Goal: Task Accomplishment & Management: Manage account settings

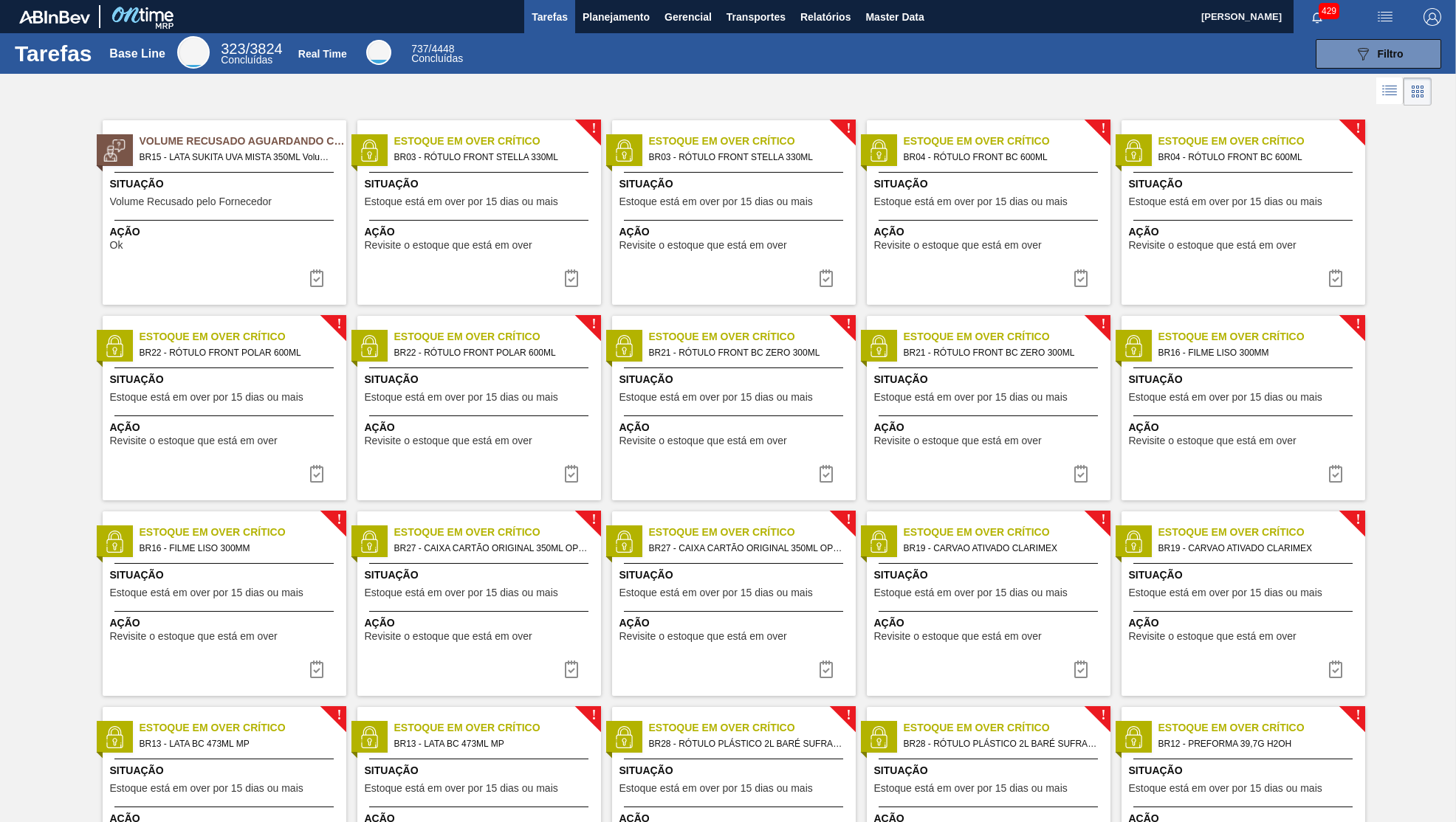
click at [1381, 30] on button "button" at bounding box center [1386, 17] width 48 height 33
click at [616, 25] on div at bounding box center [728, 411] width 1456 height 822
click at [598, 4] on button "Planejamento" at bounding box center [615, 17] width 82 height 33
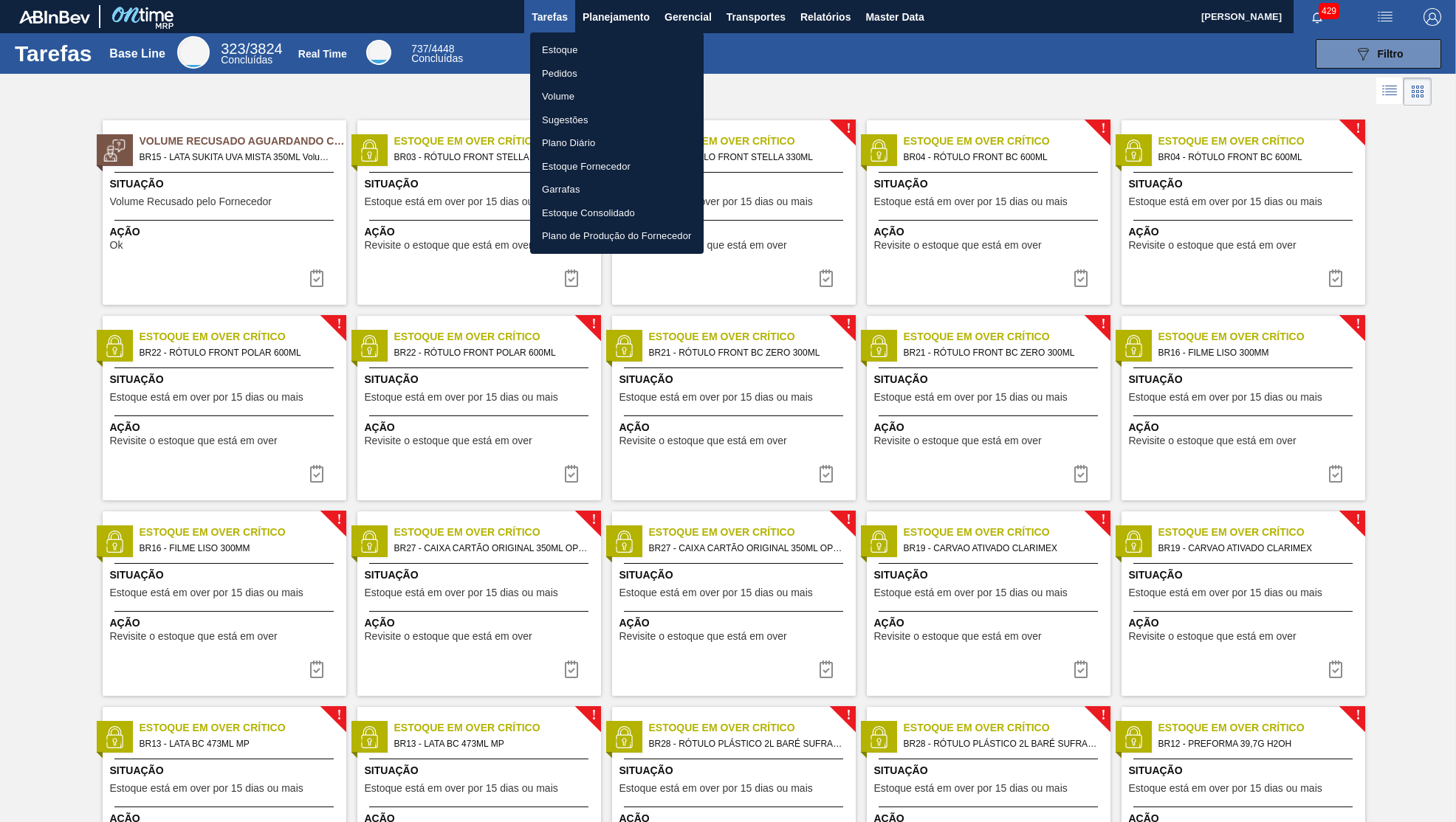
click at [585, 40] on li "Estoque" at bounding box center [616, 50] width 173 height 24
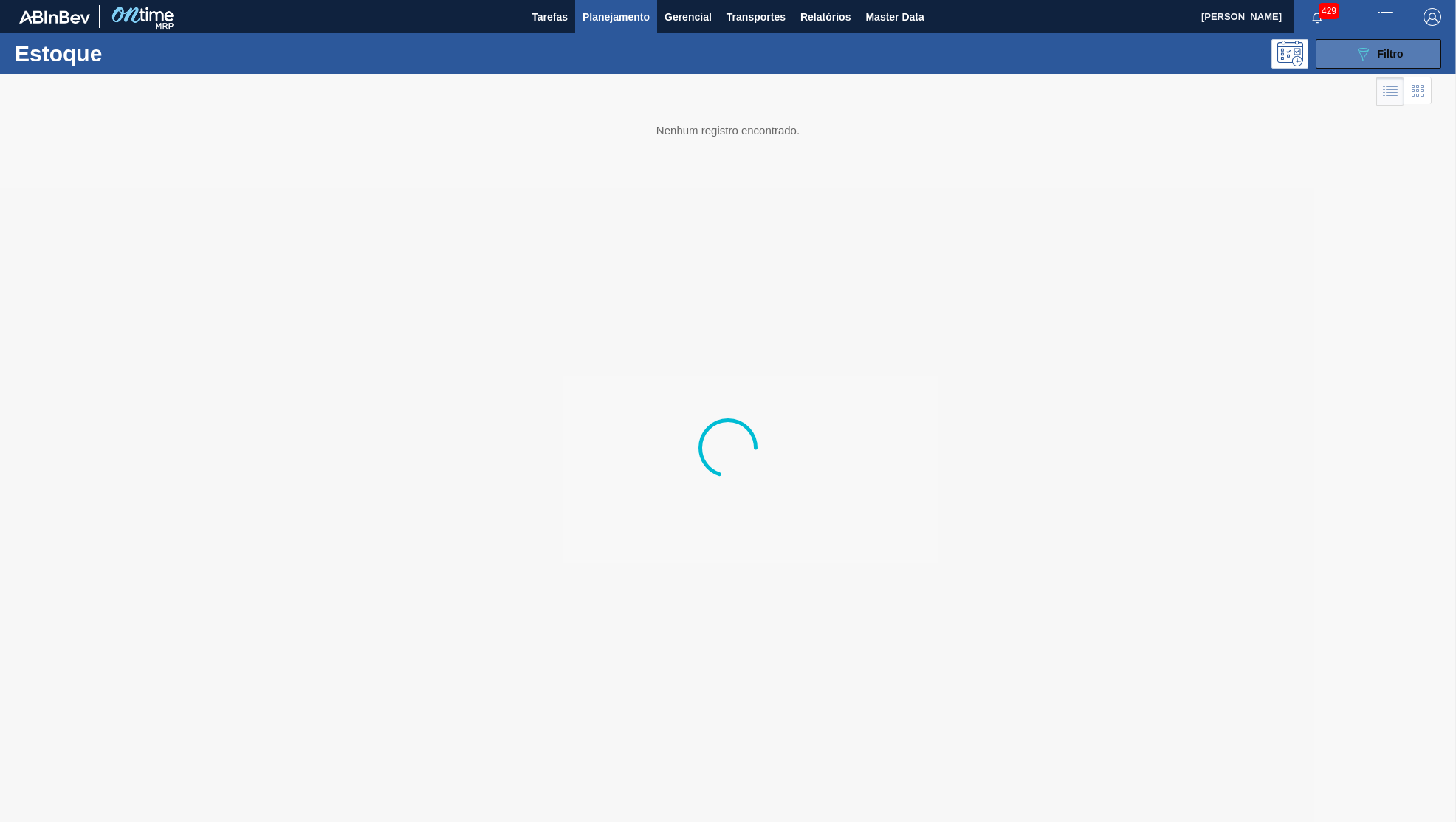
click at [1347, 55] on button "089F7B8B-B2A5-4AFE-B5C0-19BA573D28AC Filtro" at bounding box center [1379, 54] width 126 height 30
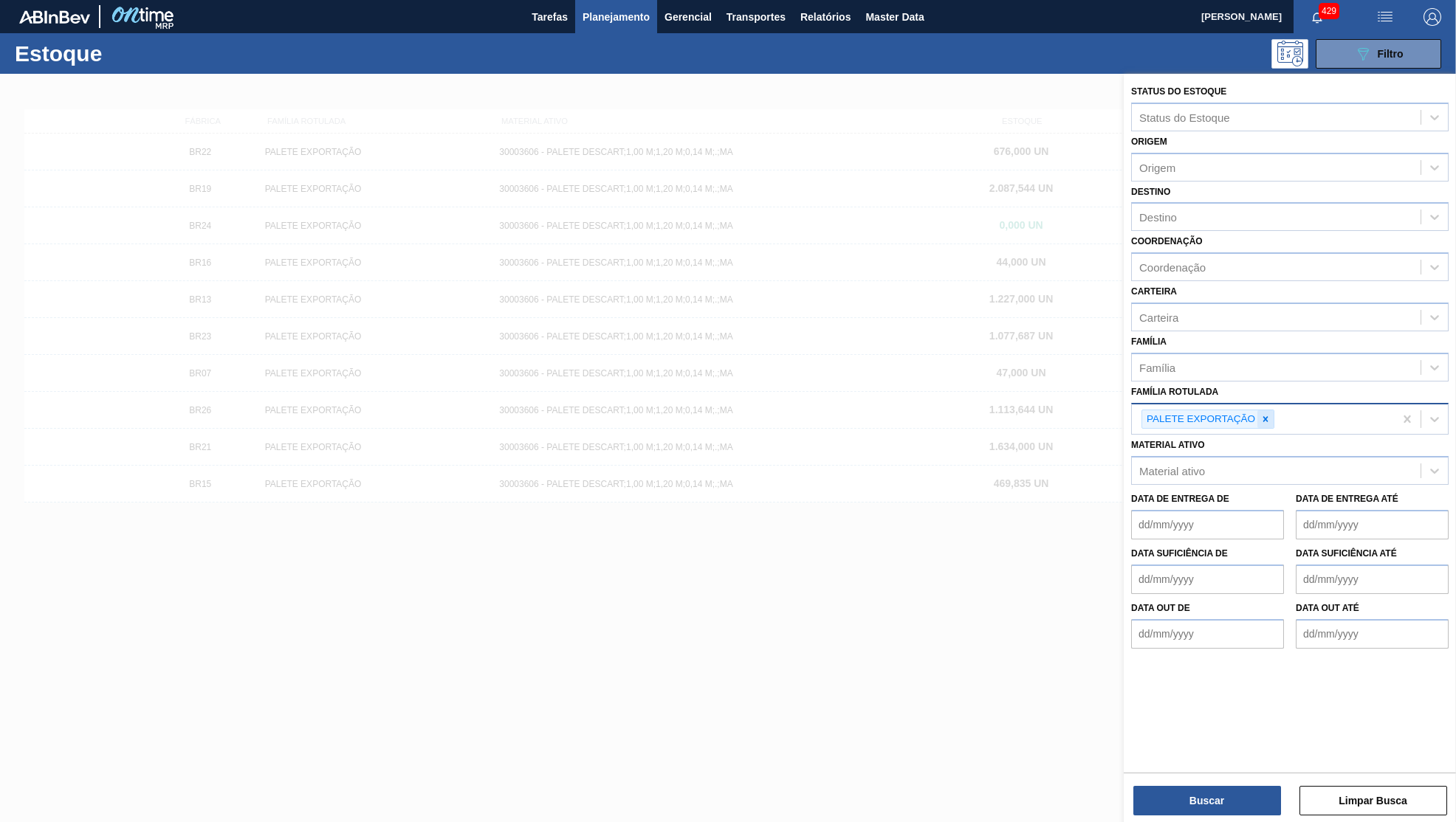
click at [1271, 410] on div at bounding box center [1266, 419] width 16 height 18
click at [1267, 457] on div "Material ativo" at bounding box center [1276, 467] width 289 height 21
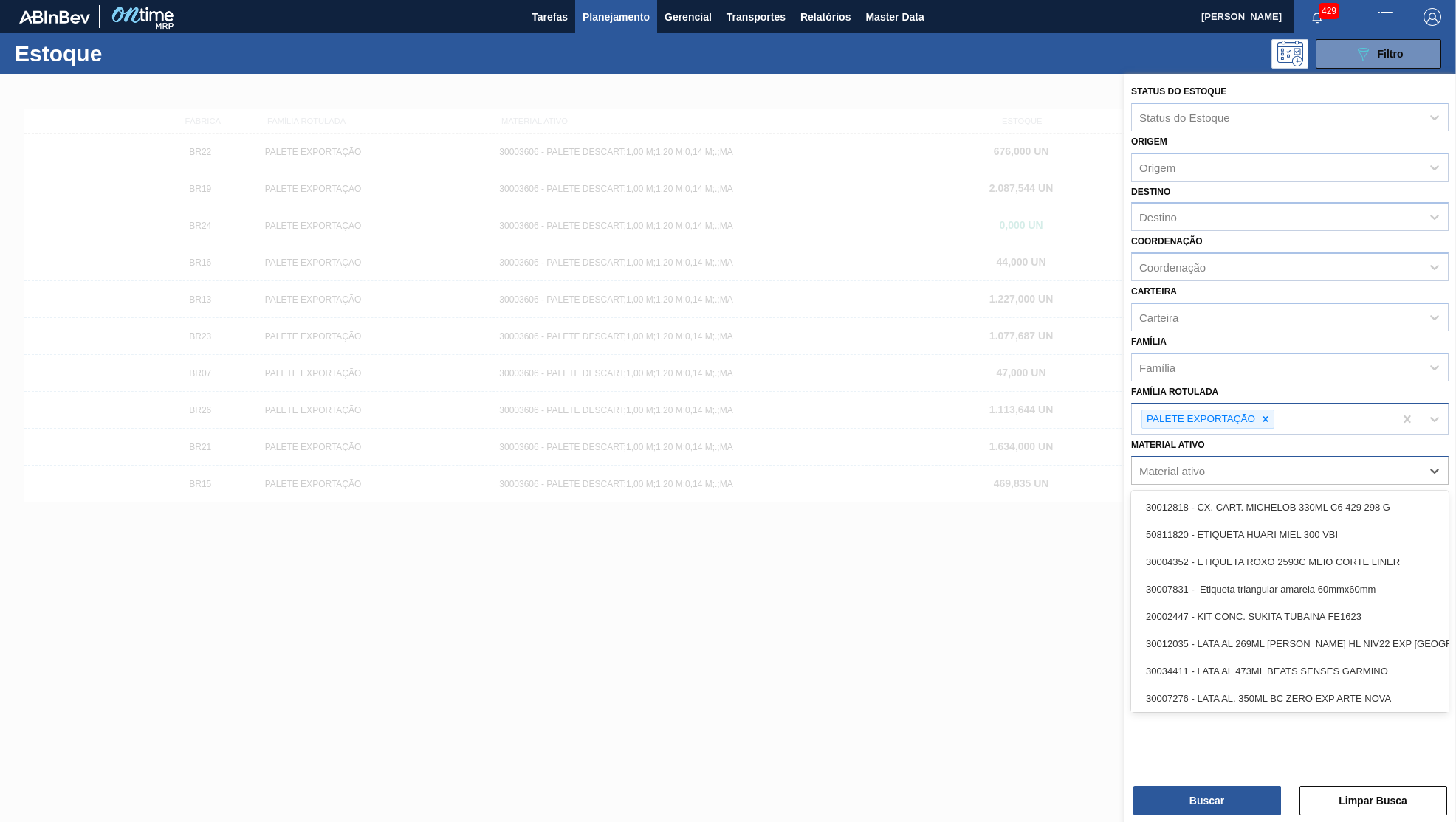
paste ativo "Leilão #SOL-85935 -"
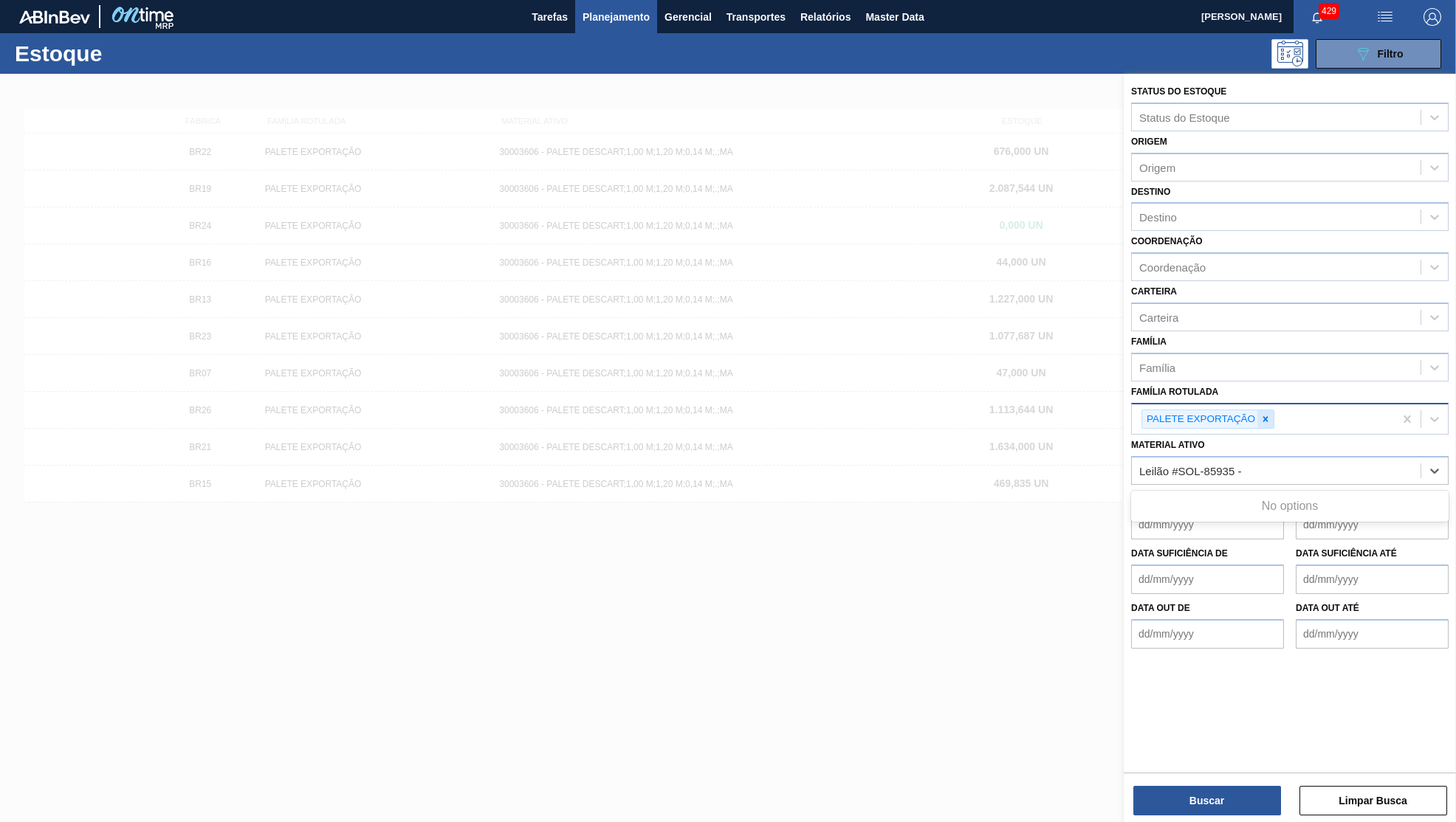
click at [1264, 410] on div at bounding box center [1266, 419] width 16 height 18
type ativo "Leilão #SOL-85935 -"
type Rotulada "s"
type Rotulada "filme spaten"
click at [1232, 441] on div "FILME SPATEN 350" at bounding box center [1290, 454] width 318 height 27
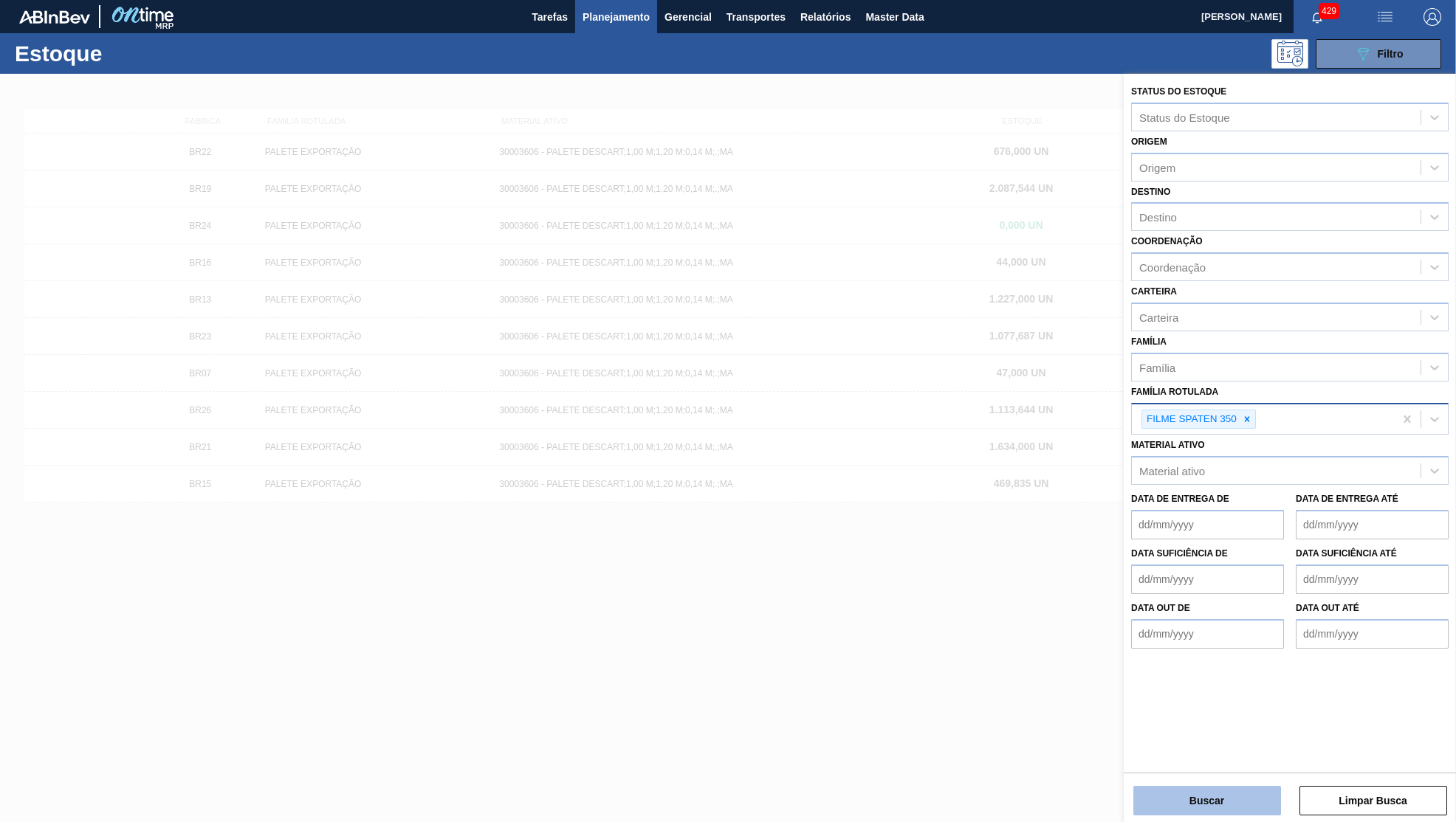
click at [1225, 812] on button "Buscar" at bounding box center [1208, 801] width 148 height 30
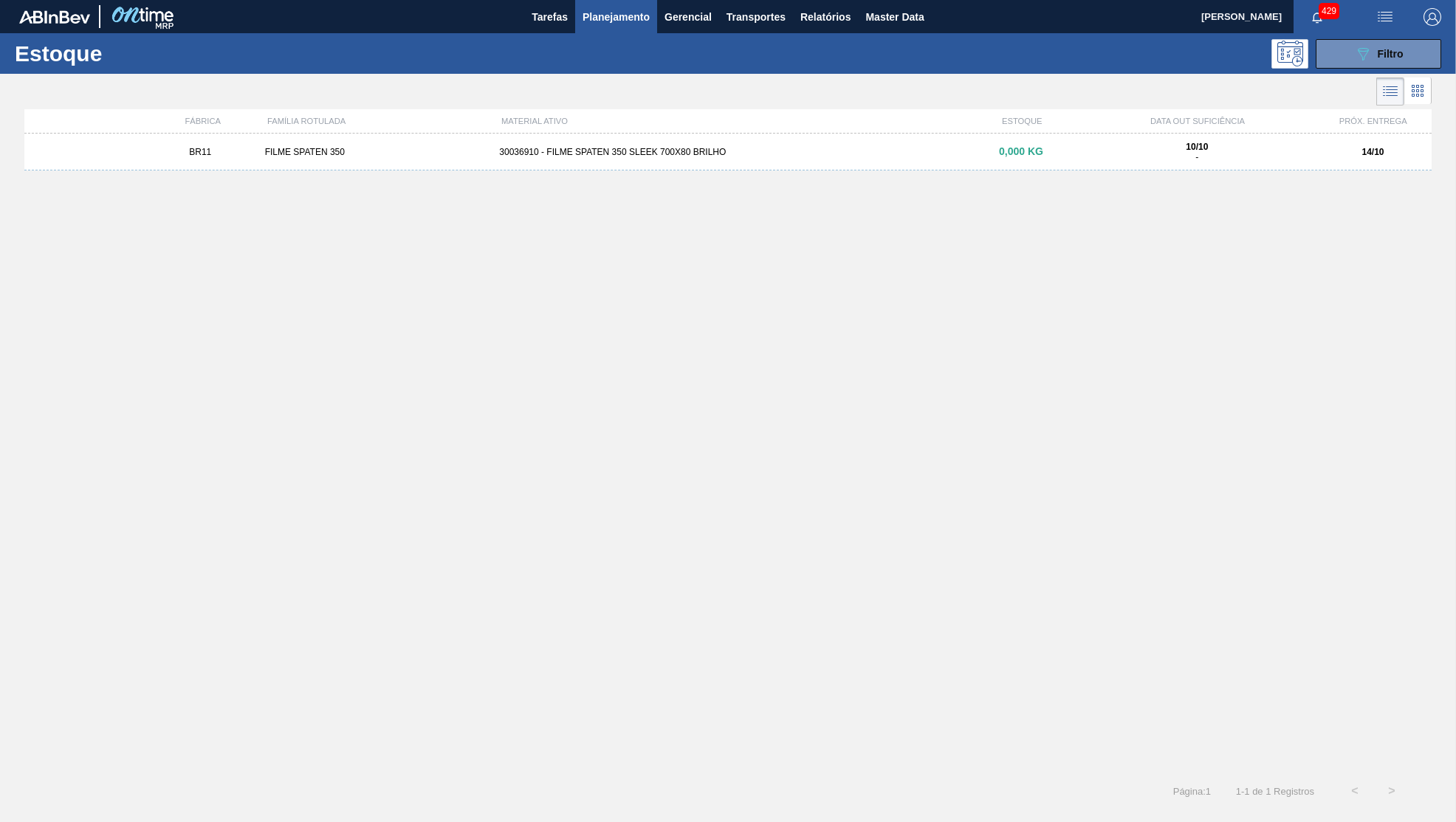
click at [662, 121] on div "MATERIAL ATIVO" at bounding box center [730, 121] width 468 height 9
click at [655, 149] on div "30036910 - FILME SPATEN 350 SLEEK 700X80 BRILHO" at bounding box center [727, 152] width 469 height 11
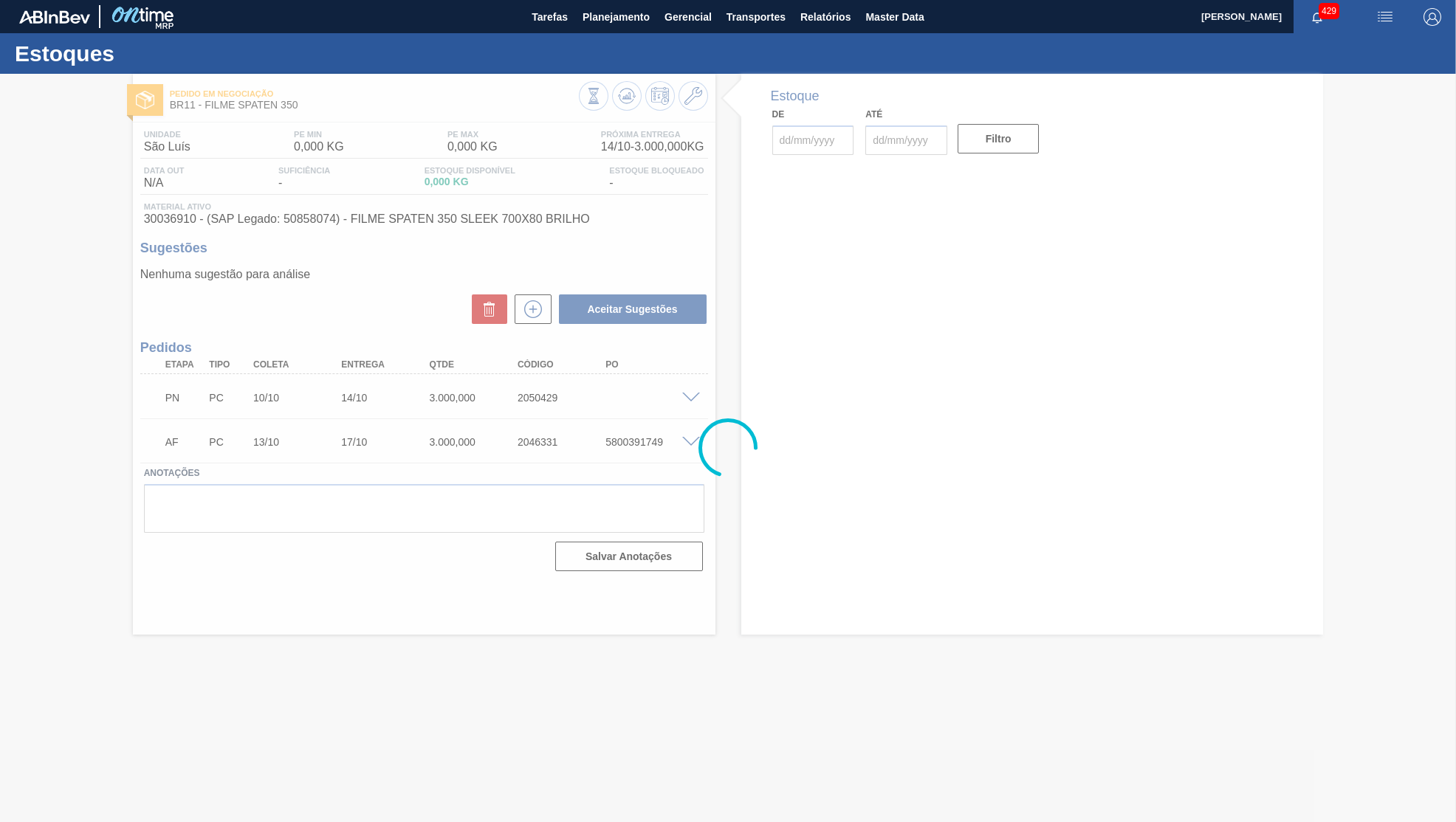
type input "[DATE]"
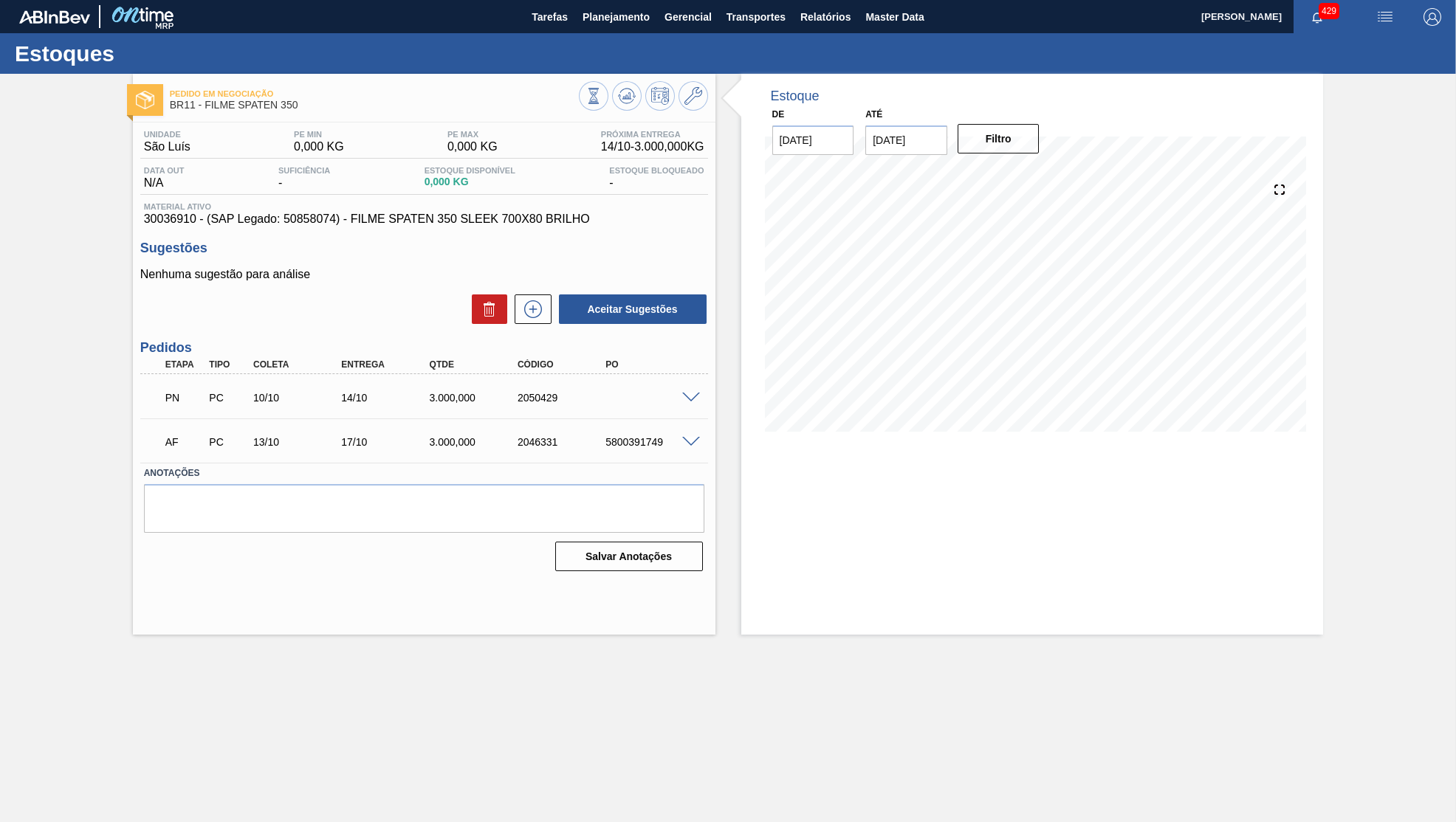
click at [686, 393] on span at bounding box center [691, 398] width 18 height 11
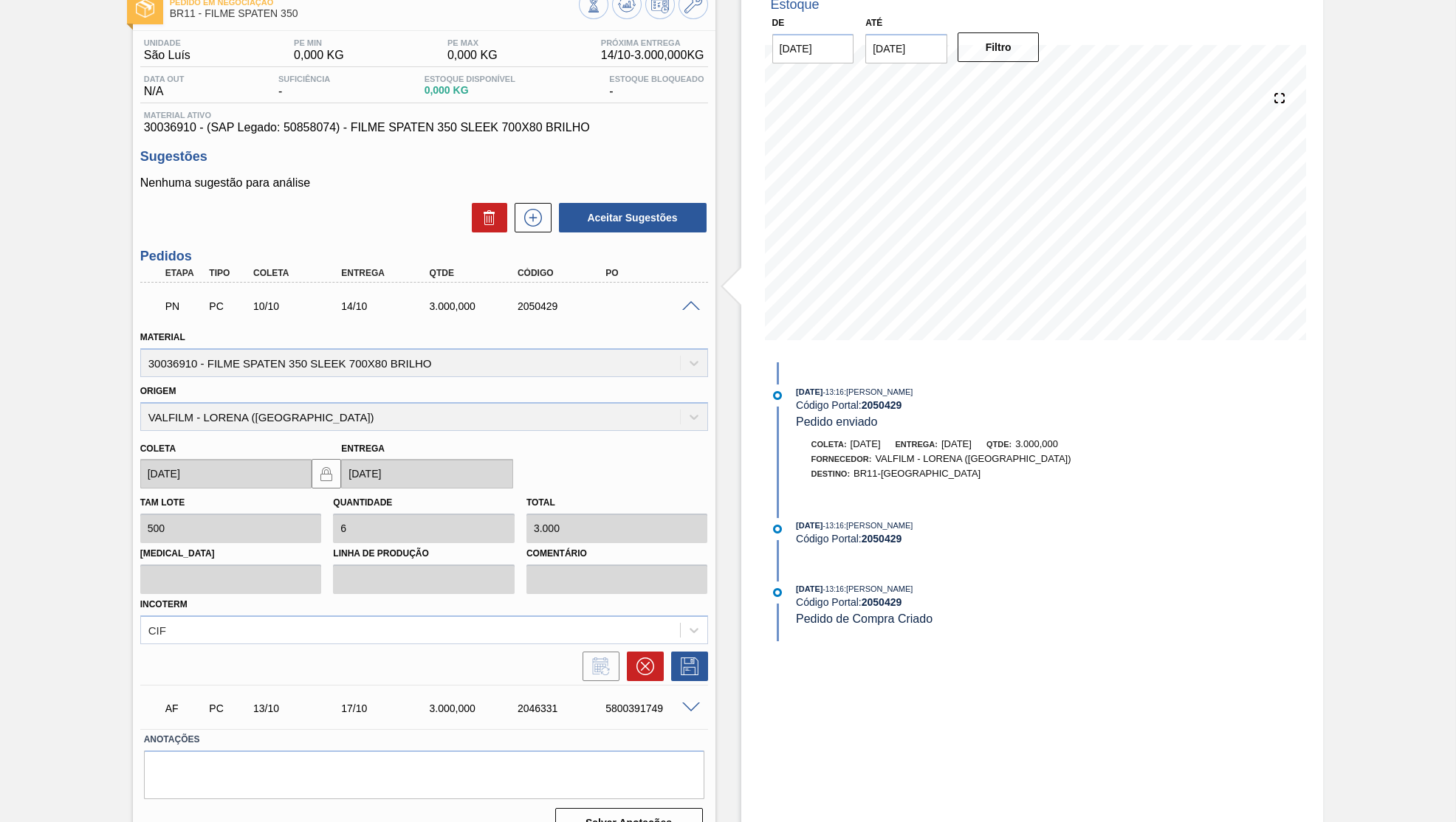
scroll to position [100, 0]
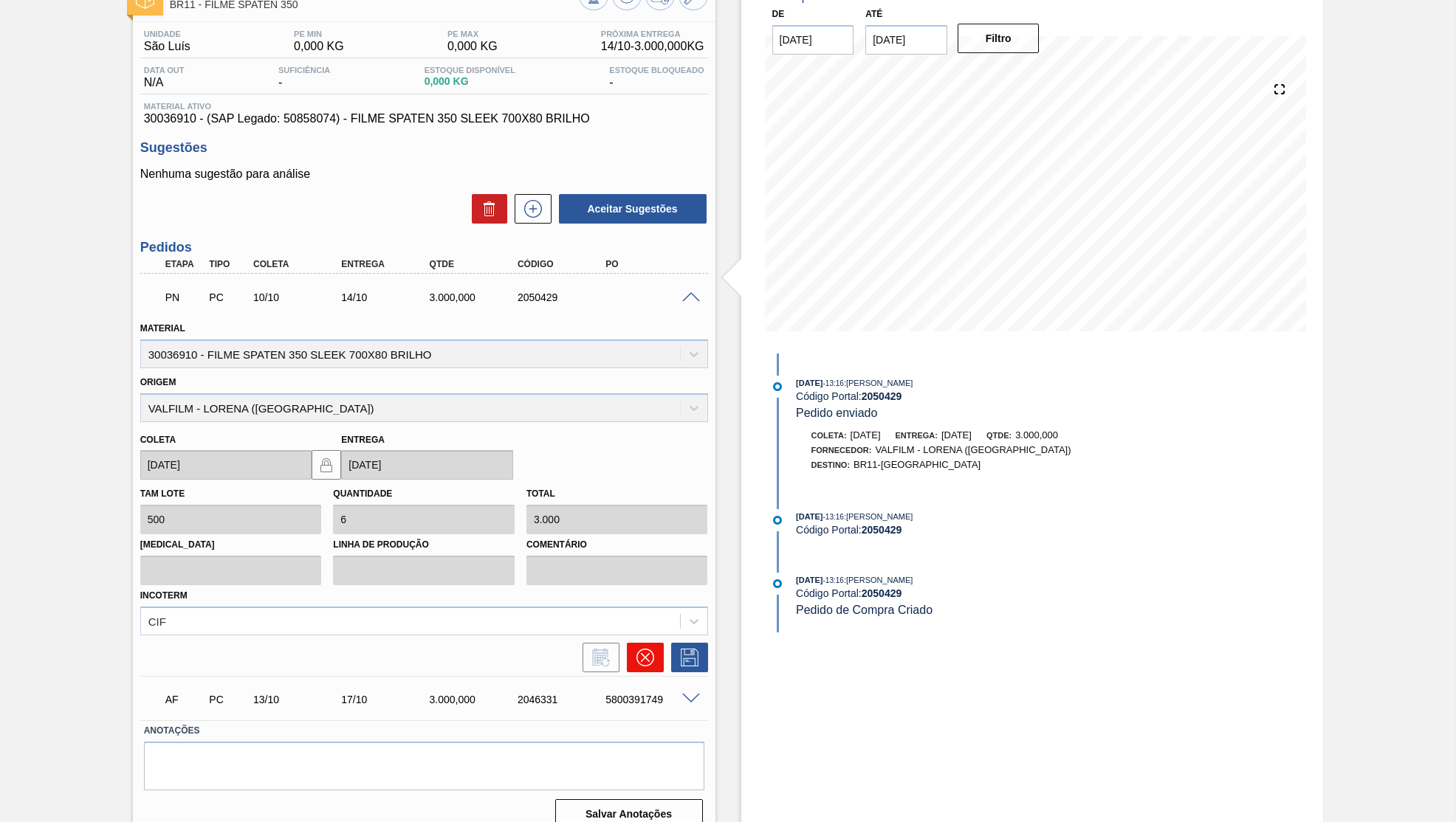
click at [643, 649] on icon at bounding box center [645, 657] width 18 height 18
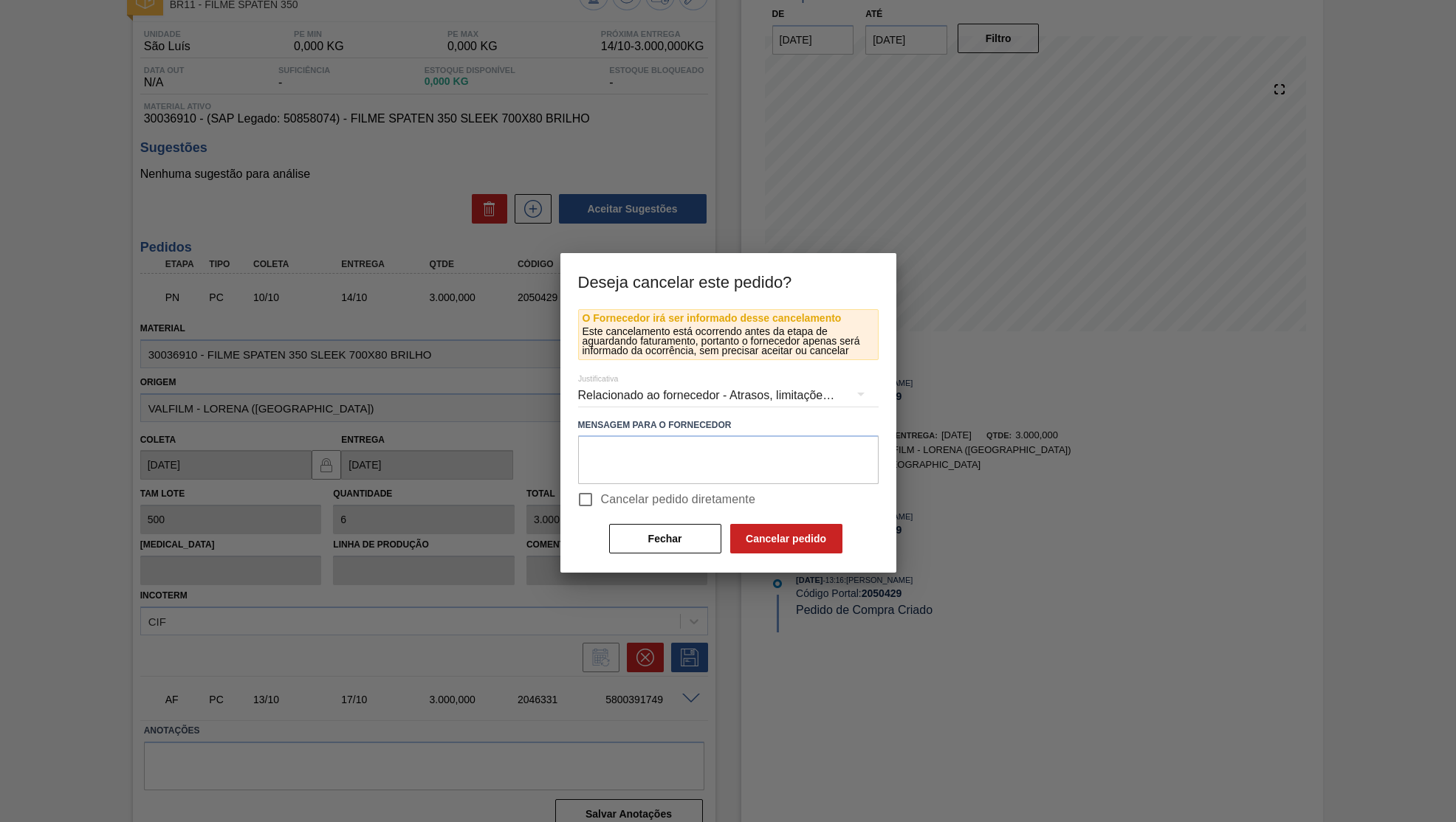
click at [615, 491] on span "Cancelar pedido diretamente" at bounding box center [679, 500] width 155 height 18
click at [601, 491] on input "Cancelar pedido diretamente" at bounding box center [585, 499] width 31 height 31
checkbox input "true"
click at [636, 392] on div "Relacionado ao fornecedor - Atrasos, limitações de capacidade, etc." at bounding box center [728, 395] width 300 height 41
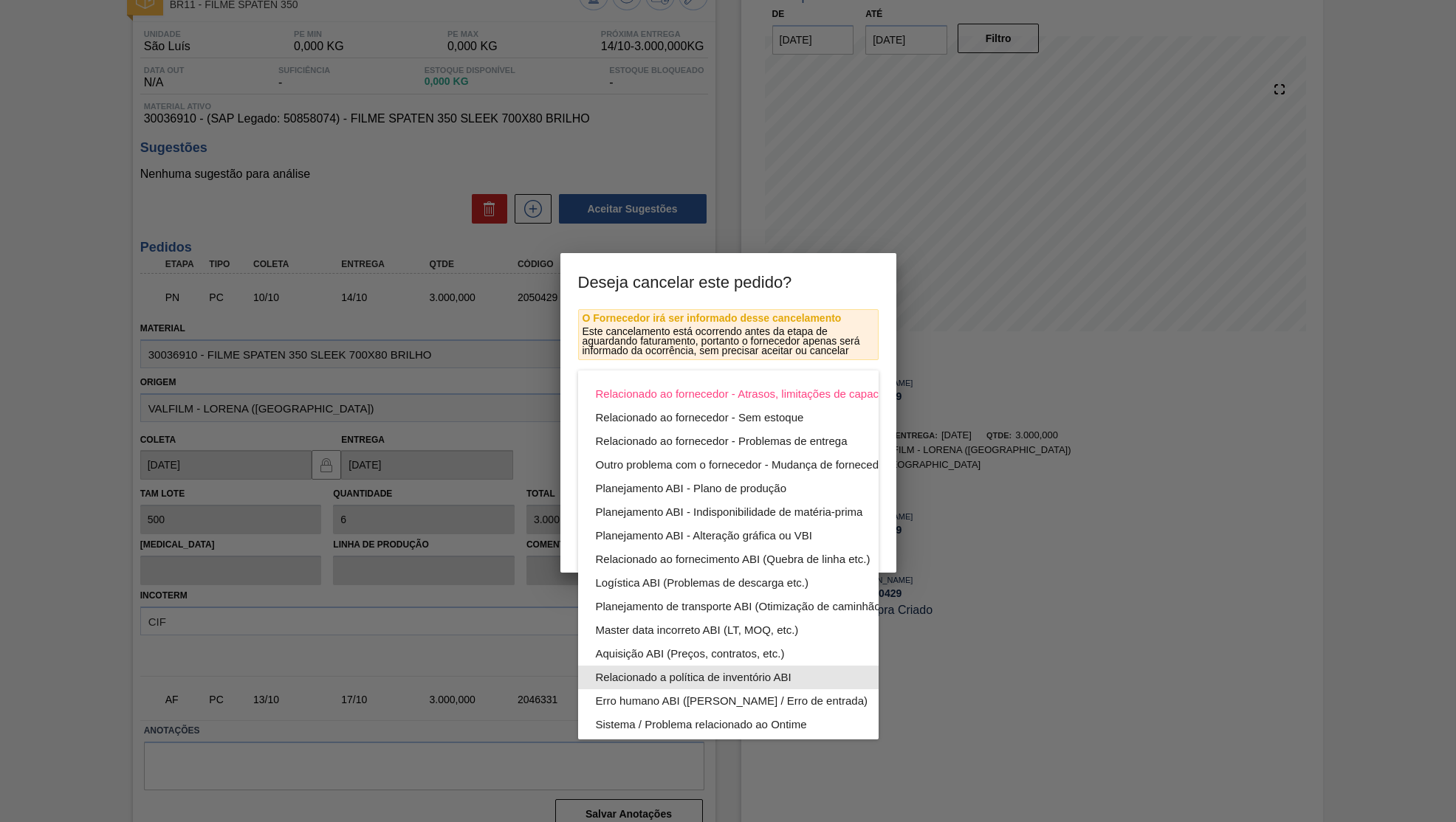
scroll to position [79, 0]
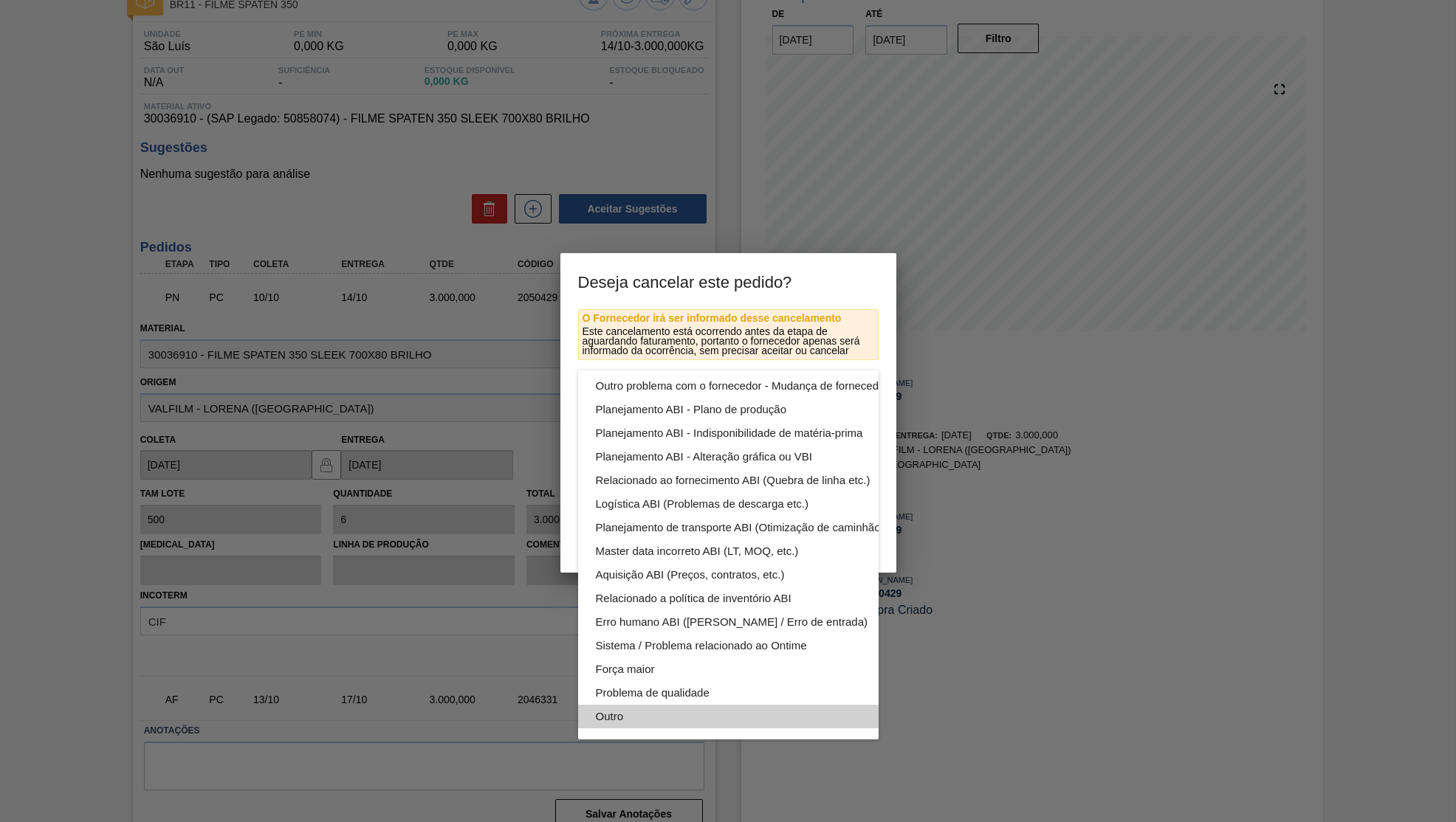
click at [615, 717] on div "Outro" at bounding box center [763, 716] width 335 height 24
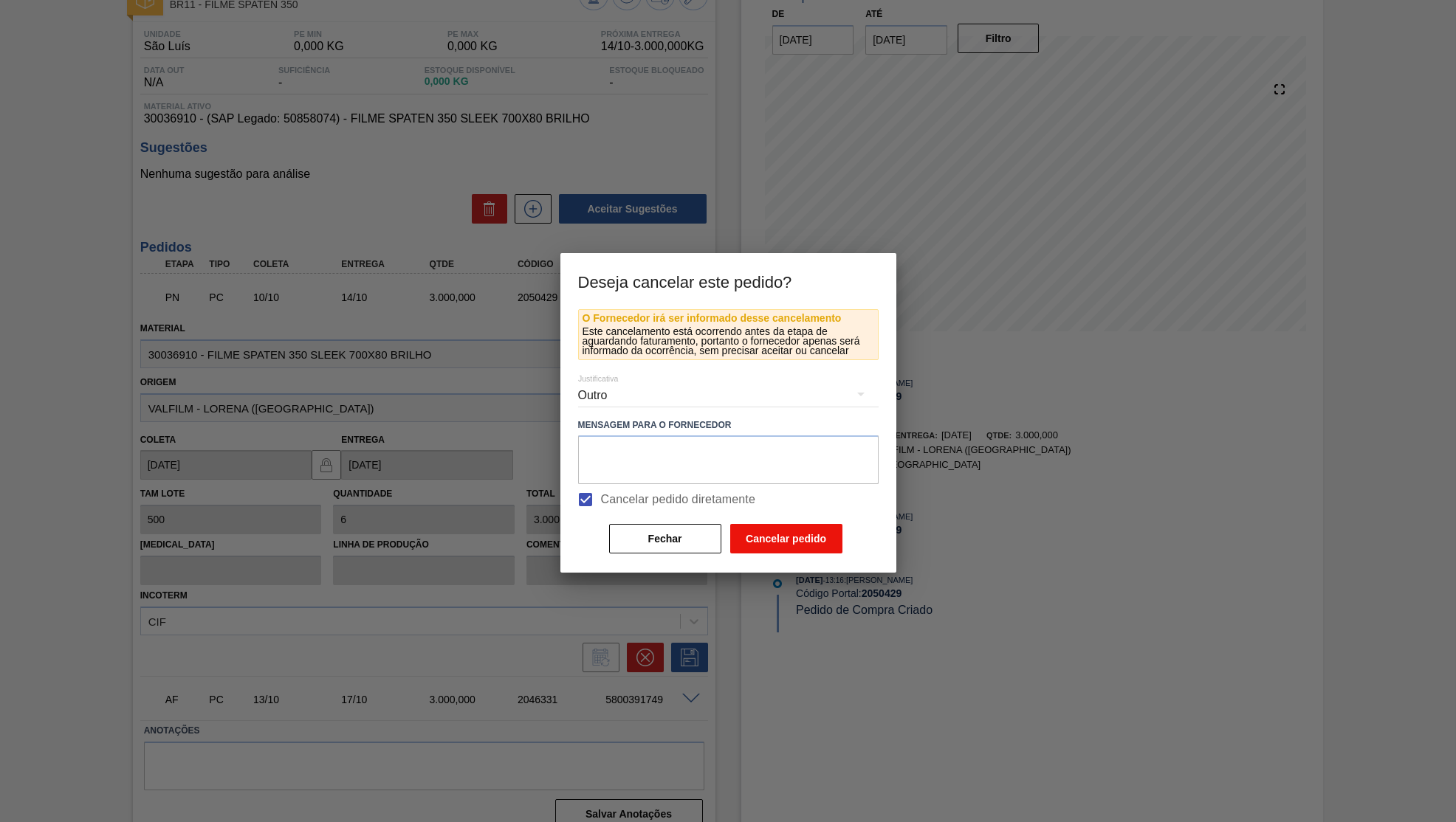
click at [768, 541] on button "Cancelar pedido" at bounding box center [787, 539] width 113 height 30
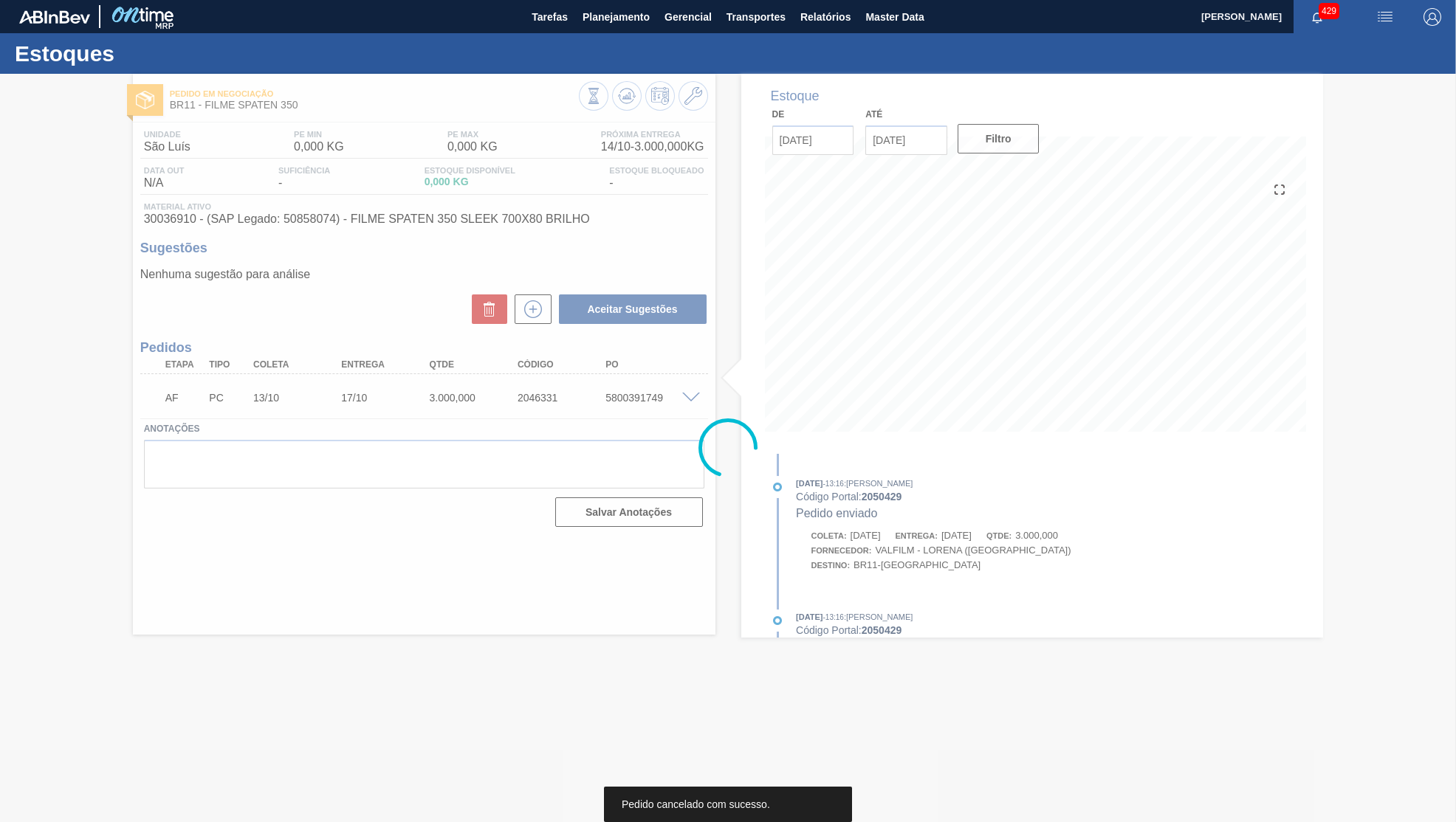
scroll to position [0, 0]
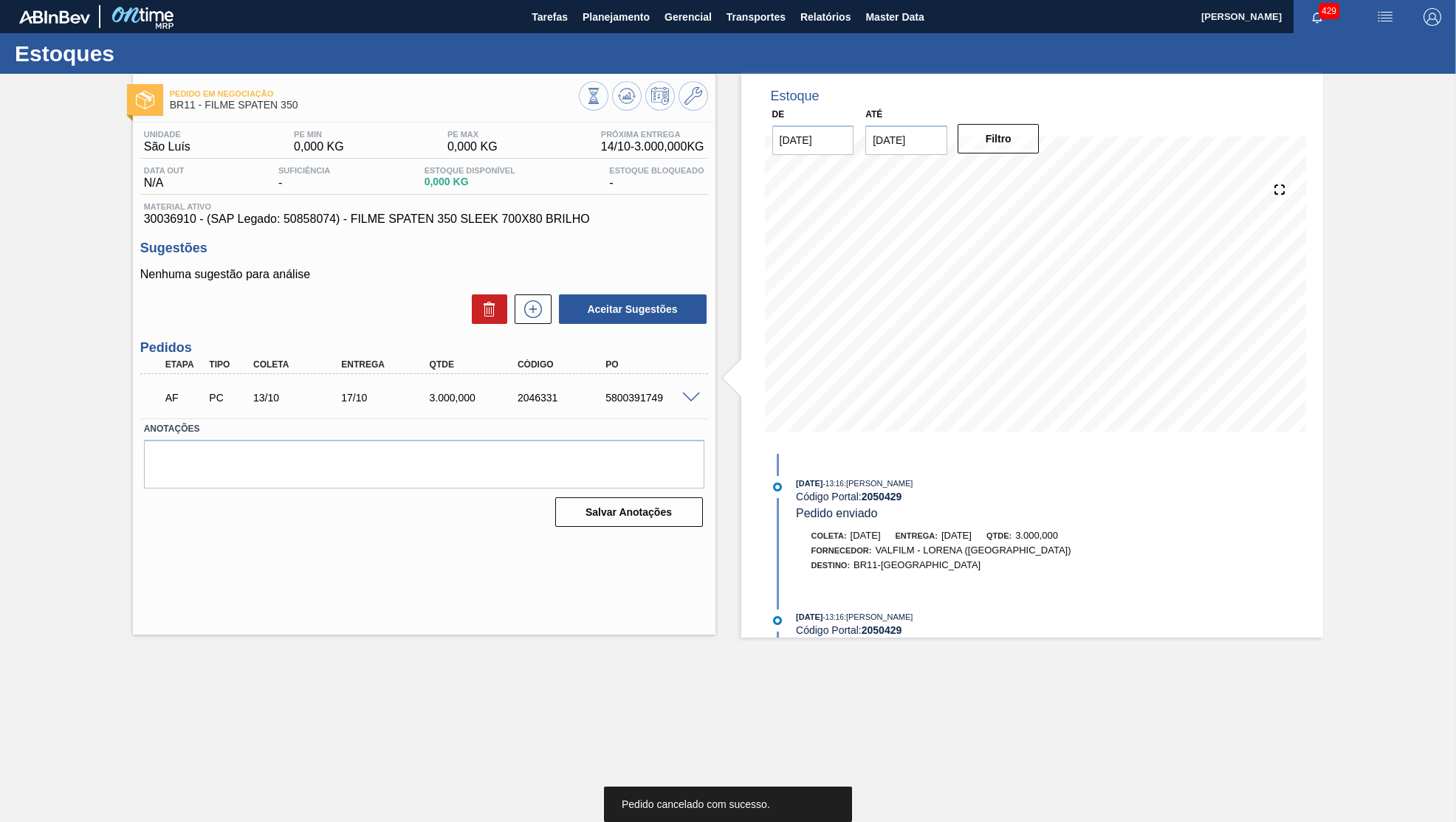
click at [625, 385] on div "AF PC 13/10 17/10 3.000,000 2046331 5800391749" at bounding box center [420, 397] width 529 height 30
click at [687, 394] on span at bounding box center [691, 398] width 18 height 11
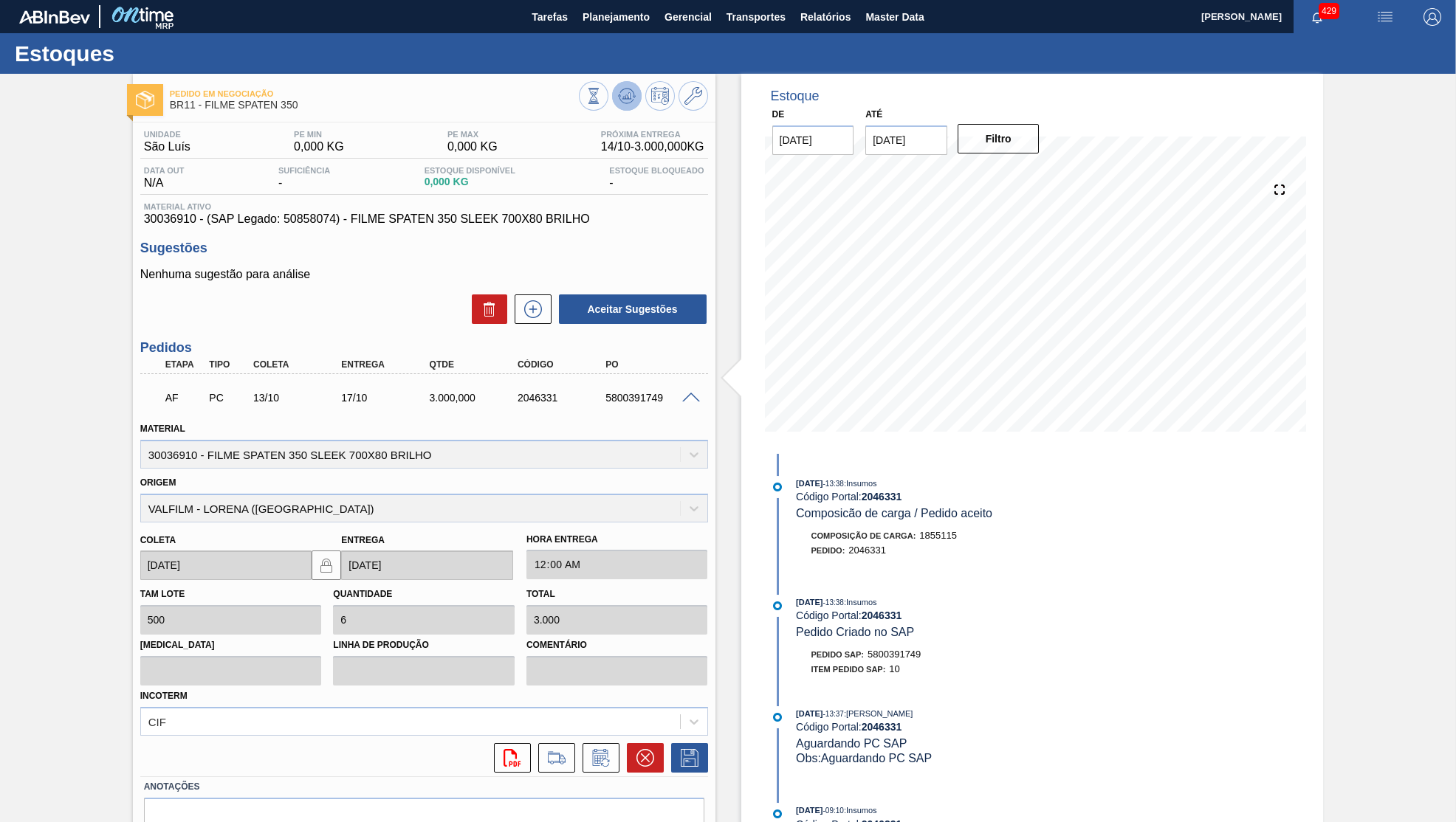
click at [617, 92] on button at bounding box center [627, 96] width 30 height 30
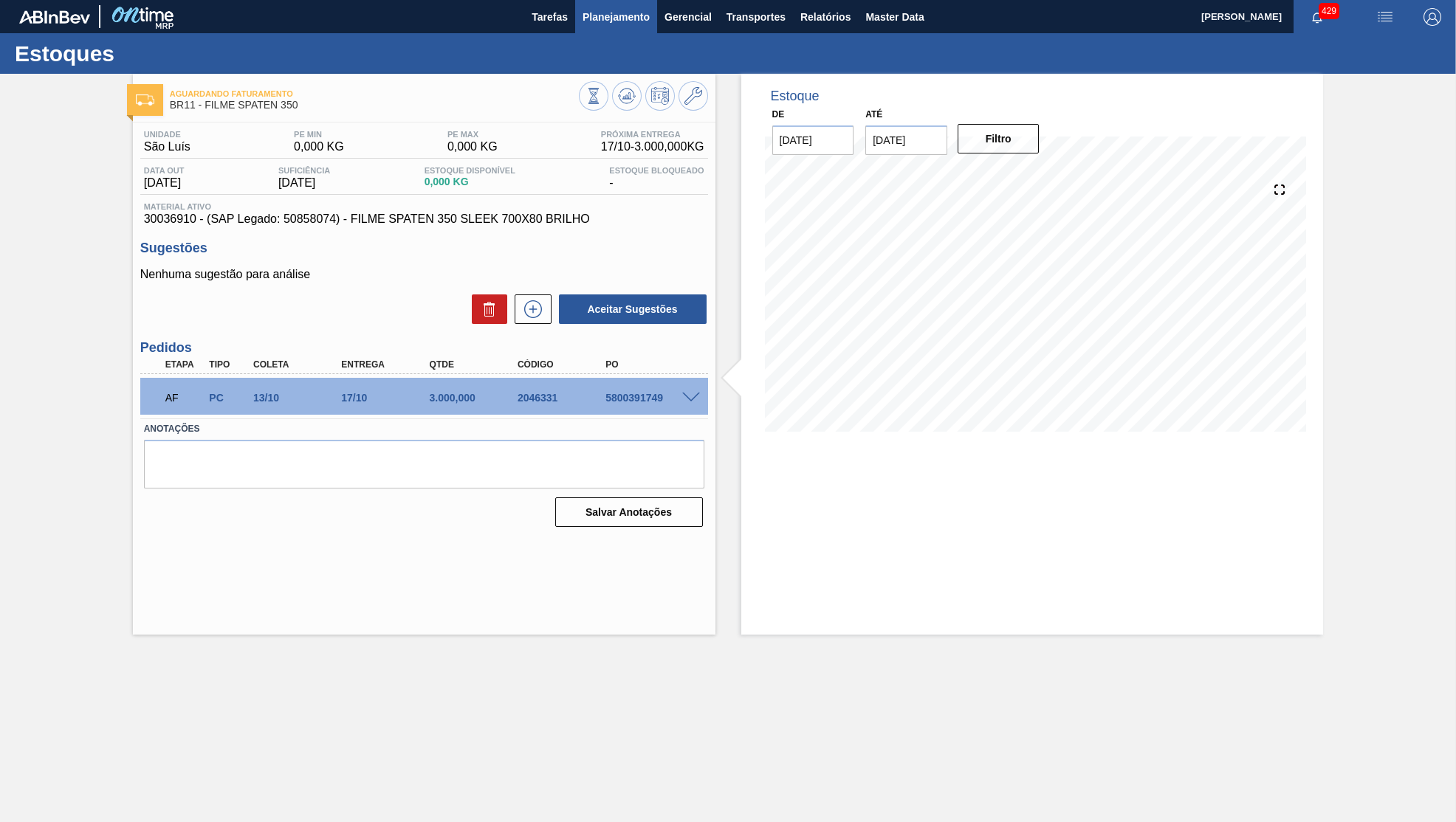
click at [621, 20] on span "Planejamento" at bounding box center [616, 17] width 67 height 18
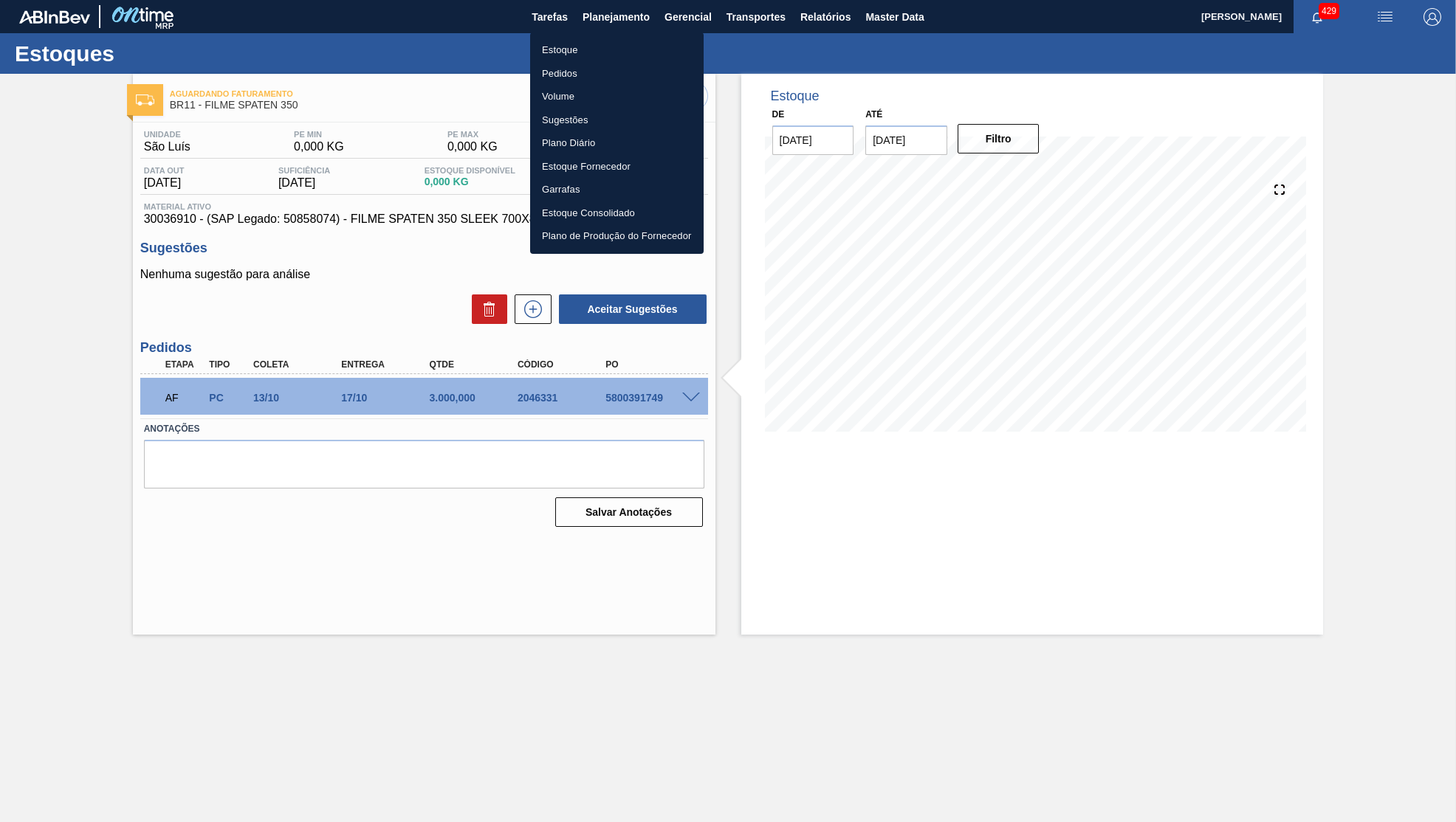
click at [556, 42] on li "Estoque" at bounding box center [616, 50] width 173 height 24
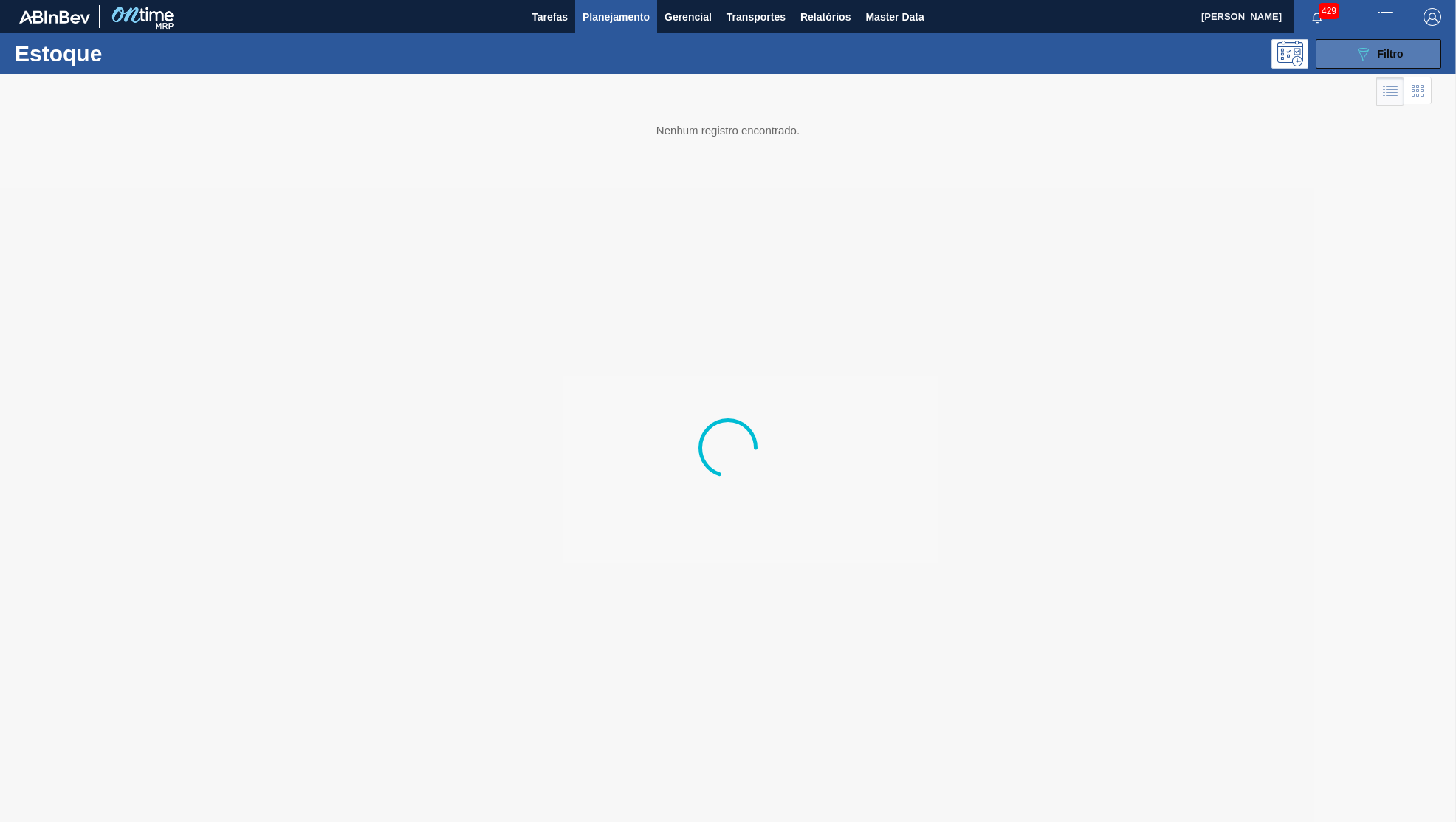
click at [1342, 48] on button "089F7B8B-B2A5-4AFE-B5C0-19BA573D28AC Filtro" at bounding box center [1379, 54] width 126 height 30
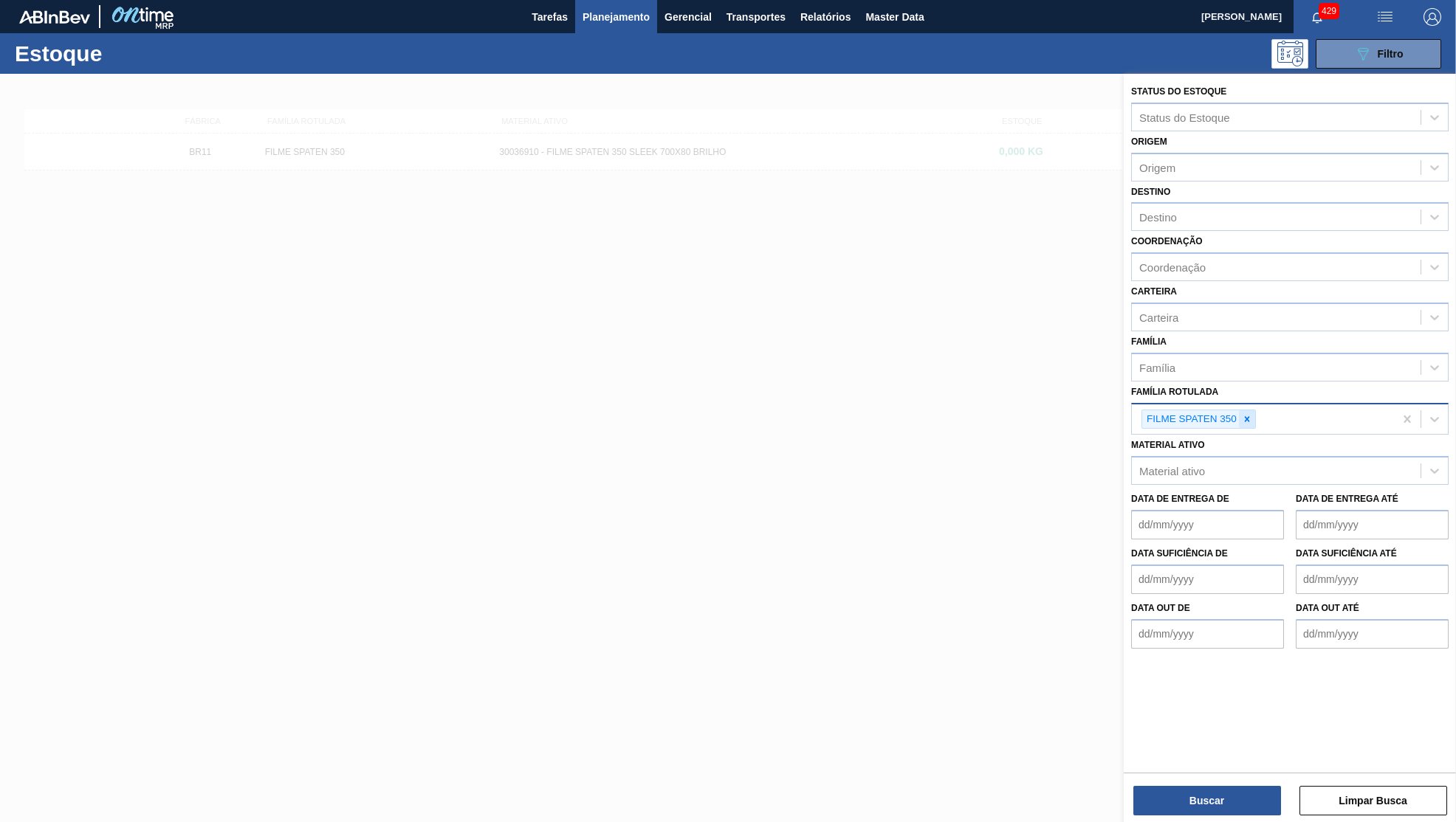
click at [1246, 416] on icon at bounding box center [1247, 419] width 5 height 5
paste Rotulada "266122"
type Rotulada "266122"
click at [632, 32] on button "Planejamento" at bounding box center [615, 17] width 82 height 33
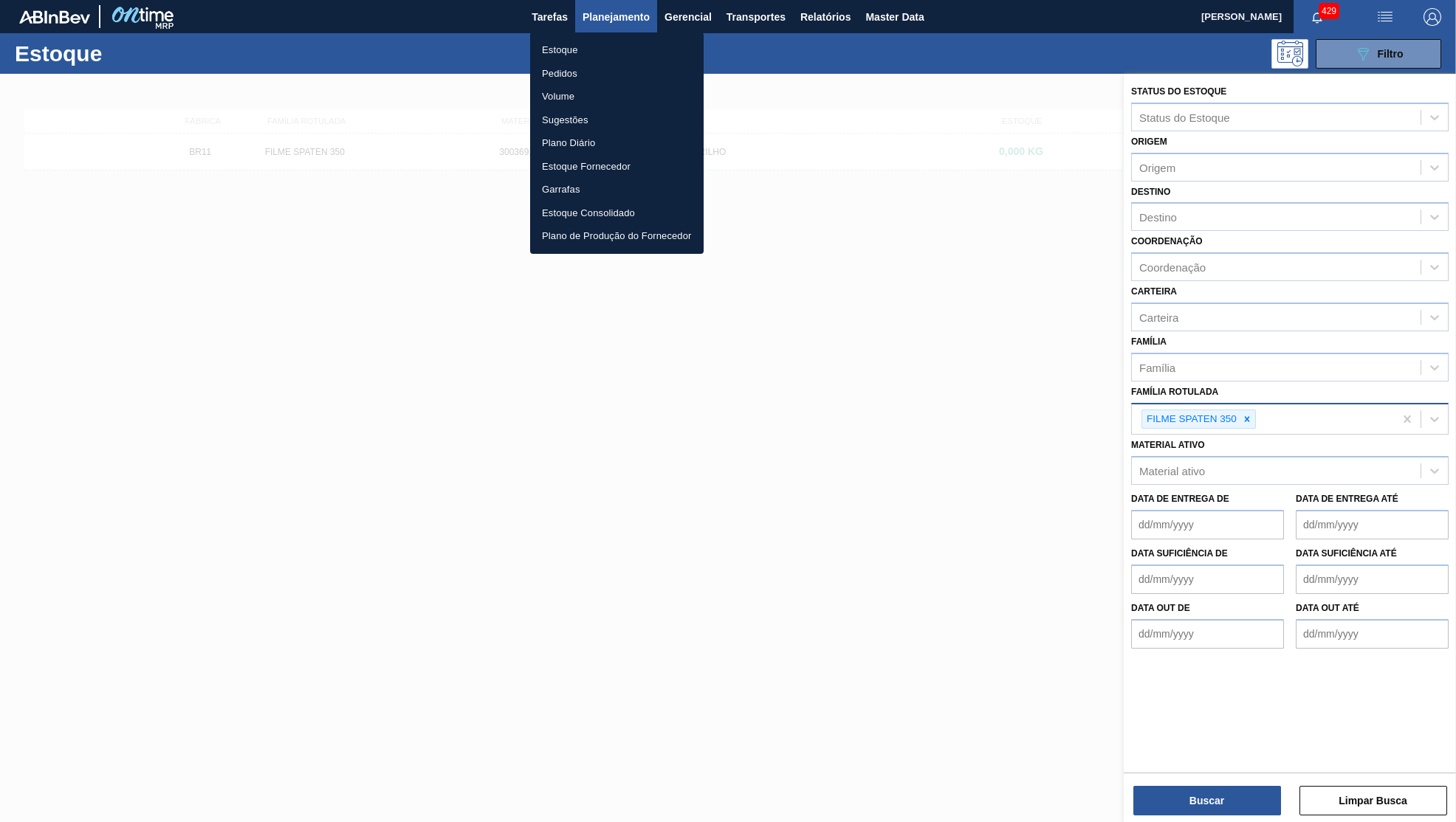
click at [597, 79] on li "Pedidos" at bounding box center [616, 73] width 173 height 24
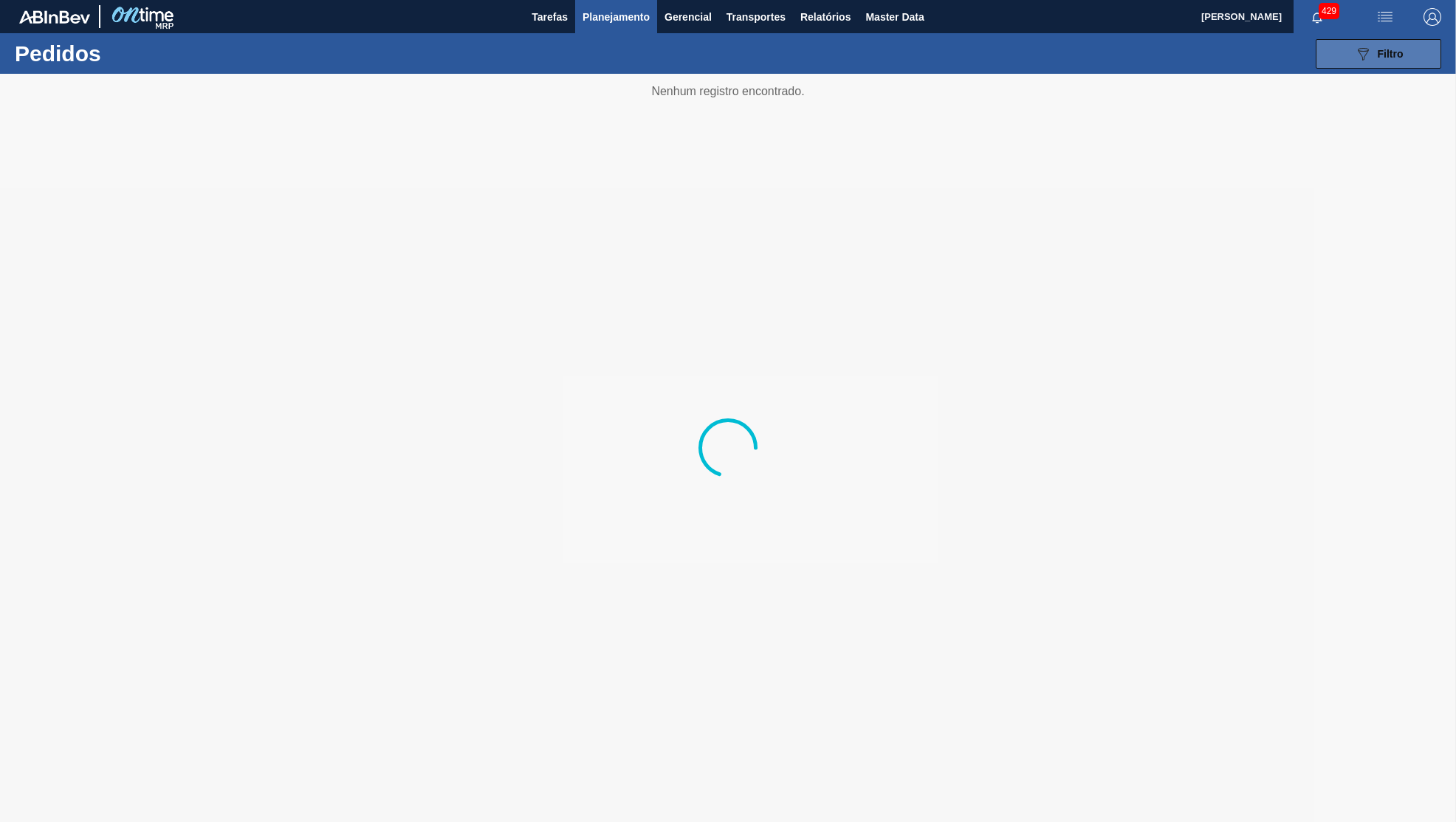
click at [1401, 55] on span "Filtro" at bounding box center [1390, 54] width 26 height 11
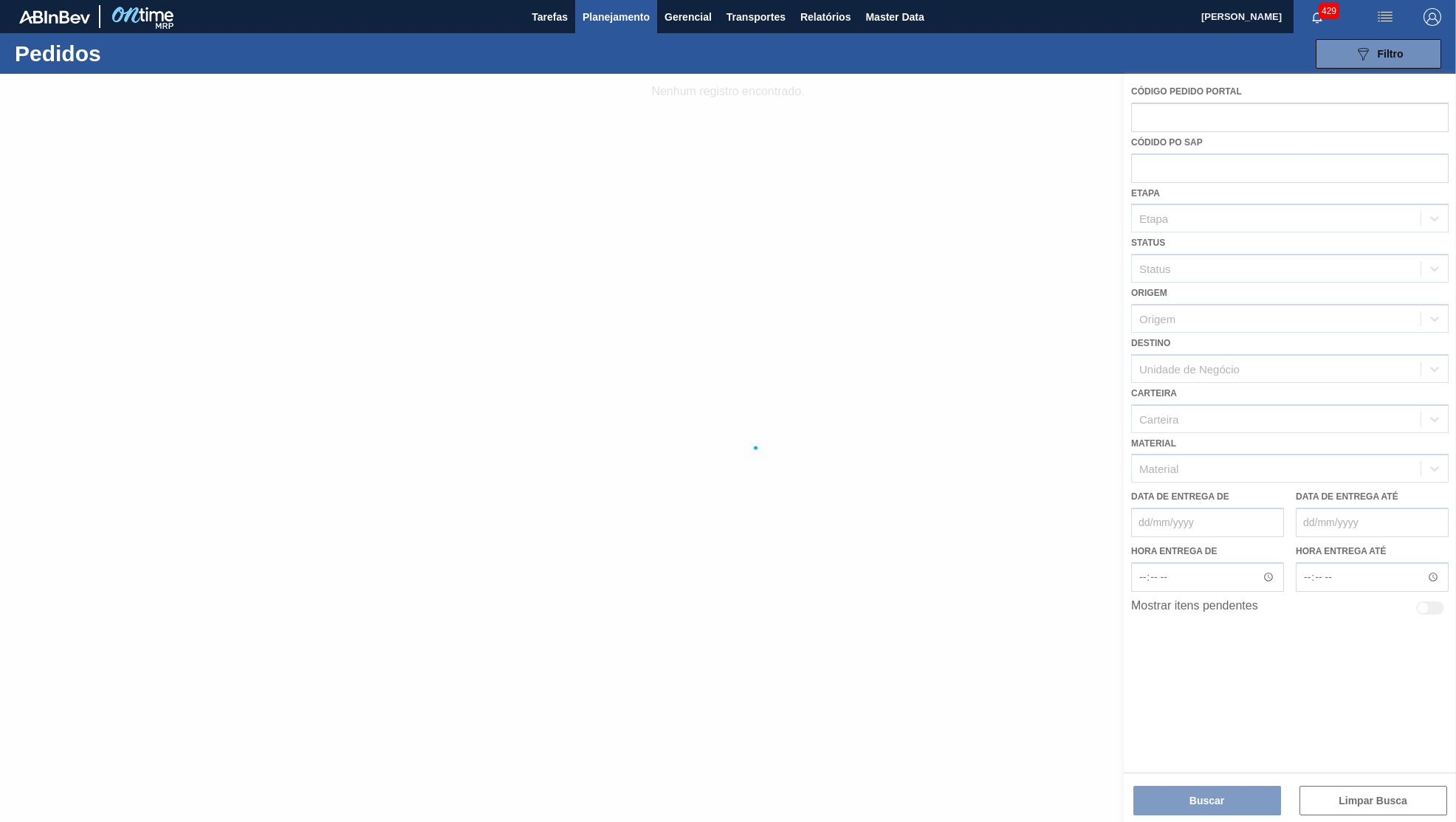
click at [1147, 106] on div at bounding box center [728, 448] width 1456 height 749
click at [1327, 178] on div at bounding box center [728, 448] width 1456 height 749
click at [1332, 117] on div at bounding box center [728, 448] width 1456 height 749
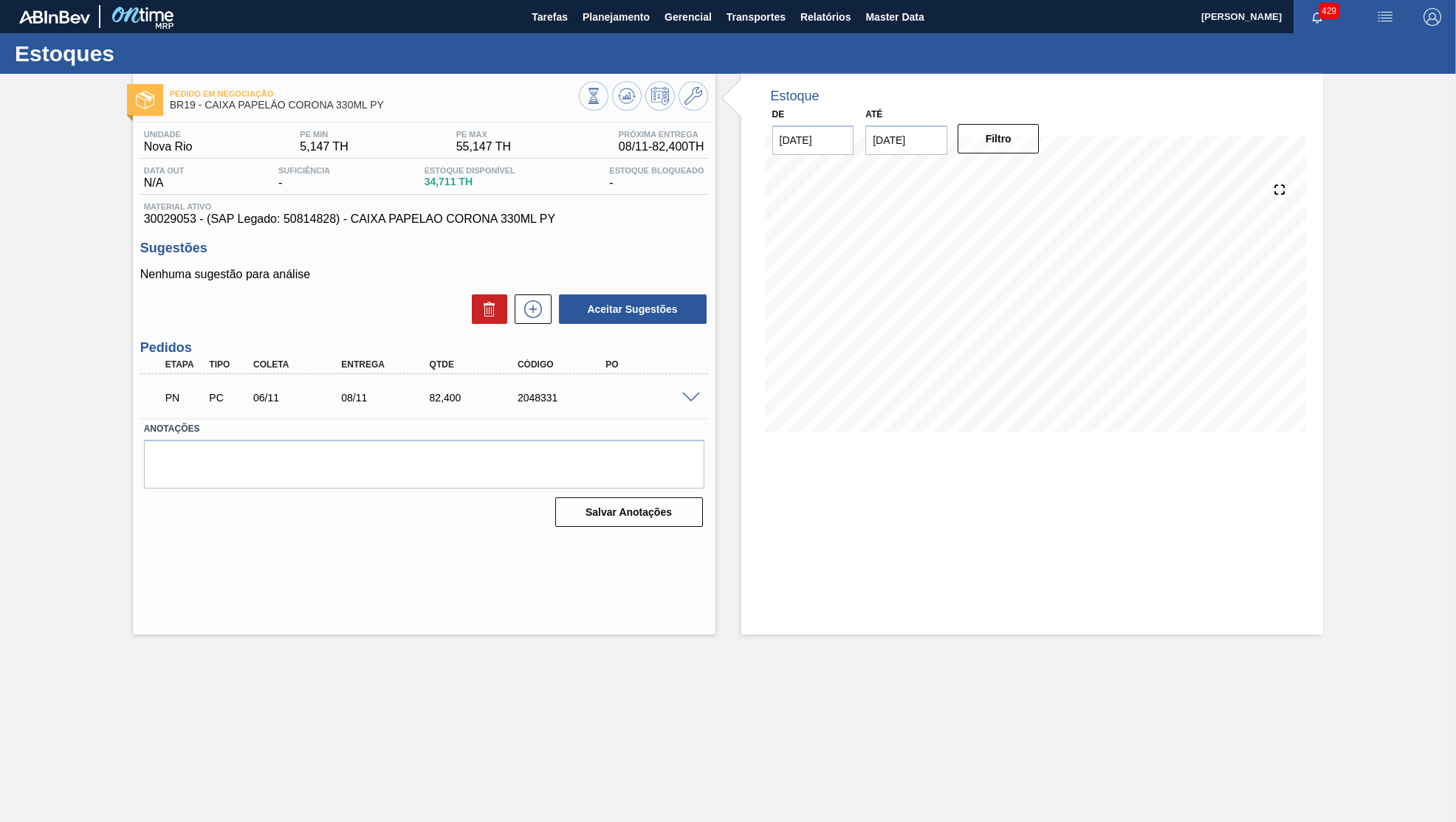
click at [683, 400] on span at bounding box center [691, 398] width 18 height 11
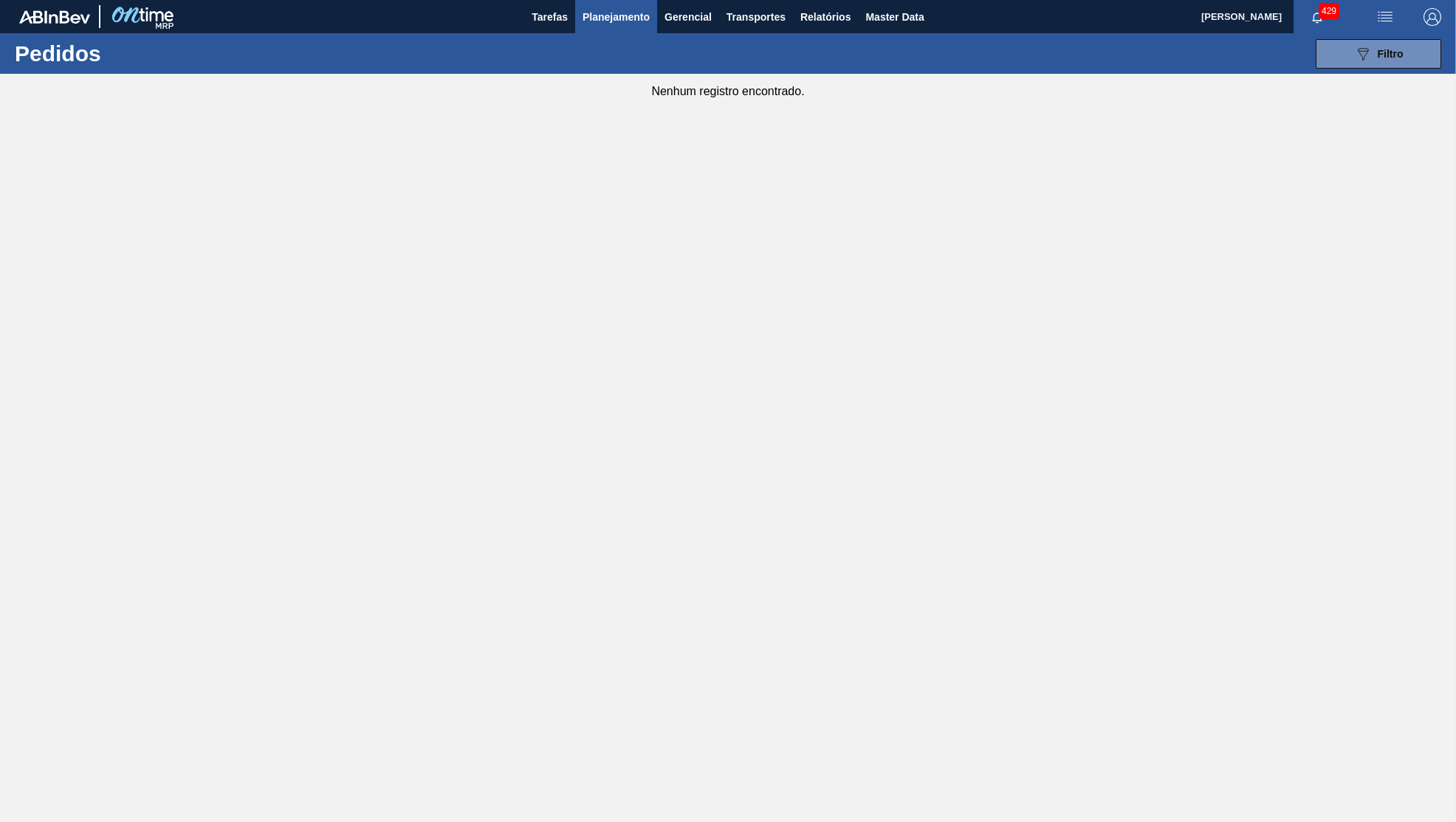
click at [1260, 142] on main "Tarefas Planejamento Gerencial Transportes Relatórios Master Data Yasmim Ferrei…" at bounding box center [728, 411] width 1456 height 822
click at [1367, 61] on icon "089F7B8B-B2A5-4AFE-B5C0-19BA573D28AC" at bounding box center [1363, 54] width 18 height 18
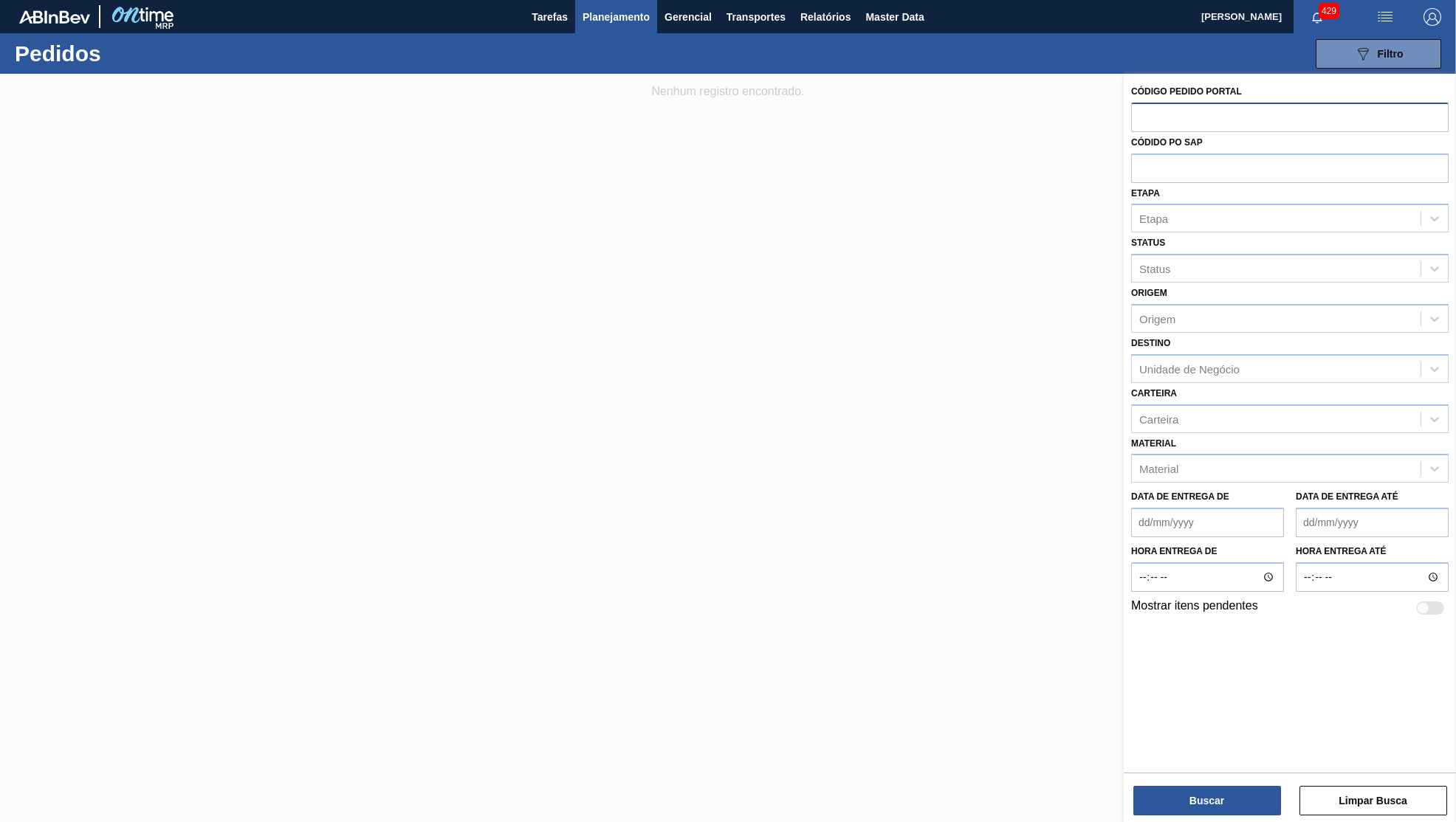
click at [1166, 106] on input "text" at bounding box center [1290, 117] width 318 height 28
paste input "266122"
type input "266122"
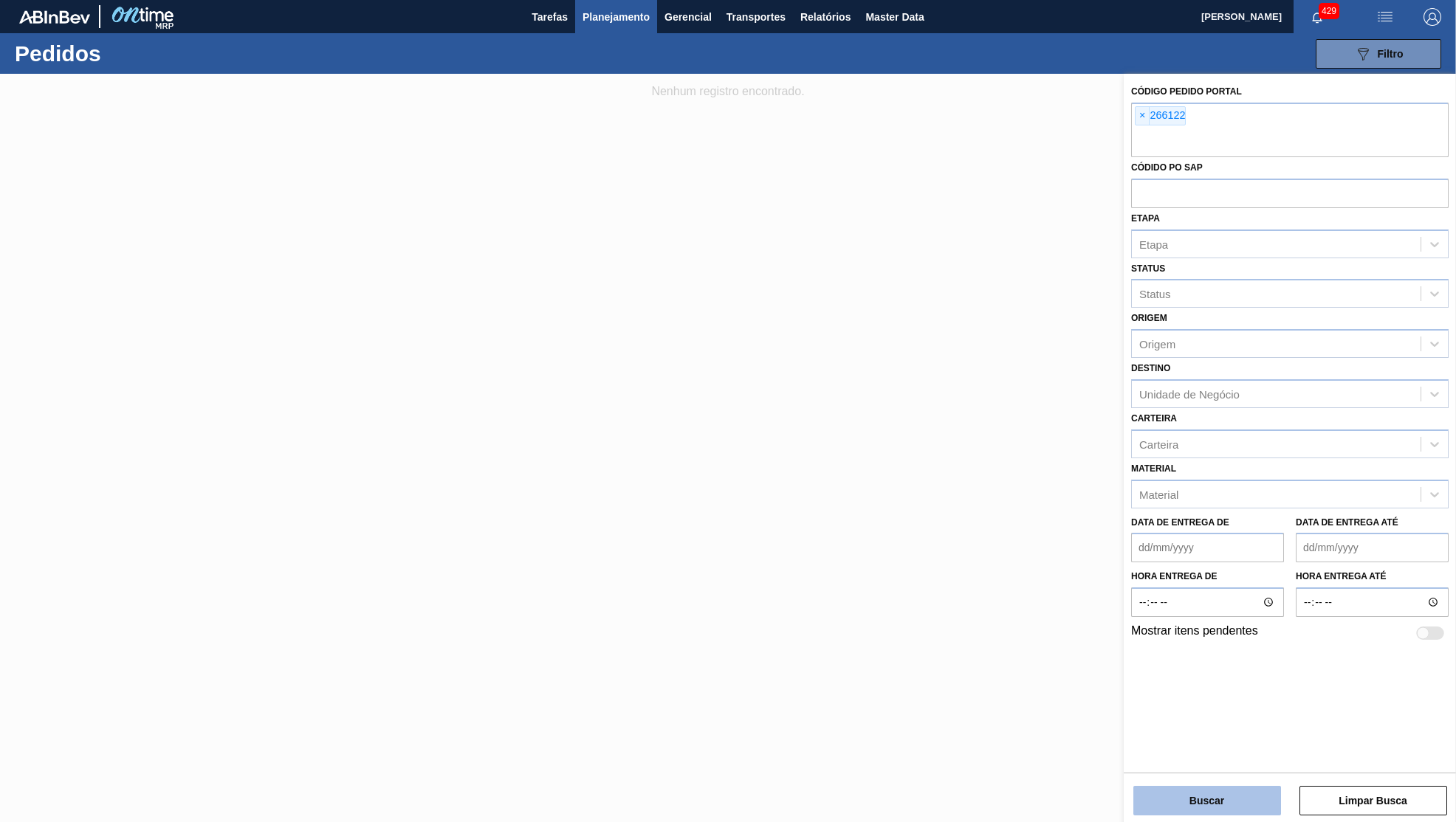
click at [1169, 815] on button "Buscar" at bounding box center [1208, 801] width 148 height 30
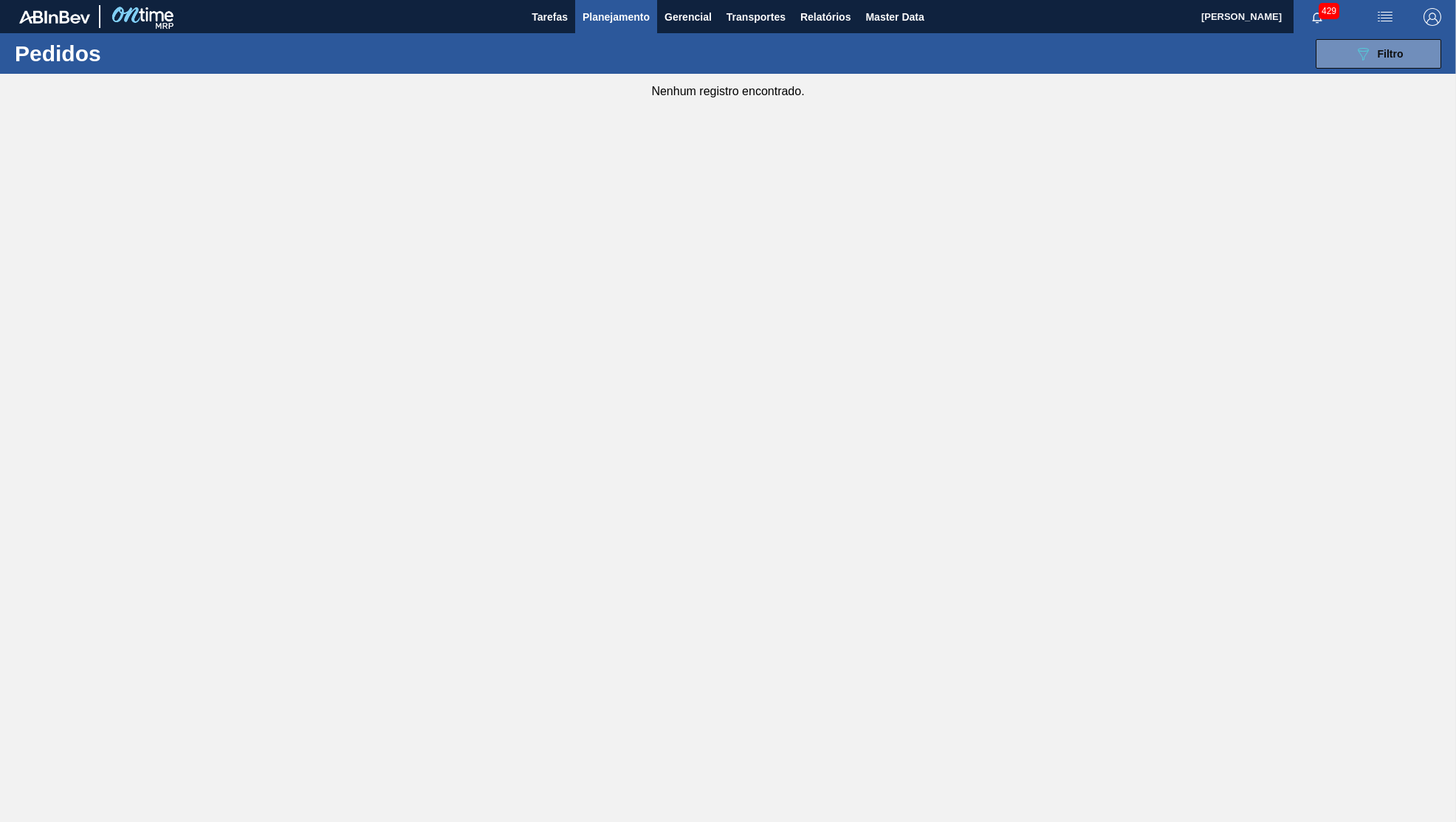
click at [1368, 39] on div "089F7B8B-B2A5-4AFE-B5C0-19BA573D28AC Filtro Código Pedido Portal × 266122 Códid…" at bounding box center [842, 54] width 1212 height 44
click at [1349, 55] on button "089F7B8B-B2A5-4AFE-B5C0-19BA573D28AC Filtro" at bounding box center [1379, 54] width 126 height 30
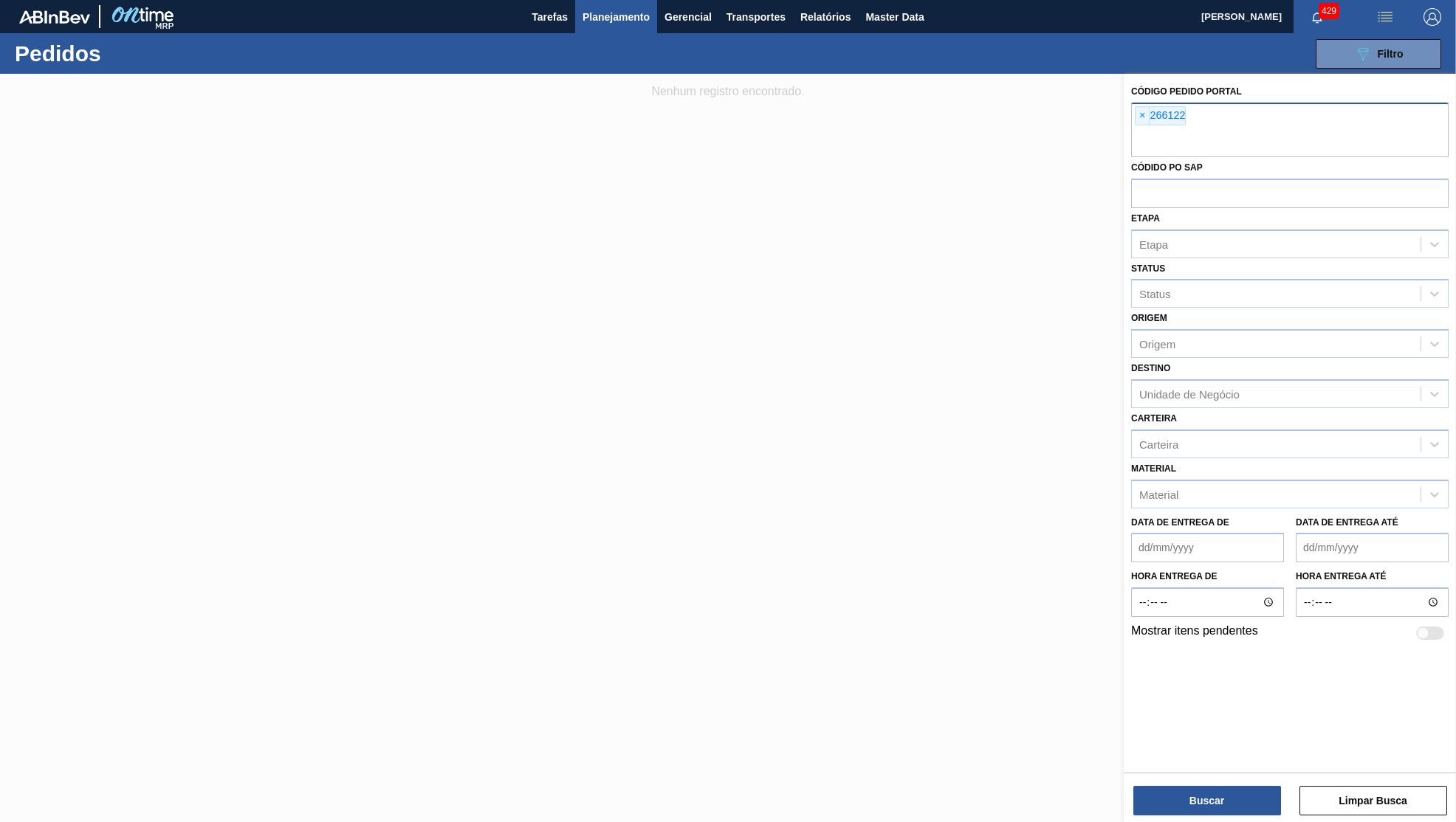
click at [1150, 106] on div "× 266122" at bounding box center [1160, 116] width 51 height 19
click at [1144, 114] on span "×" at bounding box center [1143, 116] width 14 height 18
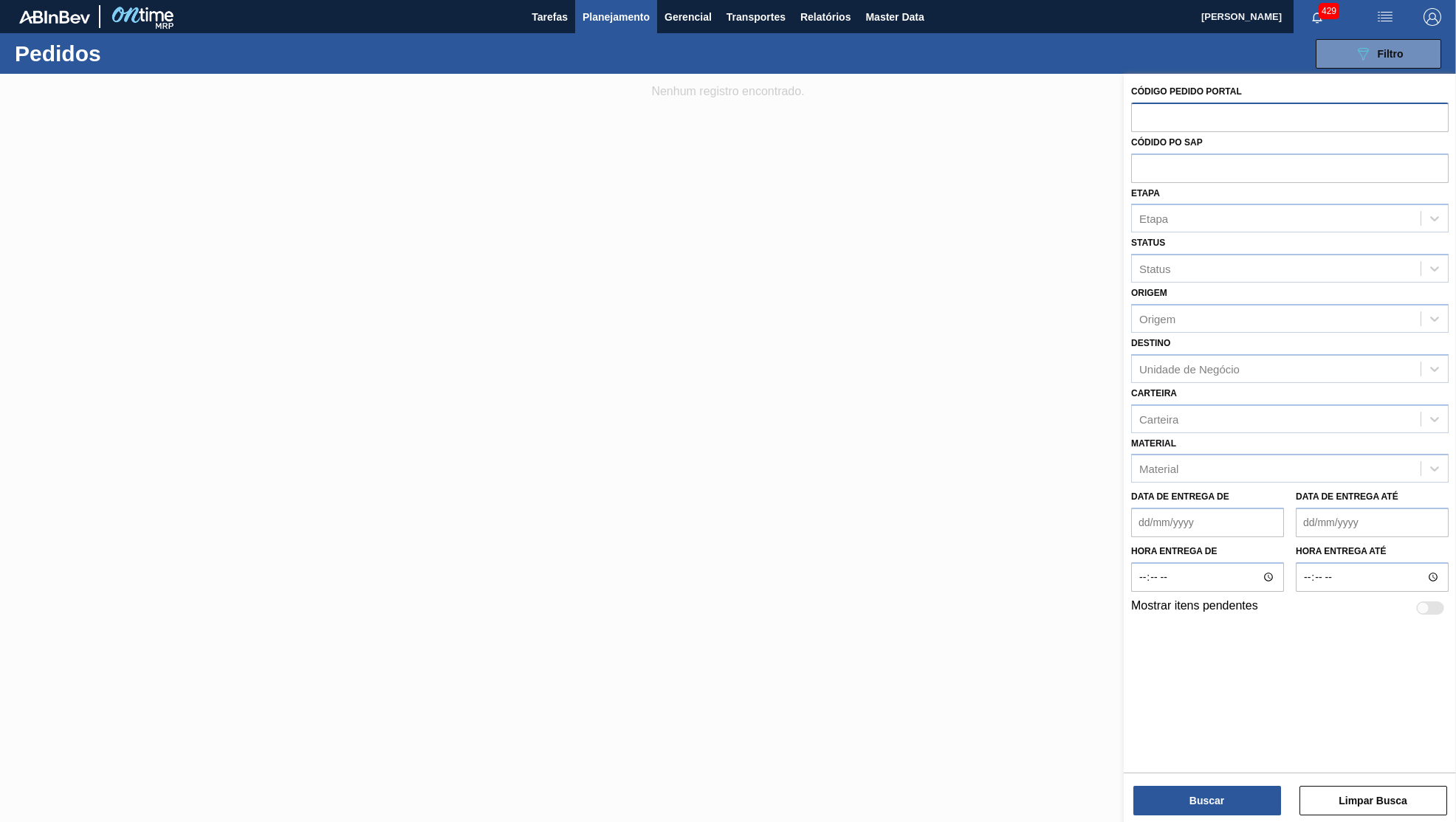
click at [1188, 433] on div "Material Material" at bounding box center [1290, 458] width 318 height 50
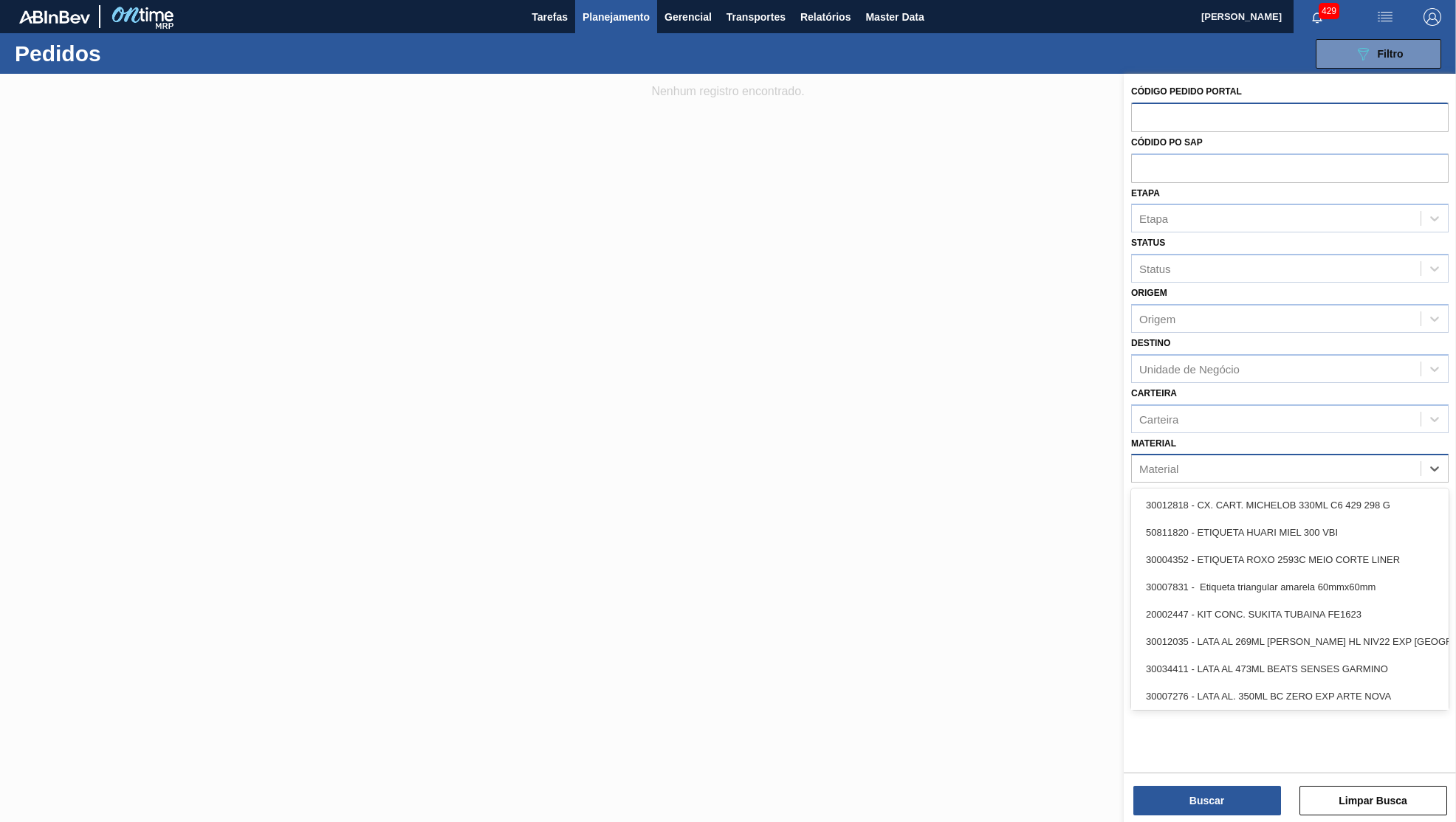
click at [1201, 459] on div "Material" at bounding box center [1276, 469] width 289 height 21
paste input "30033805"
type input "30033805"
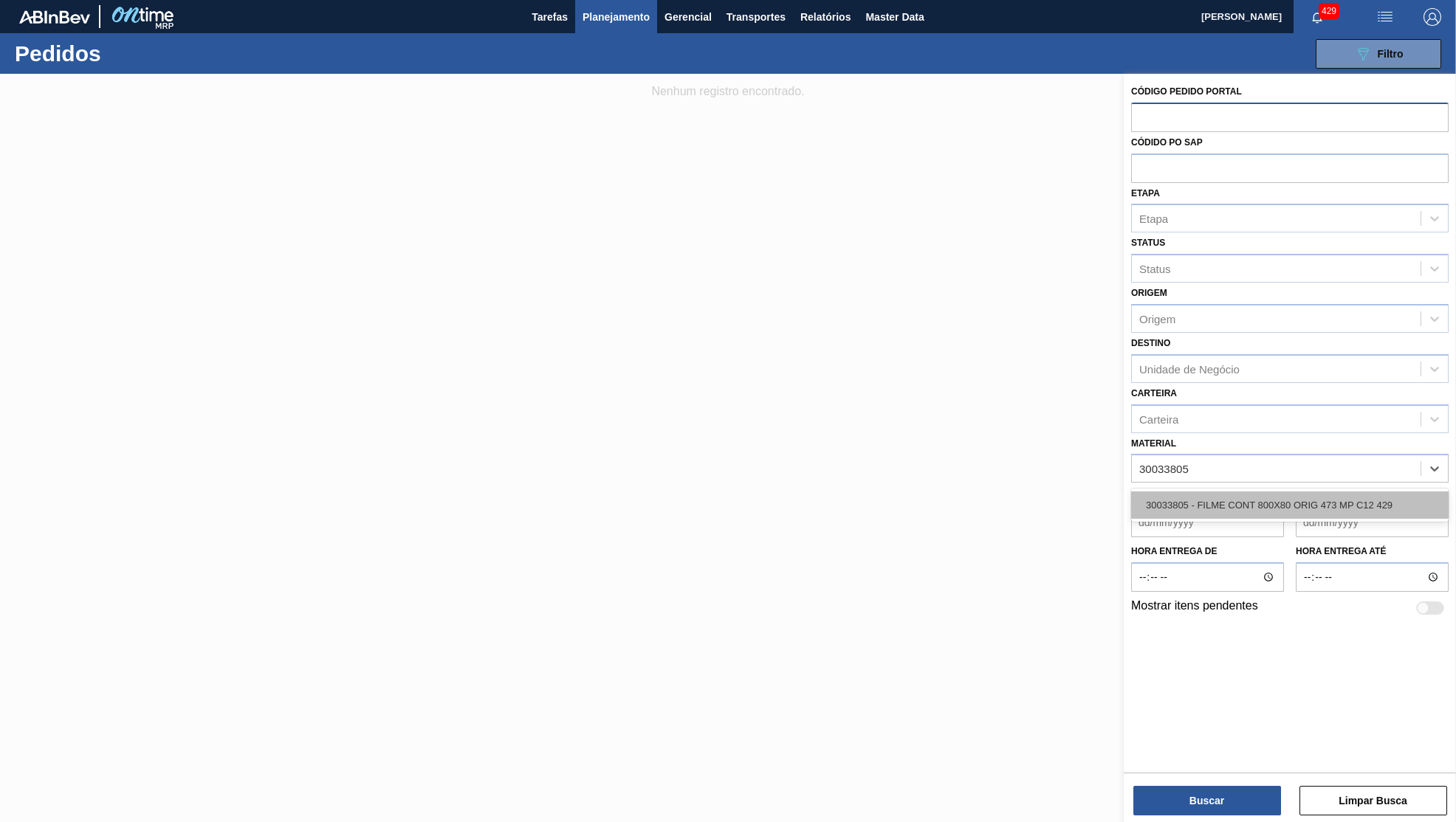
click at [1213, 492] on div "30033805 - FILME CONT 800X80 ORIG 473 MP C12 429" at bounding box center [1290, 505] width 318 height 27
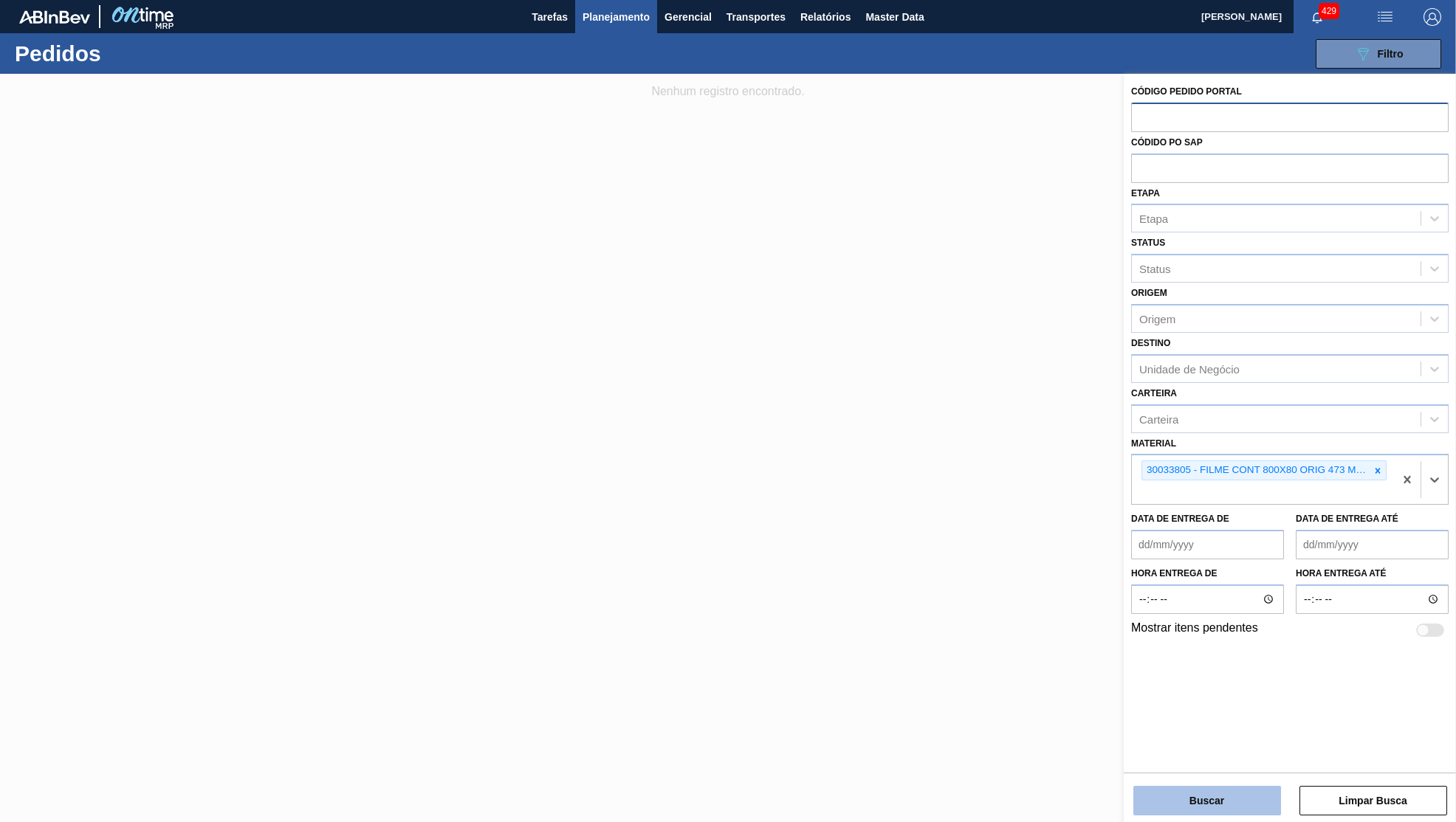
click at [1198, 814] on button "Buscar" at bounding box center [1208, 801] width 148 height 30
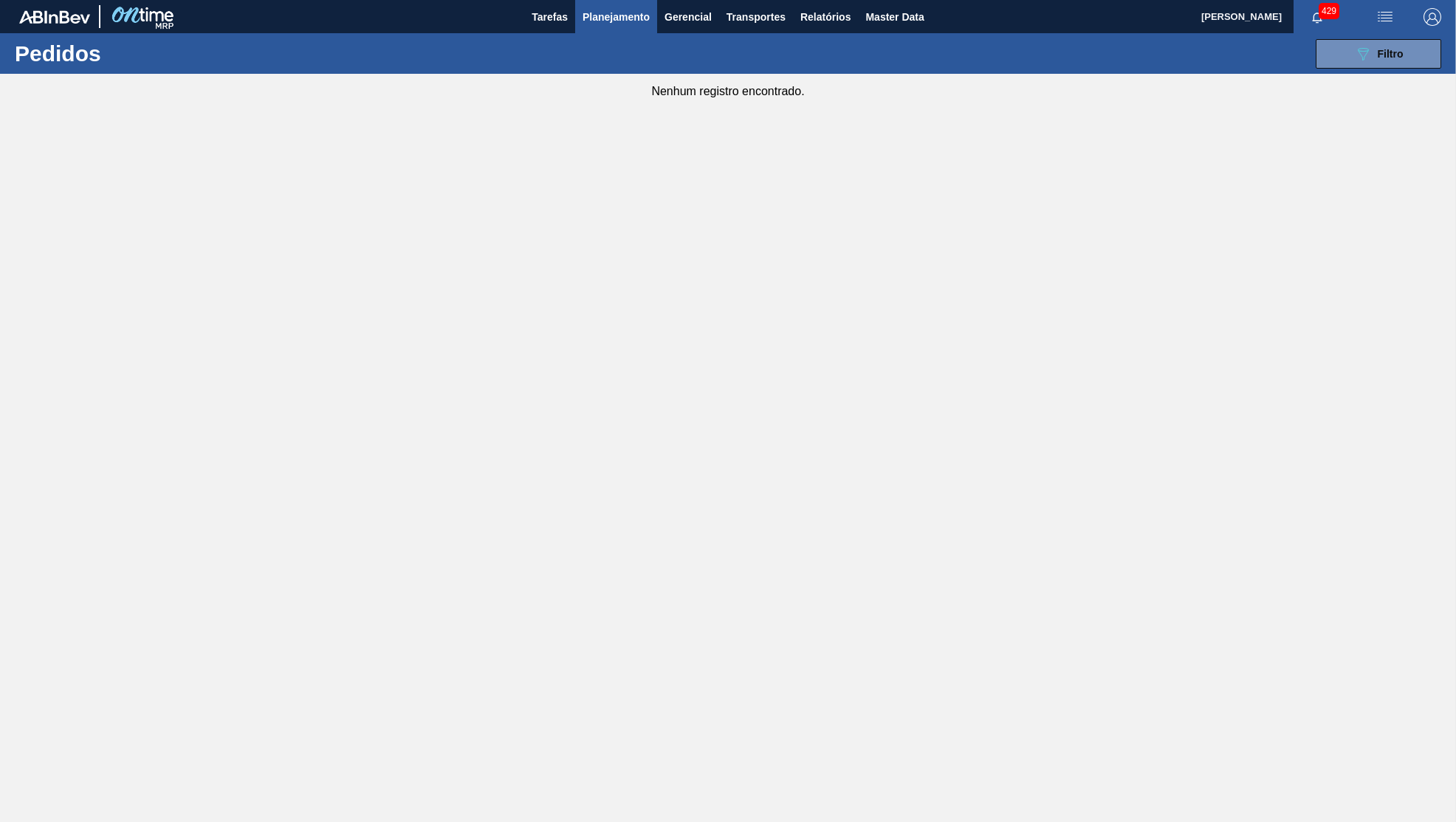
click at [625, 26] on span "Planejamento" at bounding box center [616, 17] width 67 height 18
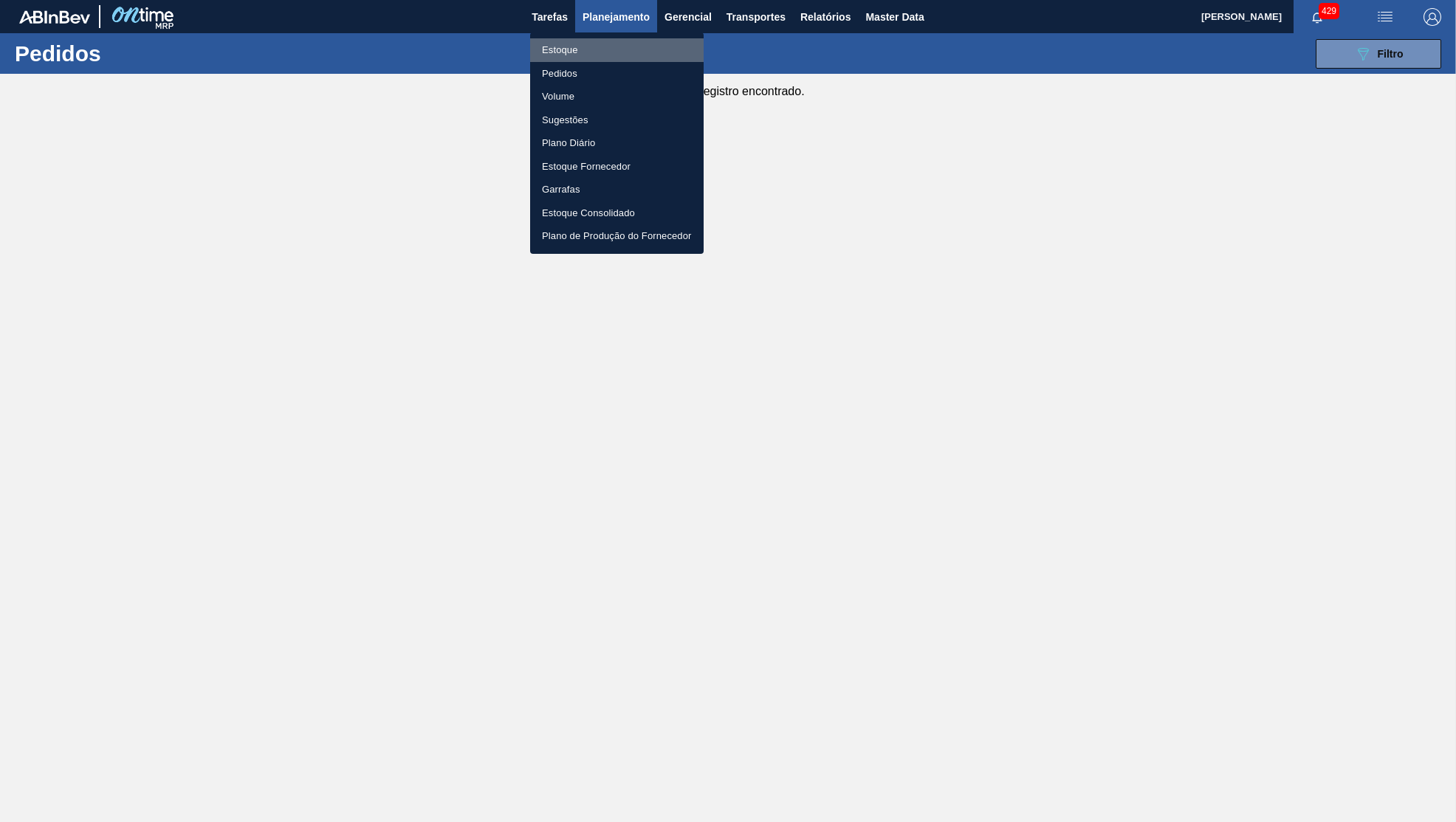
click at [570, 57] on li "Estoque" at bounding box center [616, 50] width 173 height 24
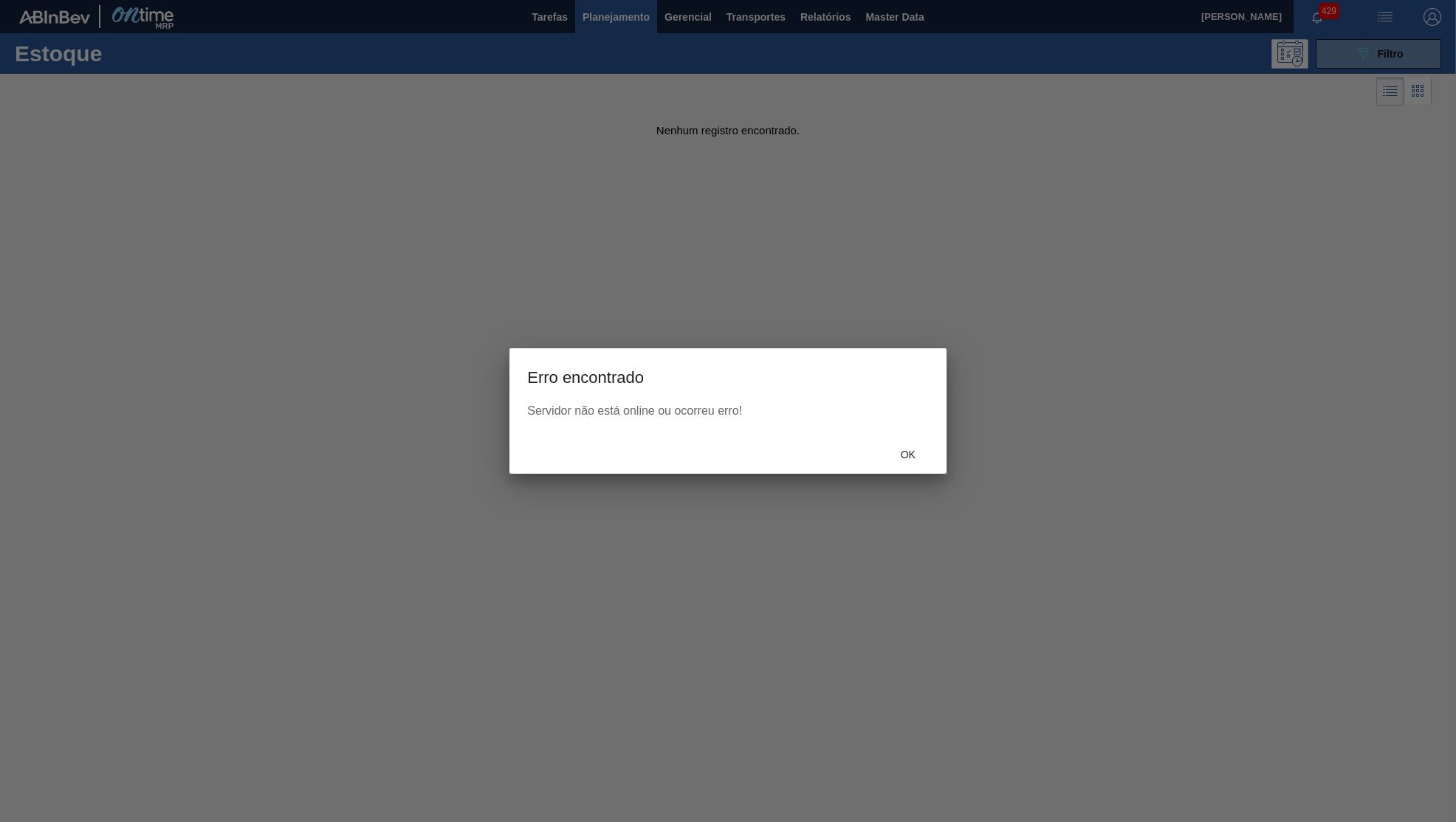
click at [1395, 45] on div at bounding box center [728, 411] width 1456 height 822
click at [891, 451] on span "Ok" at bounding box center [908, 454] width 39 height 11
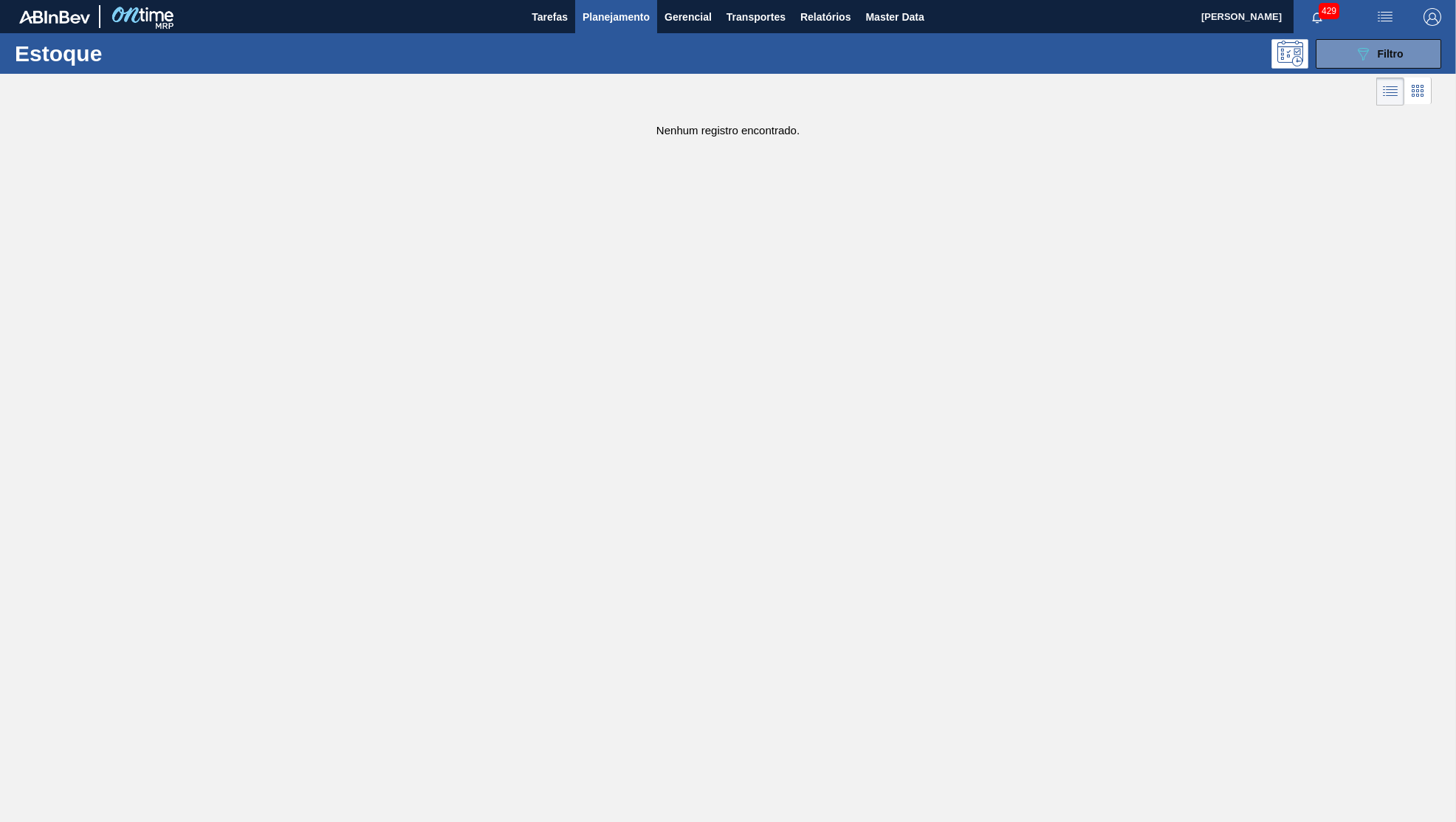
click at [1423, 20] on span "button" at bounding box center [1432, 17] width 35 height 18
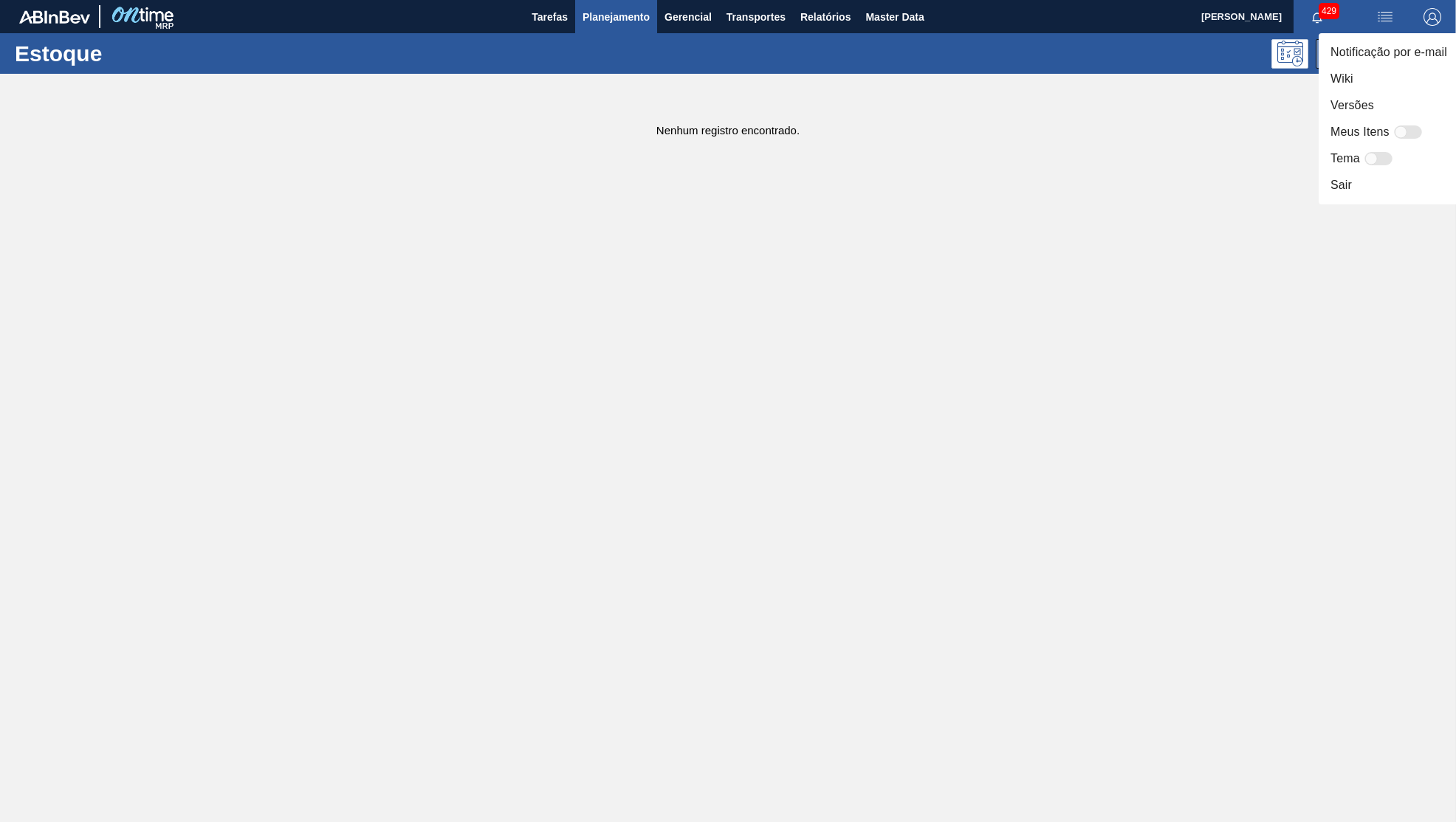
click at [1423, 20] on div at bounding box center [728, 411] width 1456 height 822
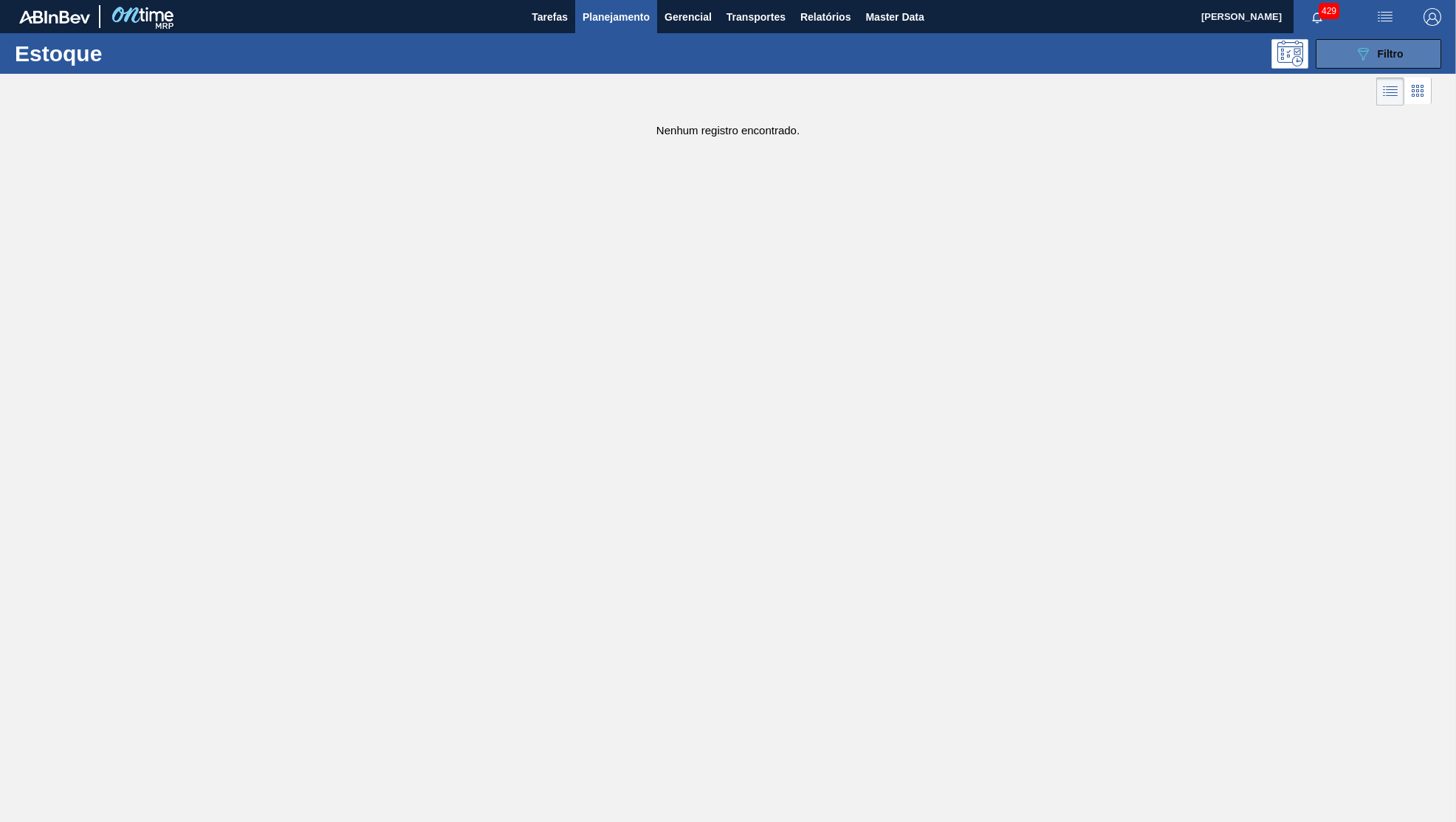
click at [1343, 62] on button "089F7B8B-B2A5-4AFE-B5C0-19BA573D28AC Filtro" at bounding box center [1379, 54] width 126 height 30
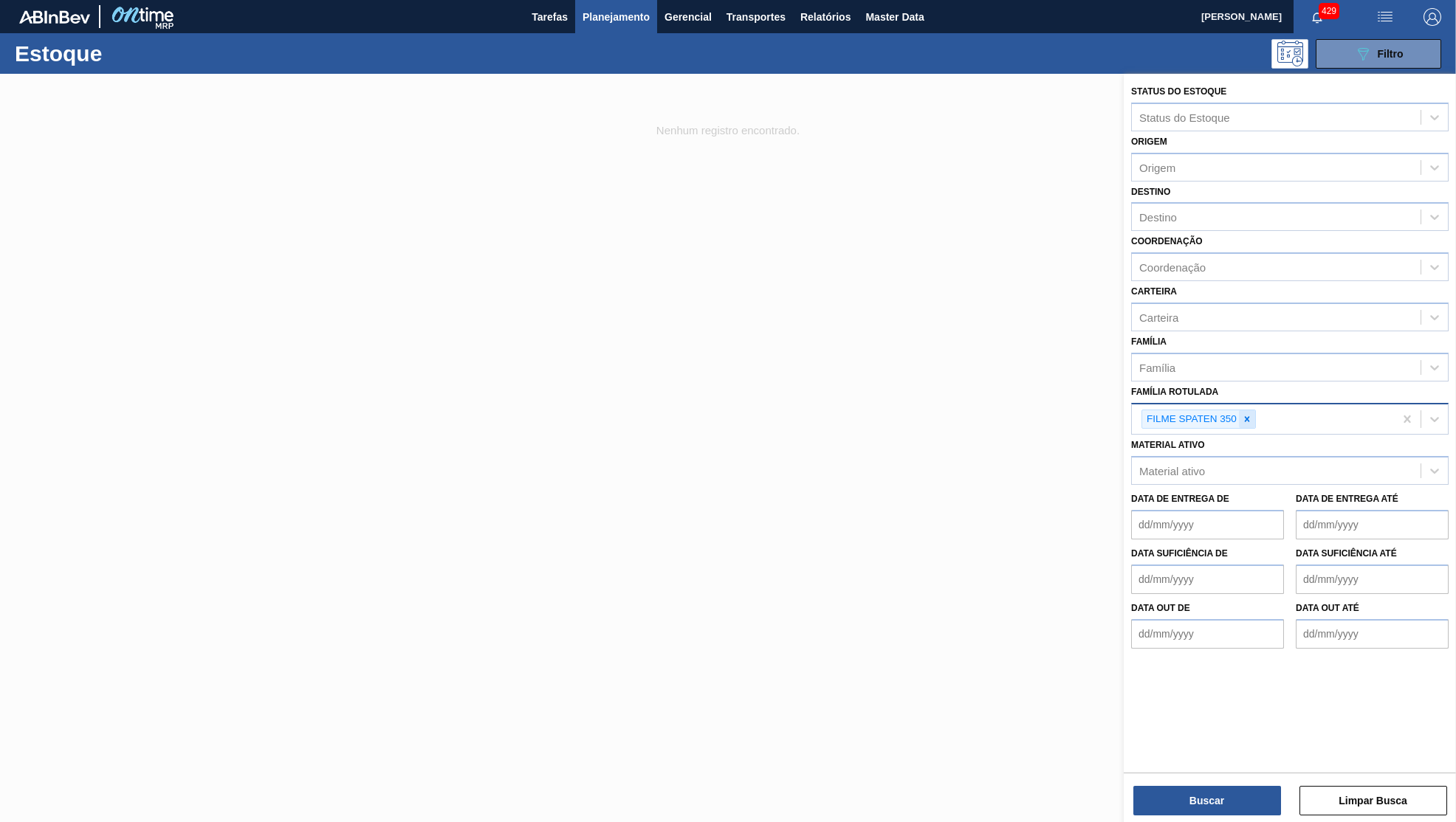
click at [1244, 415] on icon at bounding box center [1247, 420] width 11 height 11
click at [1237, 453] on div "Material ativo" at bounding box center [1290, 466] width 318 height 29
paste ativo "30033805"
click at [1141, 461] on ativo "30033805" at bounding box center [1165, 467] width 51 height 12
type ativo "30033805"
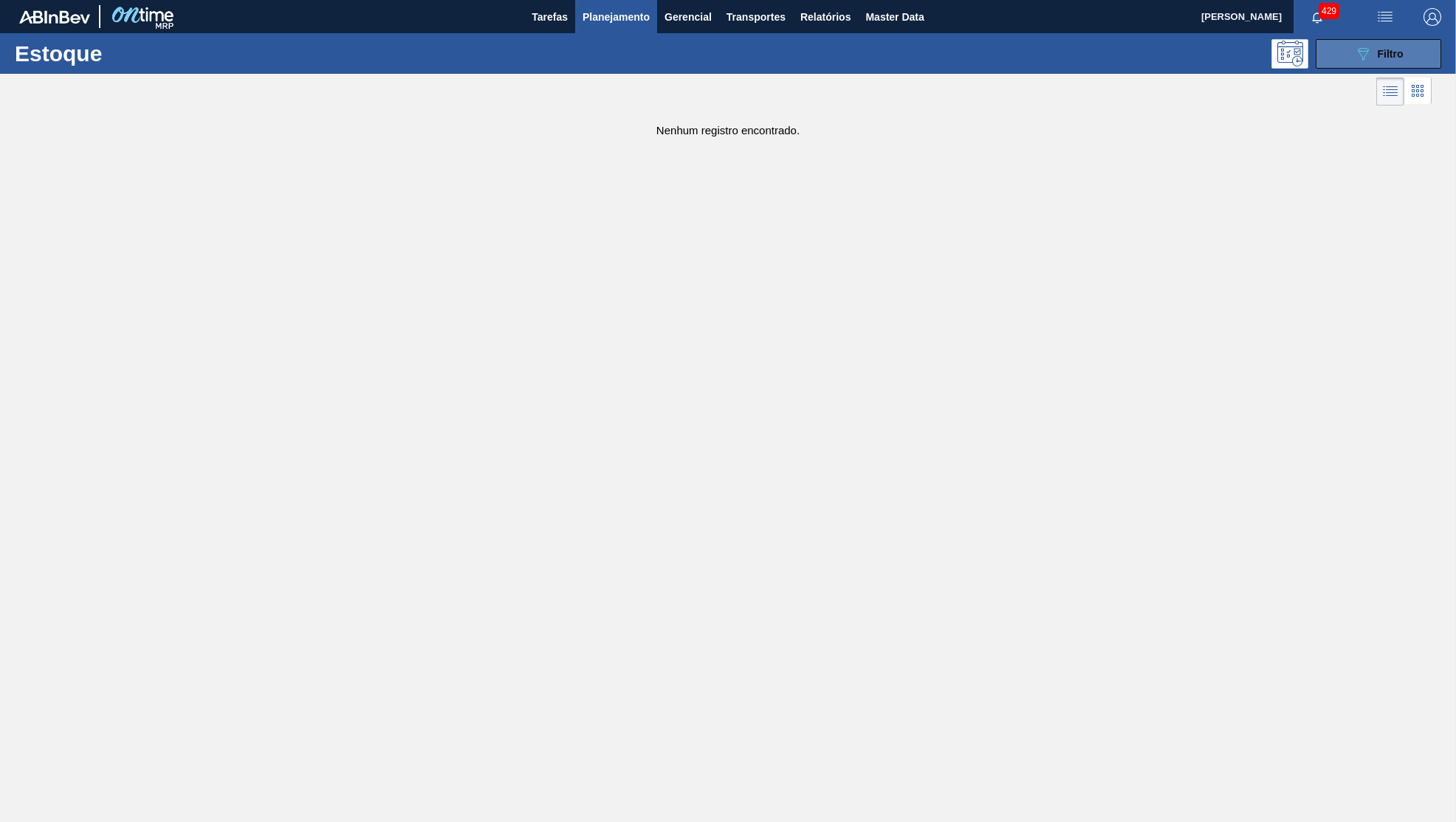
click at [1399, 63] on button "089F7B8B-B2A5-4AFE-B5C0-19BA573D28AC Filtro" at bounding box center [1379, 54] width 126 height 30
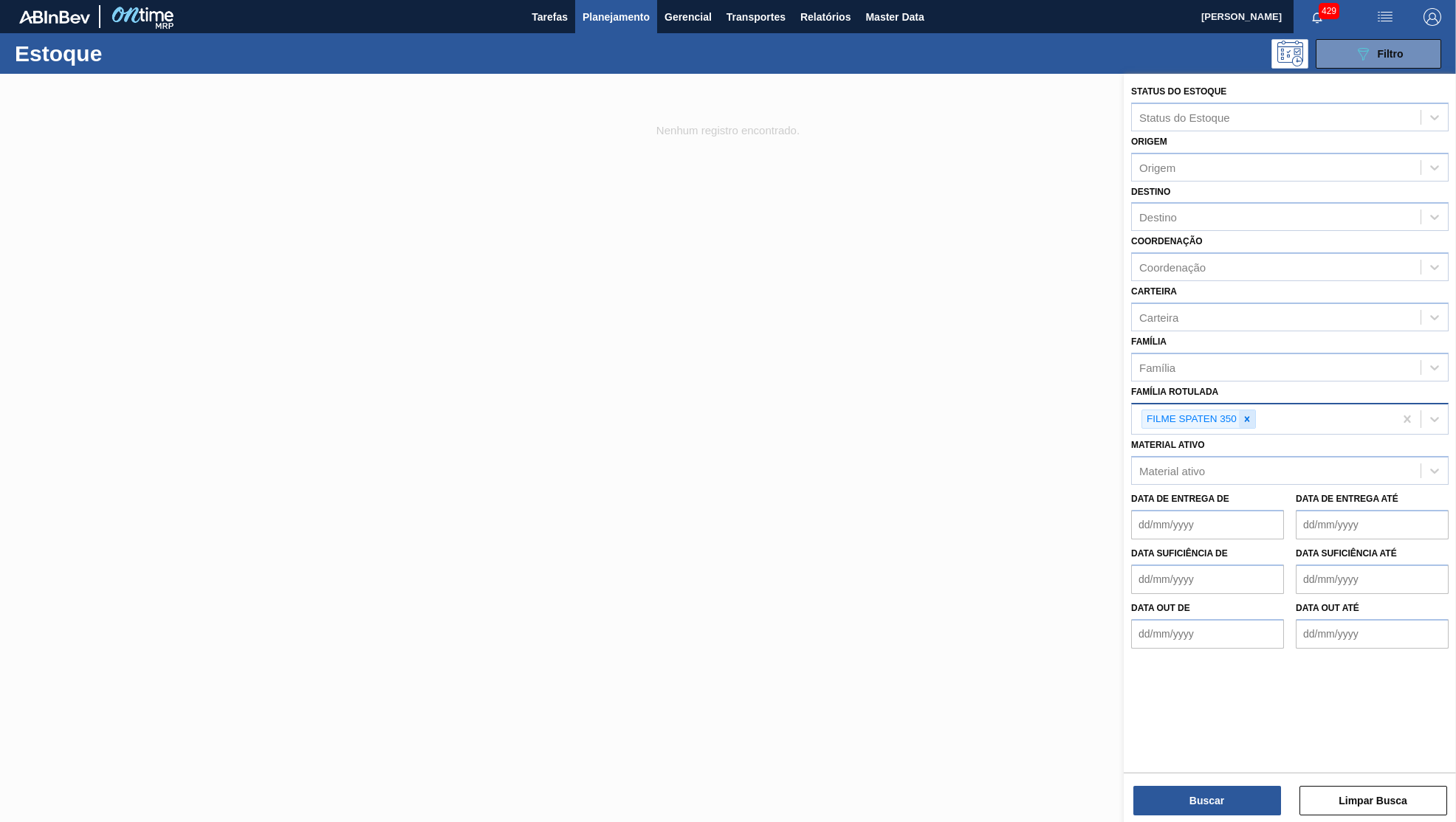
click at [1244, 415] on icon at bounding box center [1247, 420] width 11 height 11
click at [1212, 432] on div "Material ativo Material ativo" at bounding box center [1290, 457] width 318 height 50
click at [1216, 457] on div "Material ativo" at bounding box center [1276, 467] width 289 height 21
paste ativo "30033805"
type ativo "30033805"
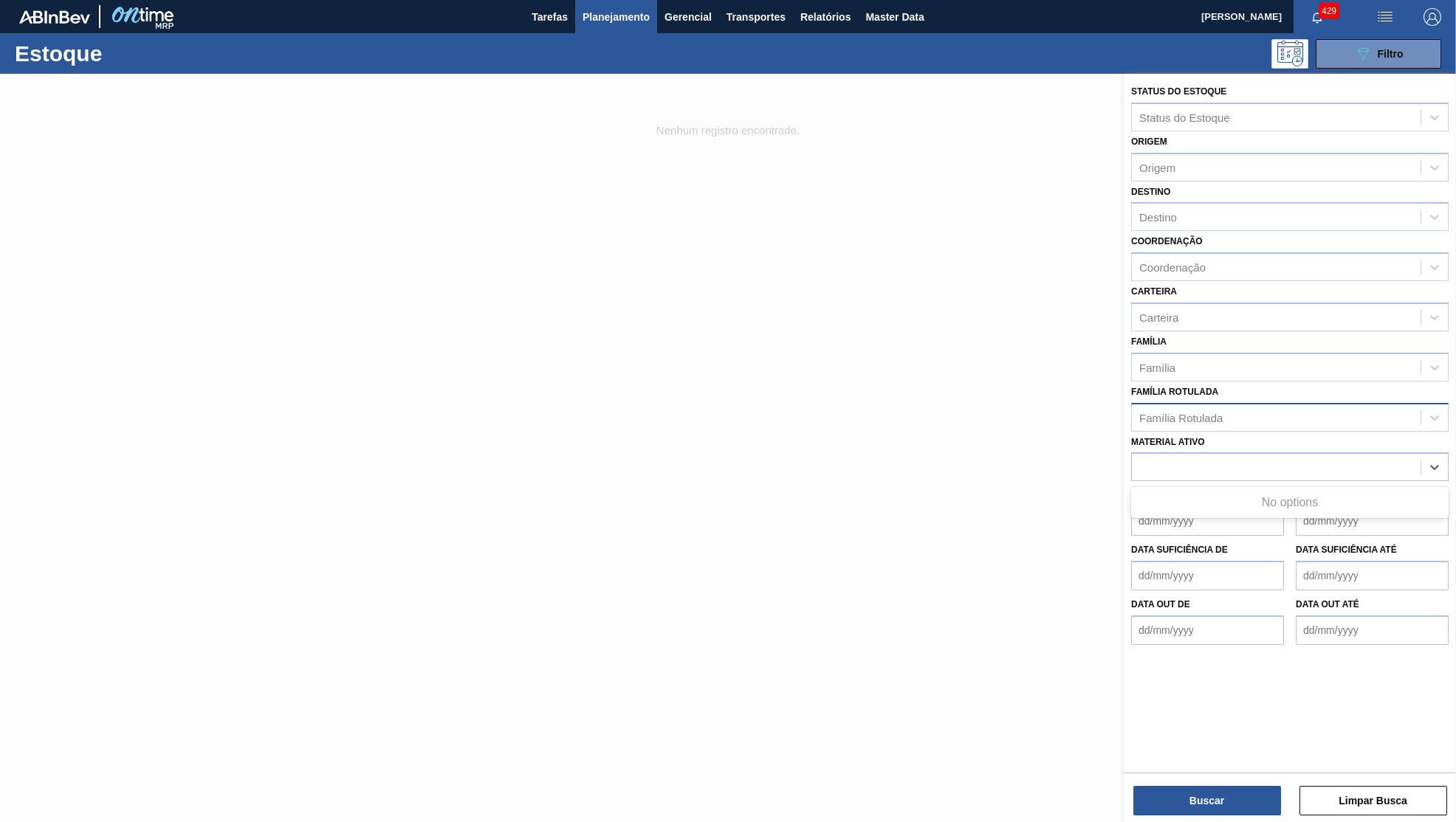
click at [1235, 407] on div "Família Rotulada" at bounding box center [1276, 417] width 289 height 21
type Rotulada "ORIGINA"
click at [1325, 407] on div "Família Rotulada" at bounding box center [1276, 417] width 289 height 21
click at [1244, 485] on div "Data de Entrega de" at bounding box center [1208, 510] width 153 height 51
click at [1231, 452] on div "Material ativo" at bounding box center [1290, 466] width 318 height 29
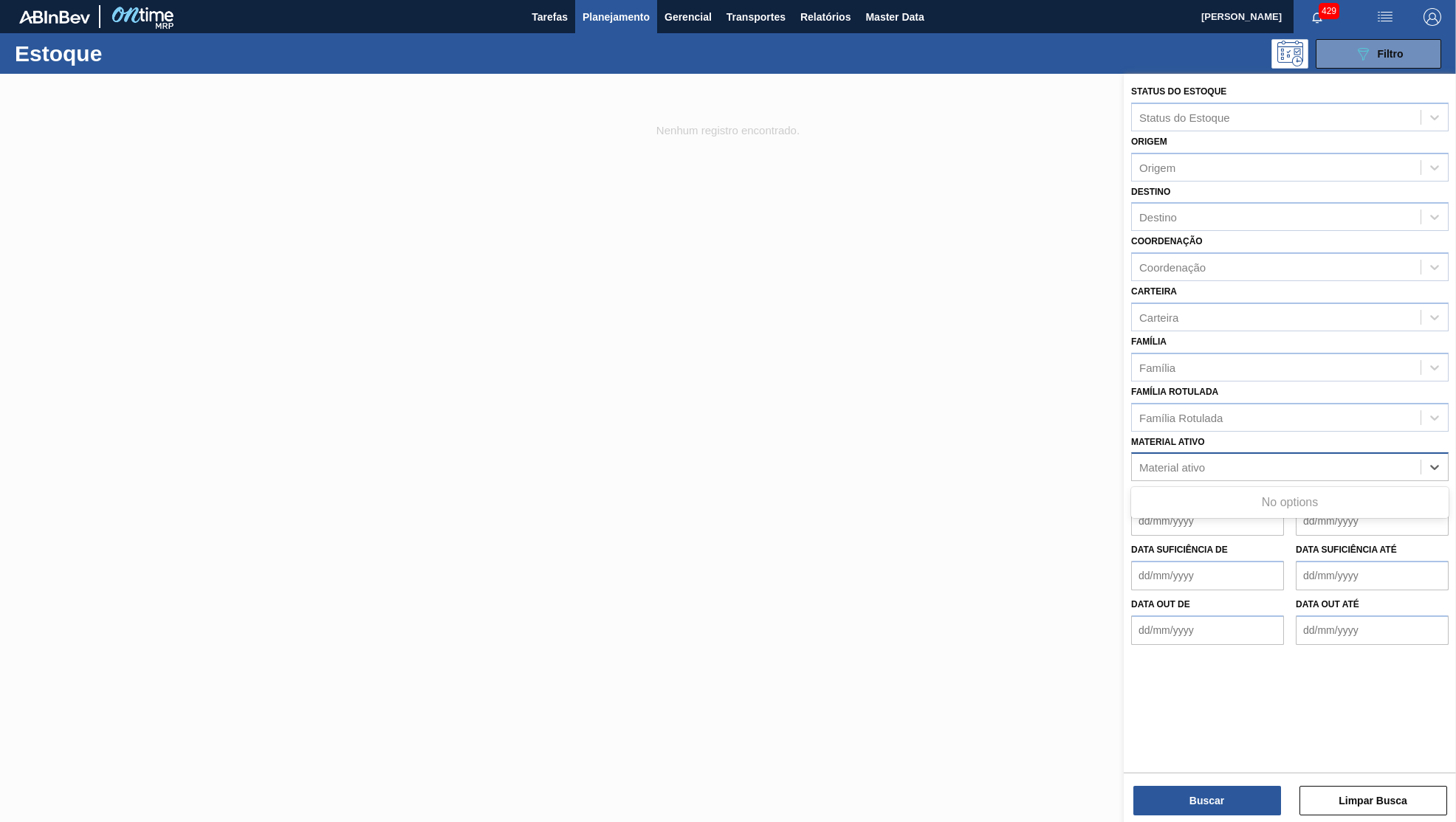
paste ativo "30033805"
type ativo "30033805"
drag, startPoint x: 1214, startPoint y: 464, endPoint x: 1209, endPoint y: 454, distance: 11.2
click at [1209, 454] on div "Use Up and Down to choose options, press Enter to select the currently focused …" at bounding box center [1290, 466] width 318 height 29
drag, startPoint x: 1069, startPoint y: 434, endPoint x: 1056, endPoint y: 433, distance: 13.0
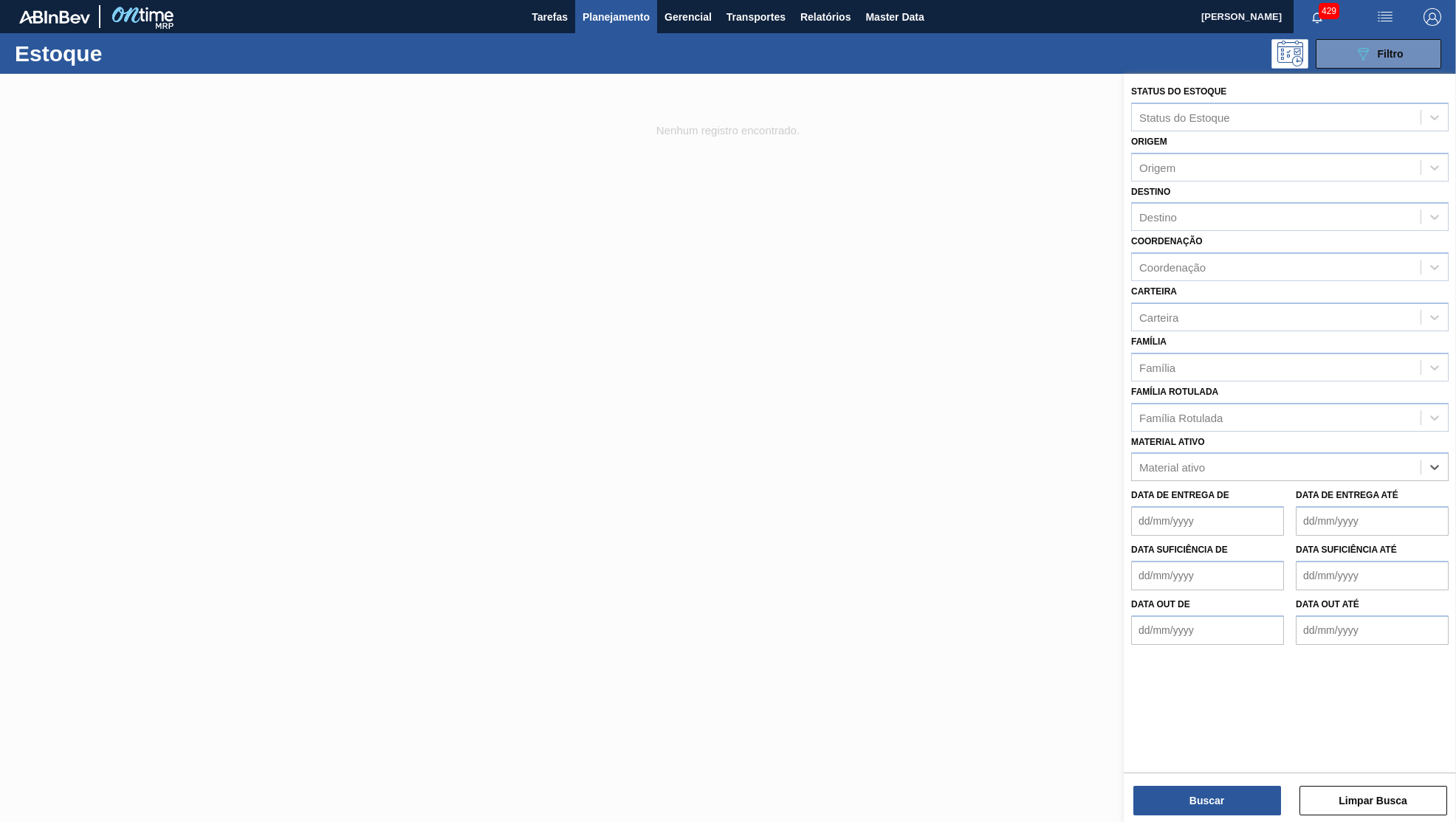
click at [1124, 433] on div "Status do Estoque Status do Estoque Origem Origem Destino Destino Coordenação C…" at bounding box center [1290, 485] width 332 height 822
click at [1143, 457] on div "Material ativo" at bounding box center [1276, 467] width 289 height 21
paste ativo "30033805"
type ativo "30033805"
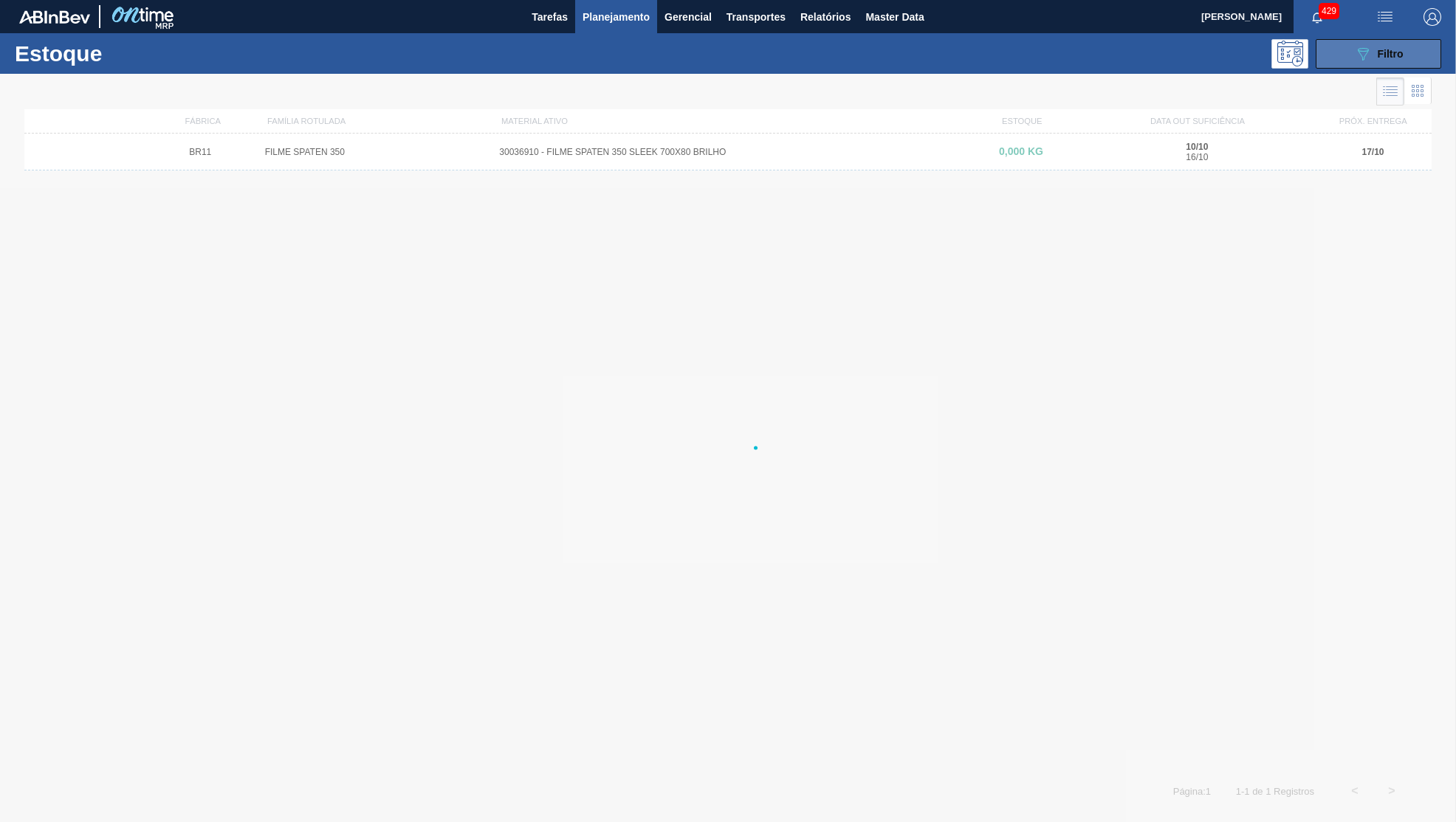
click at [1357, 68] on button "089F7B8B-B2A5-4AFE-B5C0-19BA573D28AC Filtro" at bounding box center [1379, 54] width 126 height 30
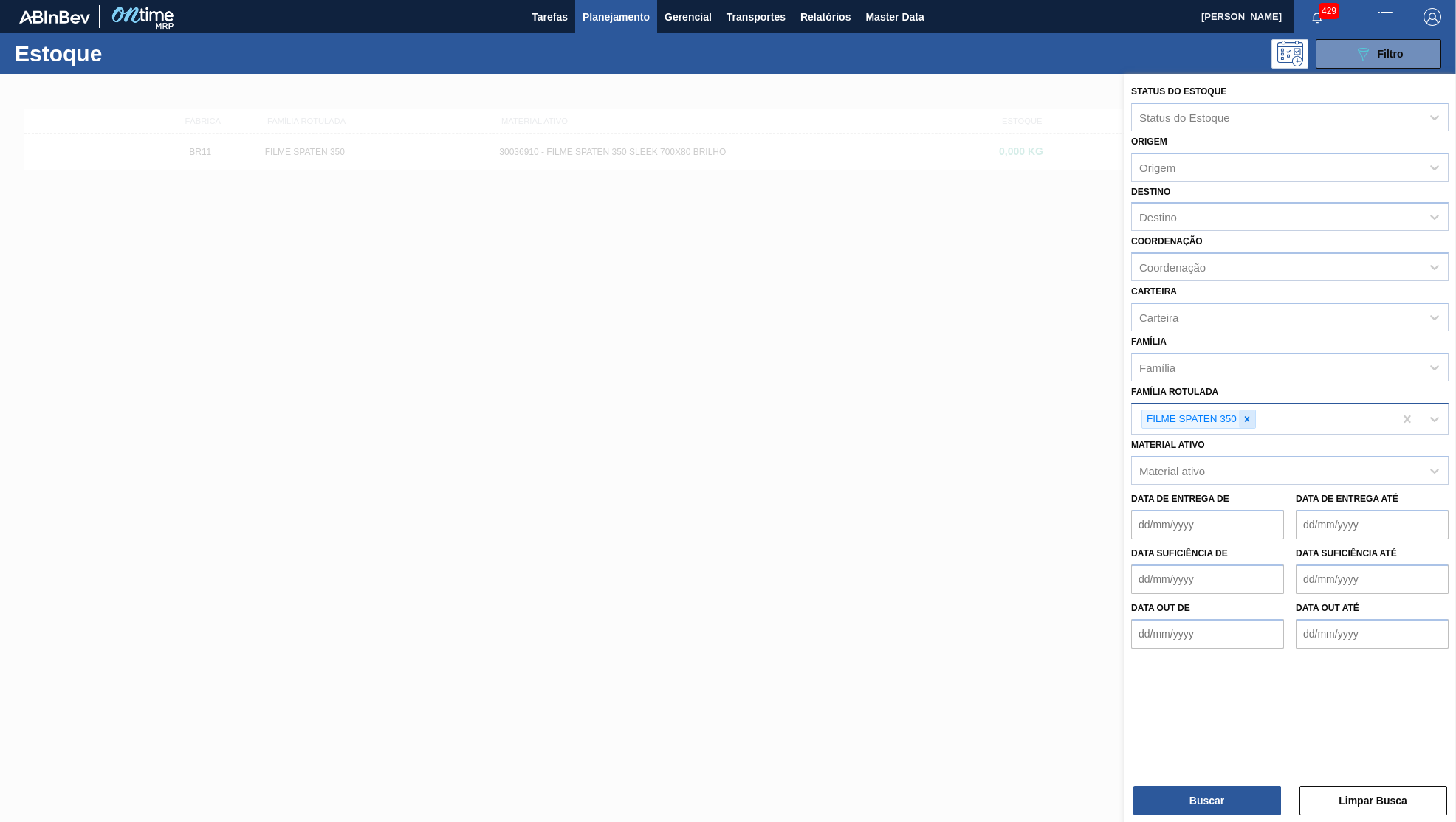
click at [1239, 410] on div at bounding box center [1247, 419] width 16 height 18
click at [1238, 432] on div "Material ativo Material ativo" at bounding box center [1290, 457] width 318 height 50
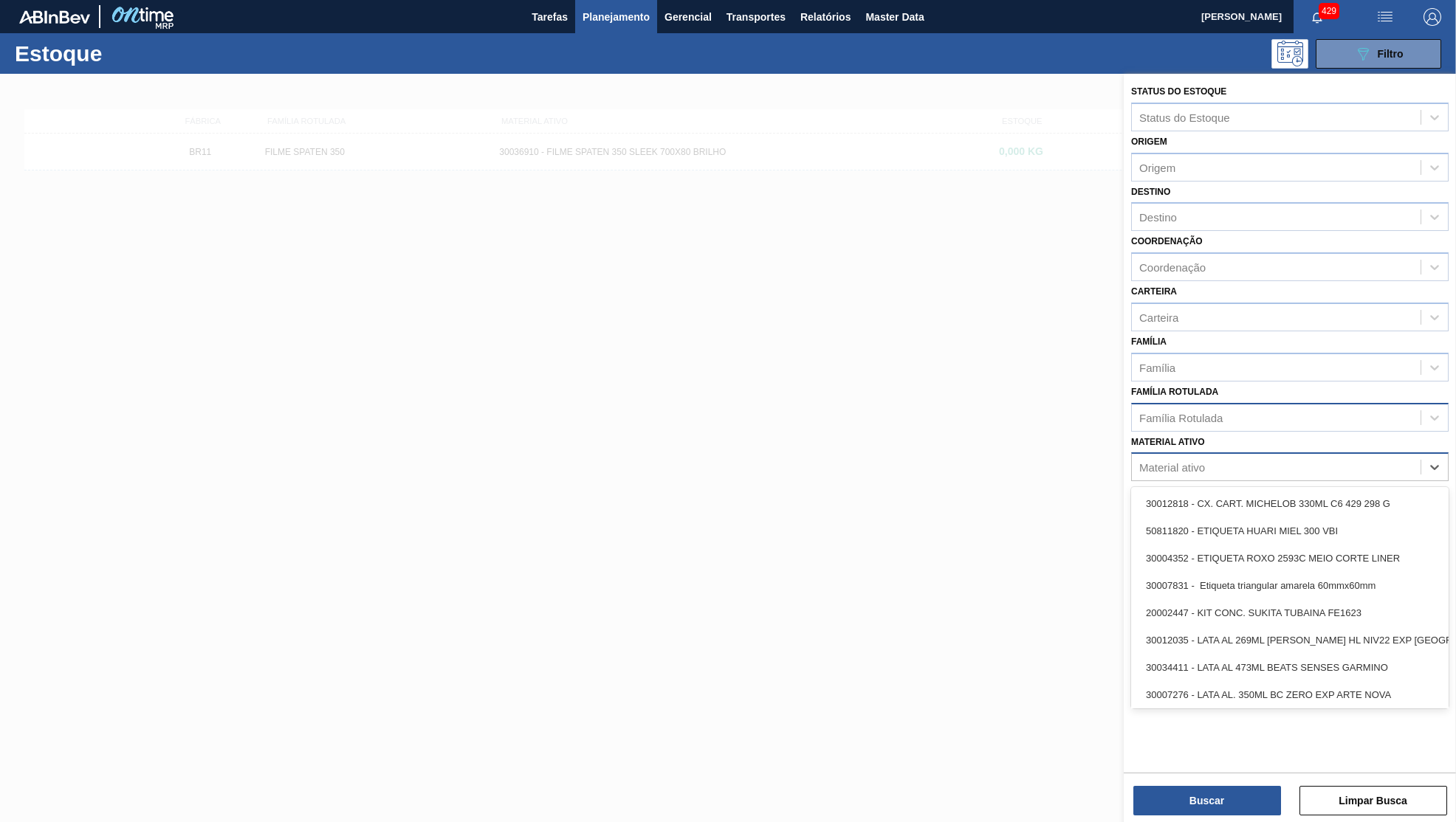
click at [1245, 457] on div "Material ativo" at bounding box center [1276, 467] width 289 height 21
paste ativo "30033805"
type ativo "30033805"
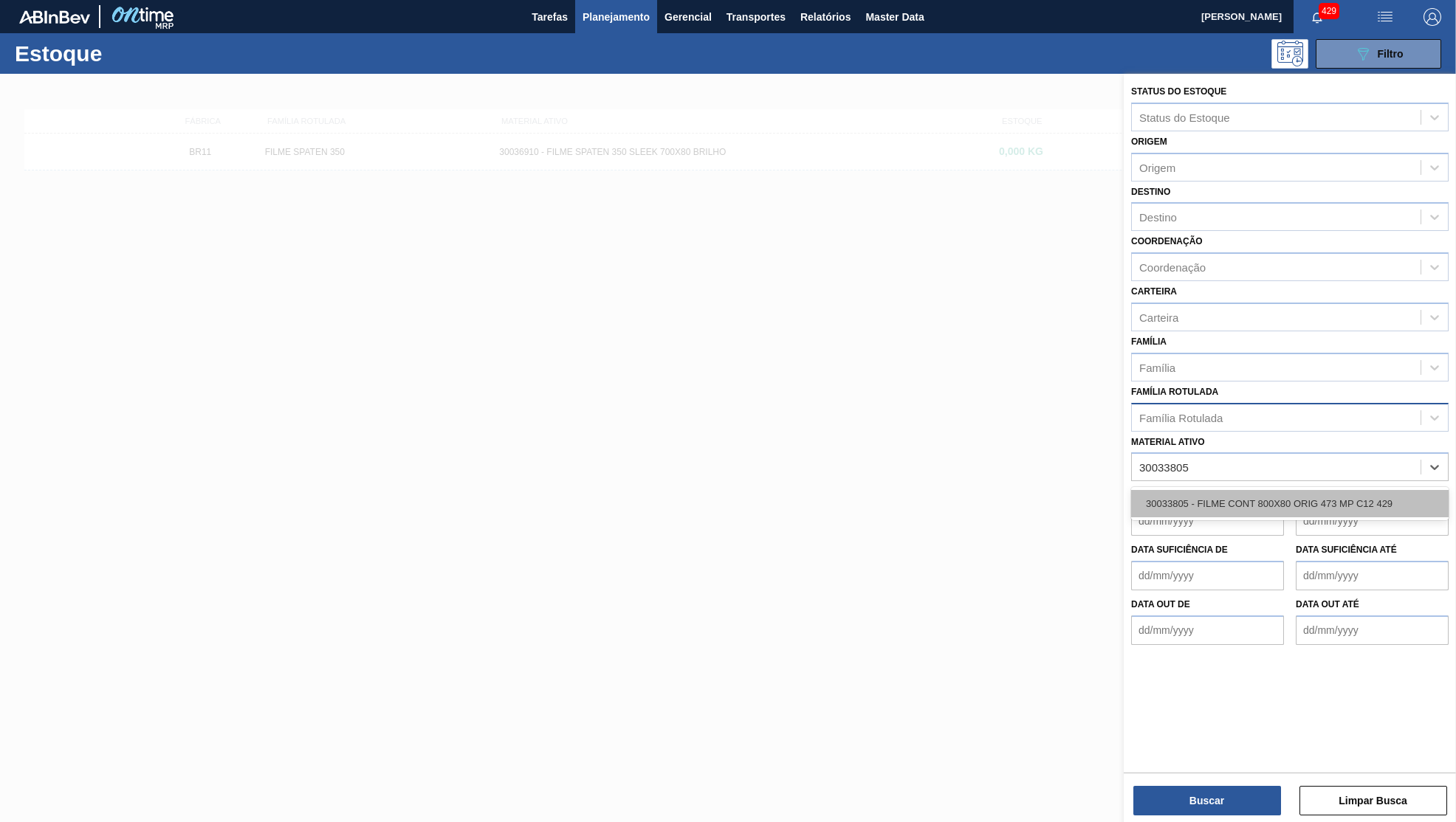
click at [1252, 490] on div "30033805 - FILME CONT 800X80 ORIG 473 MP C12 429" at bounding box center [1290, 503] width 318 height 27
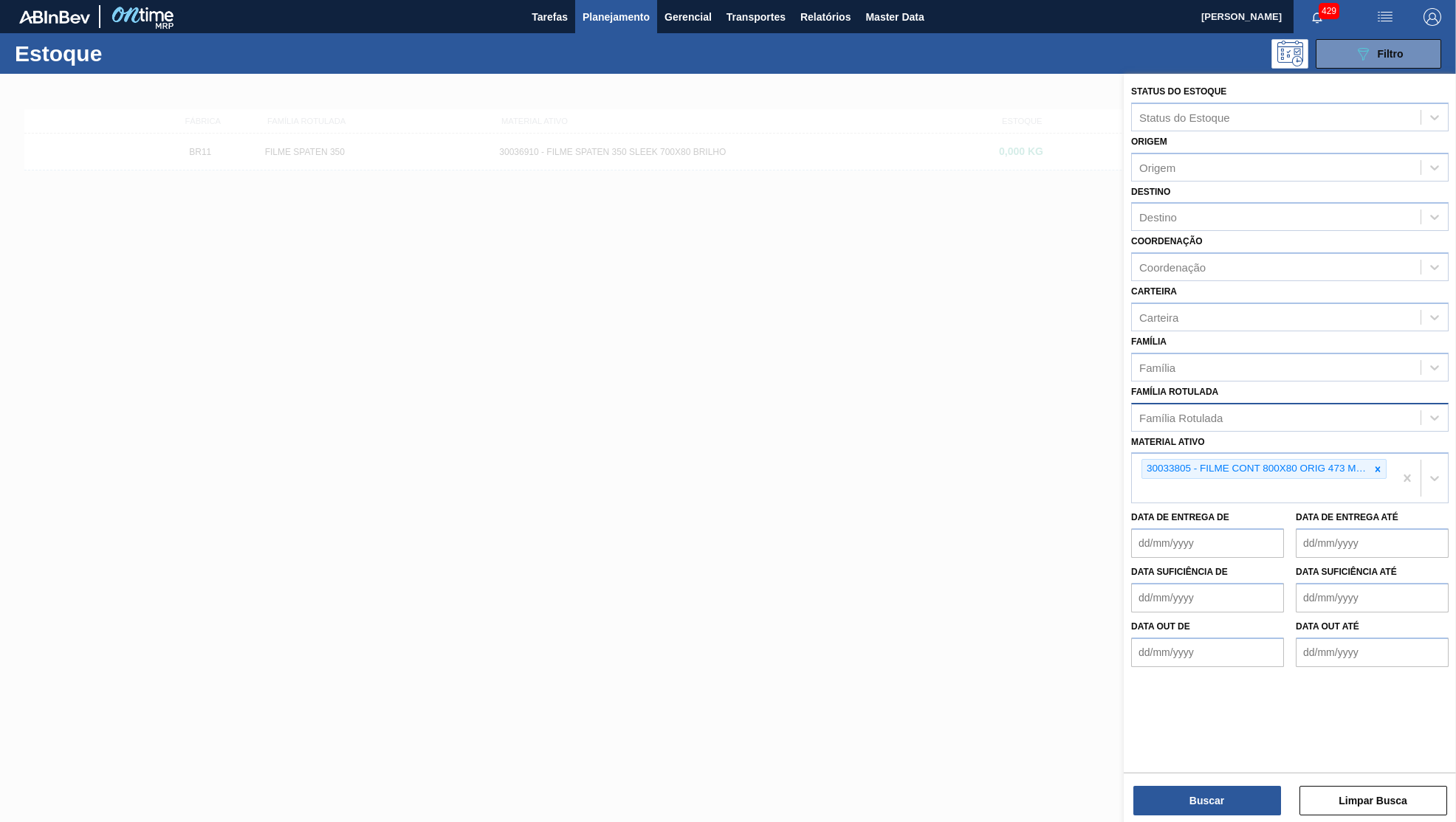
click at [1176, 817] on div "Status do Estoque Status do Estoque Origem Origem Destino Destino Coordenação C…" at bounding box center [1290, 450] width 332 height 752
click at [1157, 796] on button "Buscar" at bounding box center [1208, 801] width 148 height 30
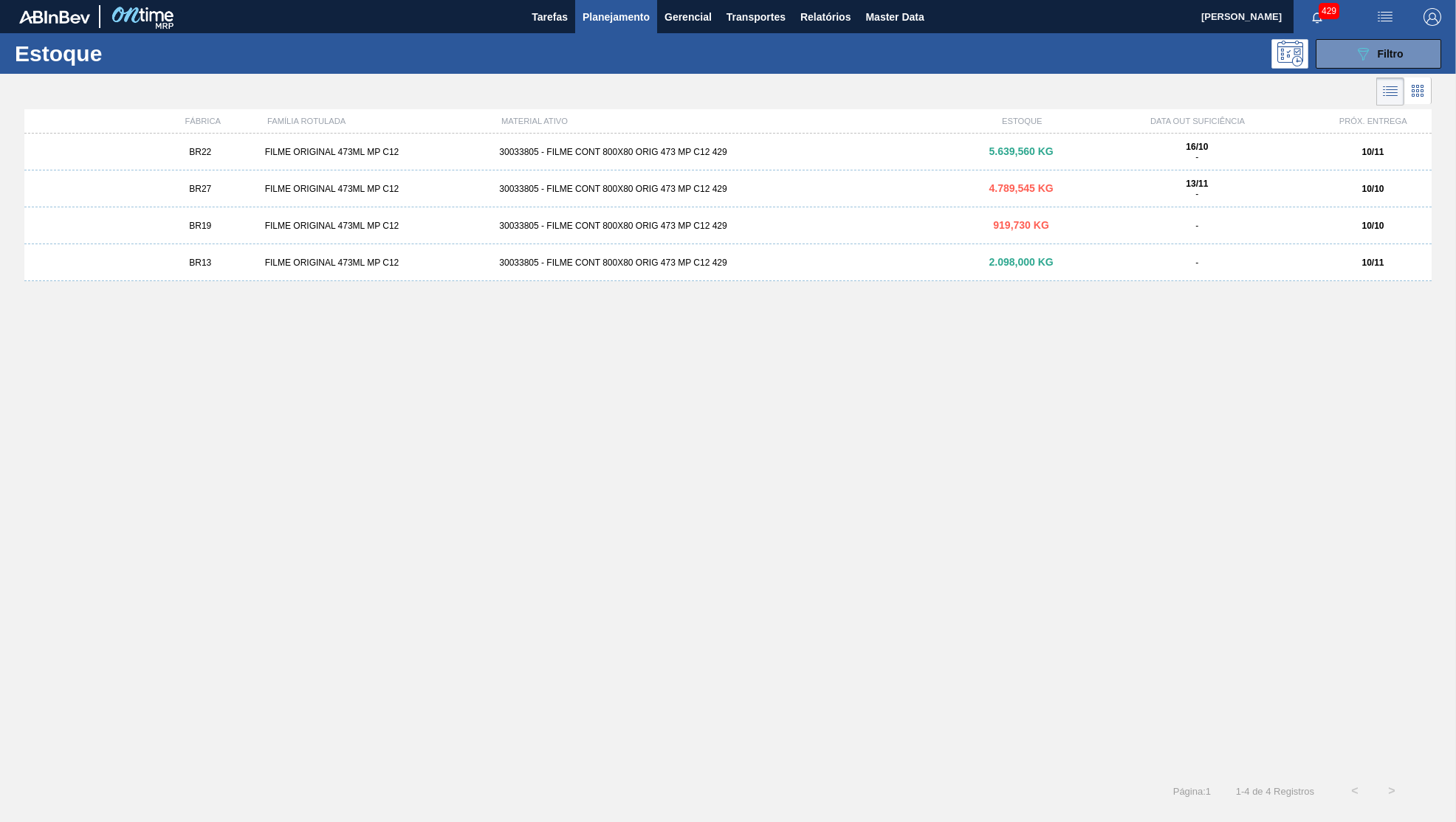
click at [1184, 231] on div "-" at bounding box center [1196, 226] width 235 height 11
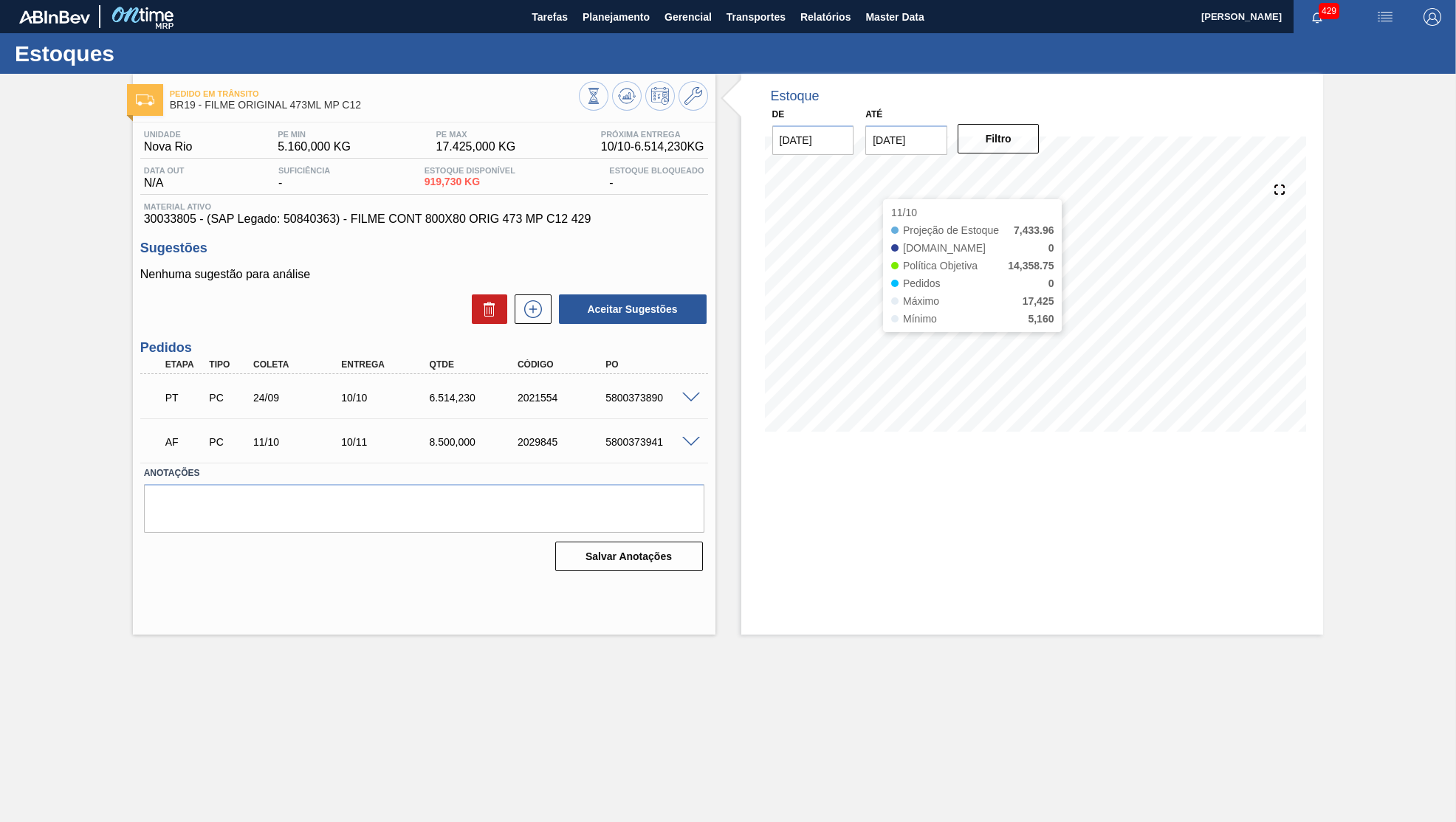
click at [906, 113] on div "Até 24/10/2025" at bounding box center [906, 129] width 82 height 51
click at [928, 130] on input "[DATE]" at bounding box center [906, 141] width 82 height 30
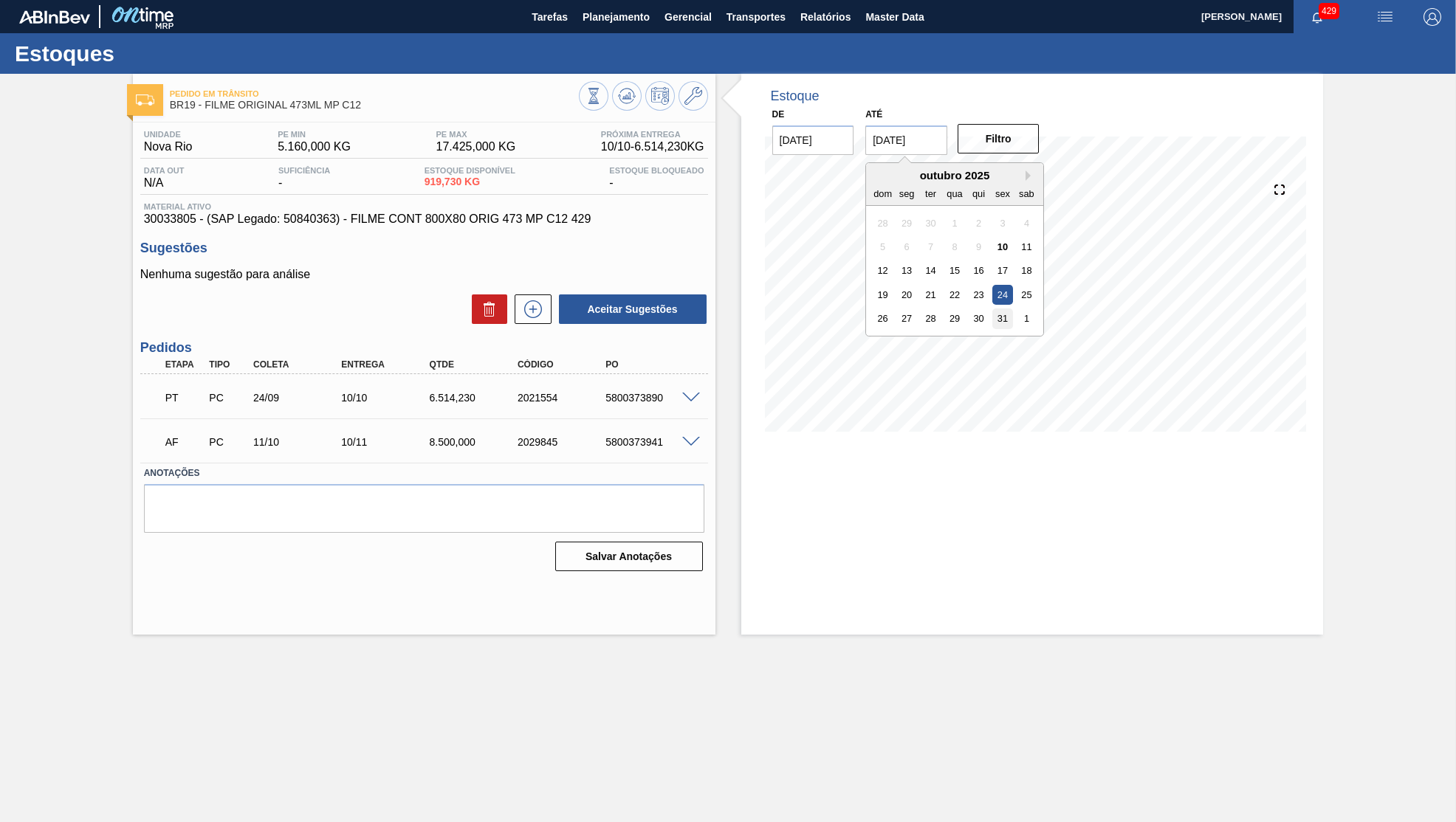
click at [993, 309] on div "31" at bounding box center [1003, 319] width 20 height 20
type input "31/10/2025"
click at [978, 125] on button "Filtro" at bounding box center [998, 139] width 82 height 30
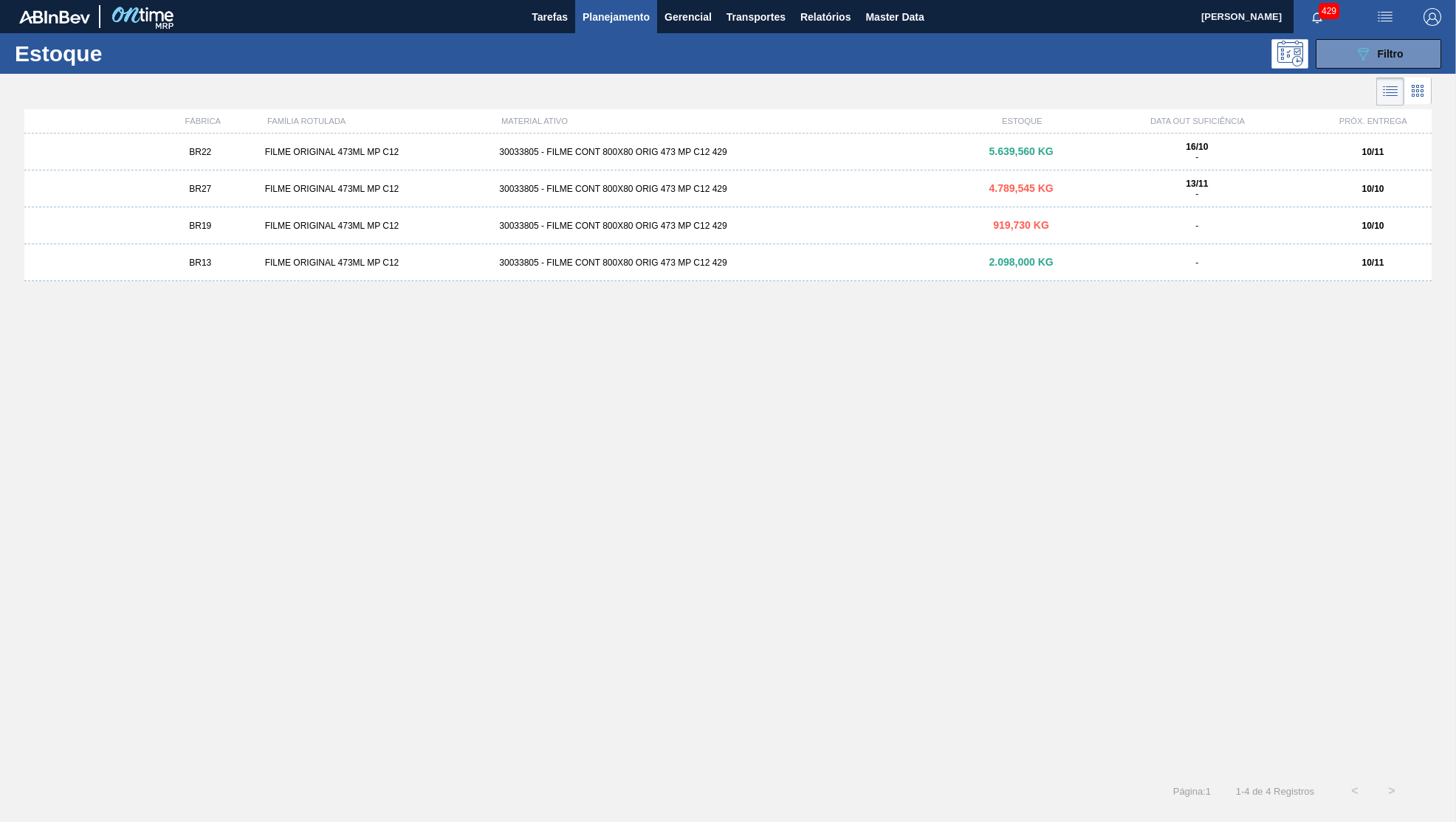
click at [1005, 261] on span "2.098,000 KG" at bounding box center [1020, 261] width 64 height 11
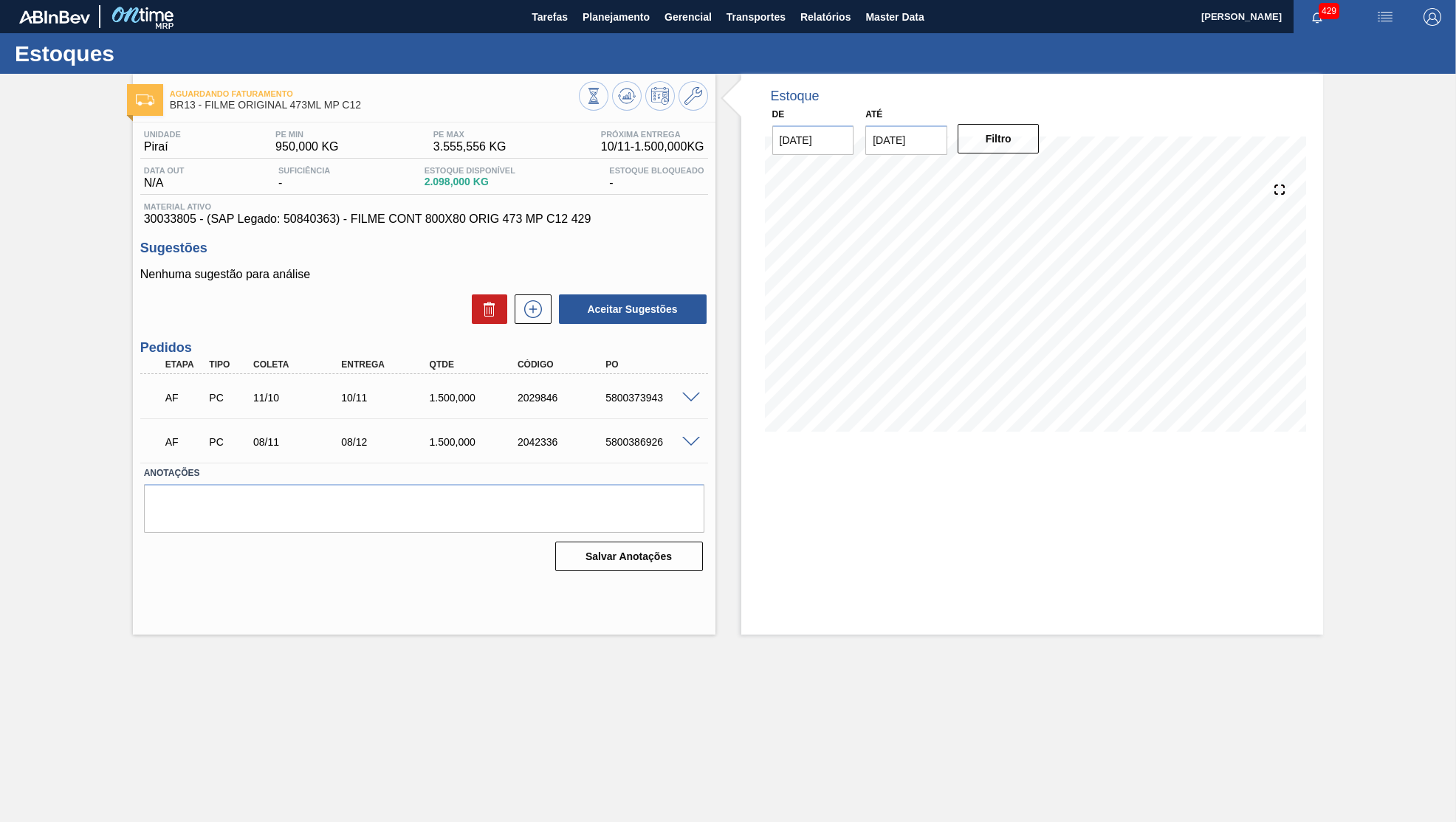
click at [893, 140] on input "31/10/2025" at bounding box center [906, 141] width 82 height 30
click at [993, 309] on div "31" at bounding box center [1003, 319] width 20 height 20
click at [992, 144] on button "Filtro" at bounding box center [998, 139] width 82 height 30
click at [929, 136] on input "31/10/2025" at bounding box center [906, 141] width 82 height 30
click at [1000, 169] on div "outubro 2025" at bounding box center [954, 175] width 177 height 12
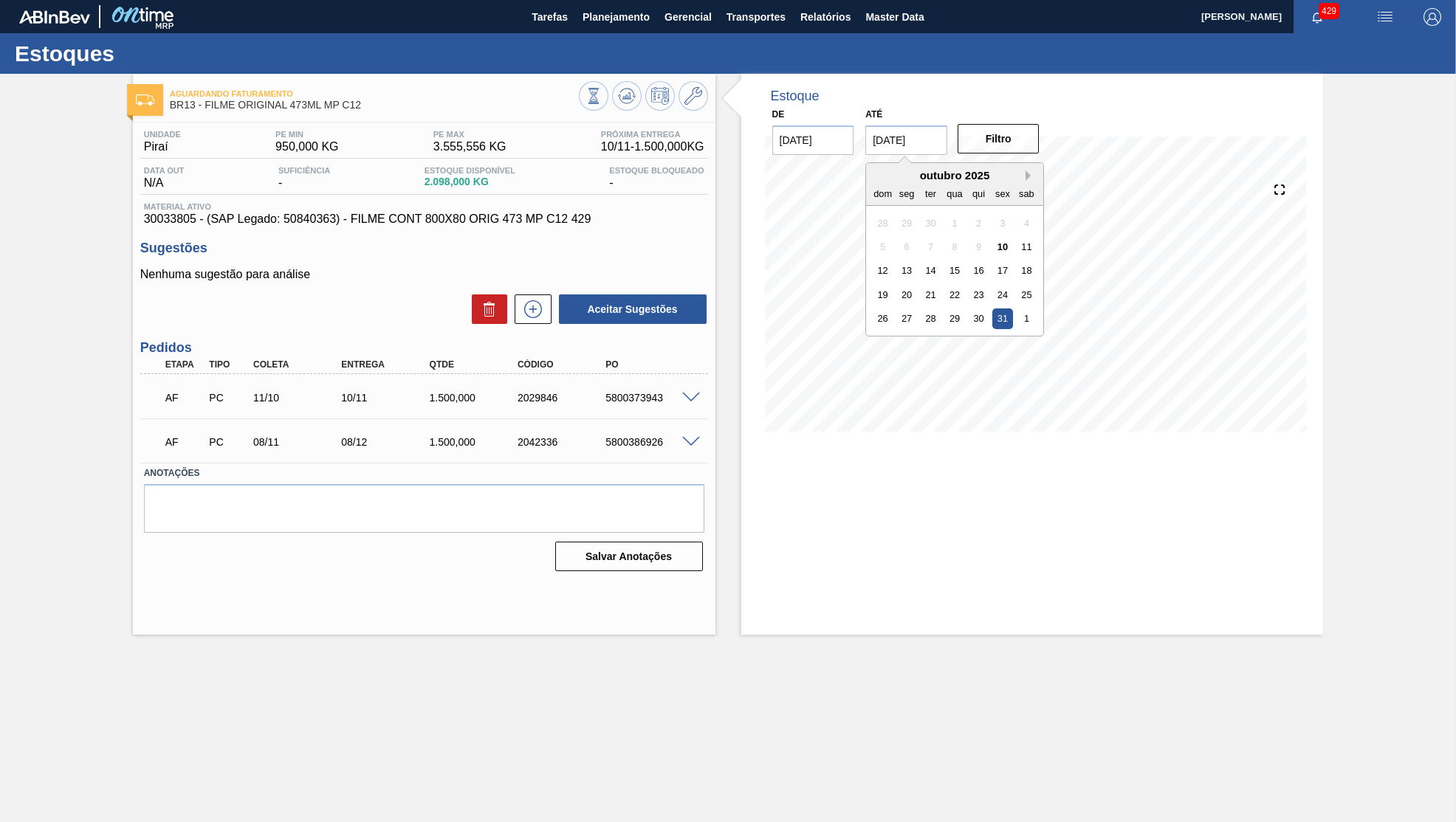
click at [1026, 171] on button "Next Month" at bounding box center [1031, 176] width 11 height 11
click at [879, 333] on div "30" at bounding box center [883, 342] width 20 height 20
type input "30/11/2025"
click at [993, 122] on div "Filtro" at bounding box center [1000, 138] width 94 height 33
click at [996, 129] on button "Filtro" at bounding box center [998, 139] width 82 height 30
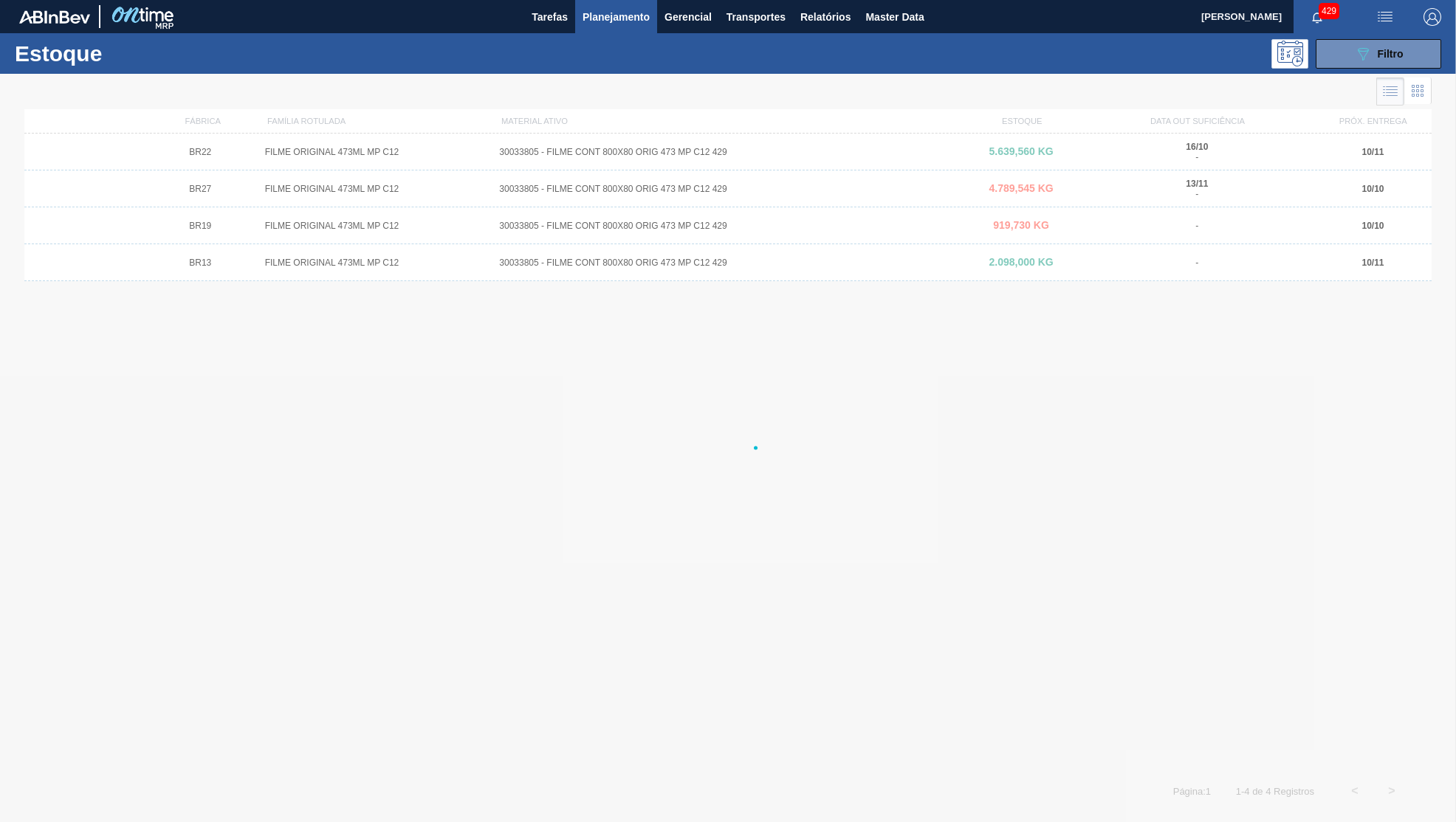
click at [1060, 150] on div at bounding box center [728, 448] width 1456 height 749
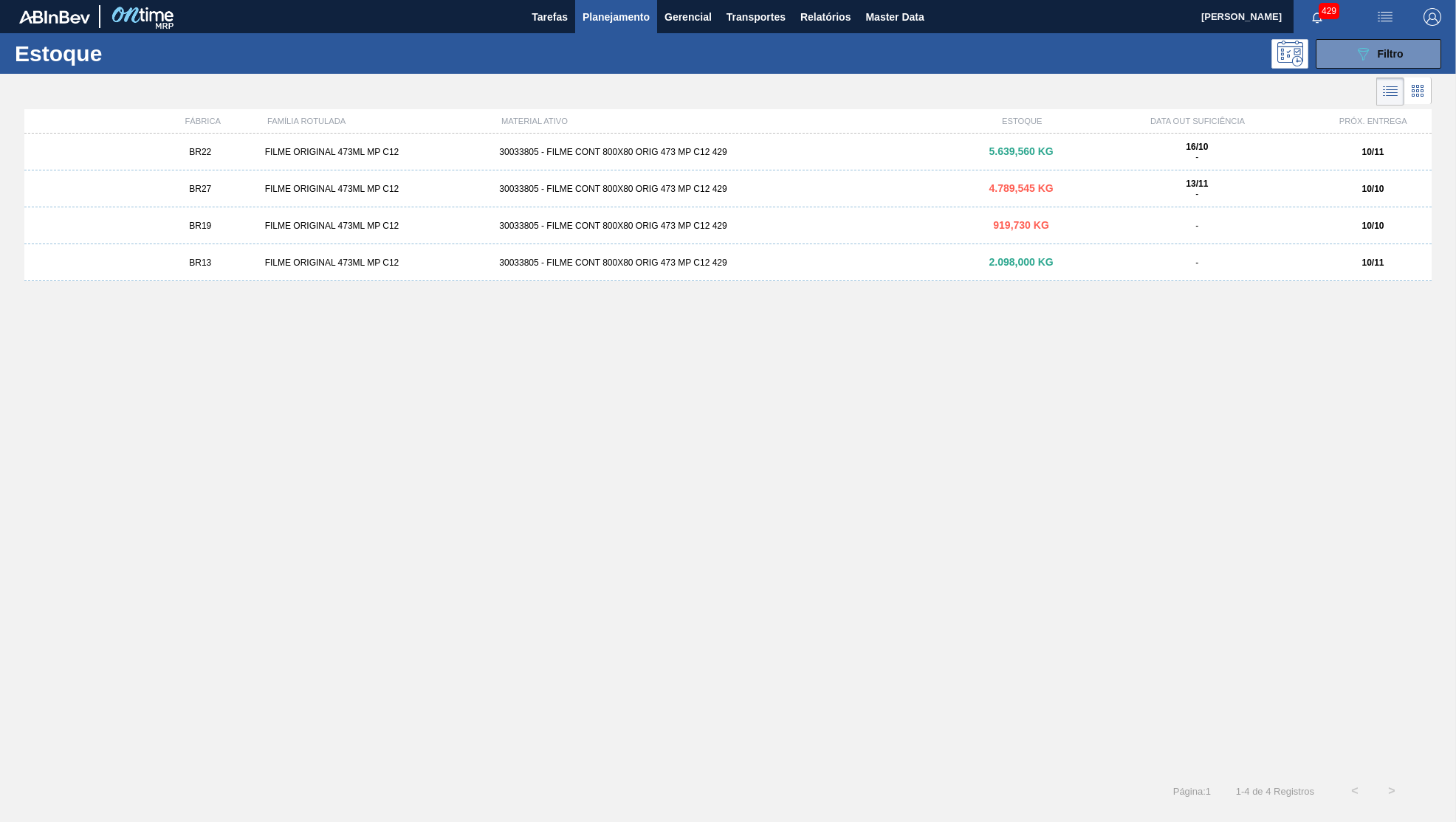
click at [1013, 186] on span "4.789,545 KG" at bounding box center [1020, 187] width 64 height 11
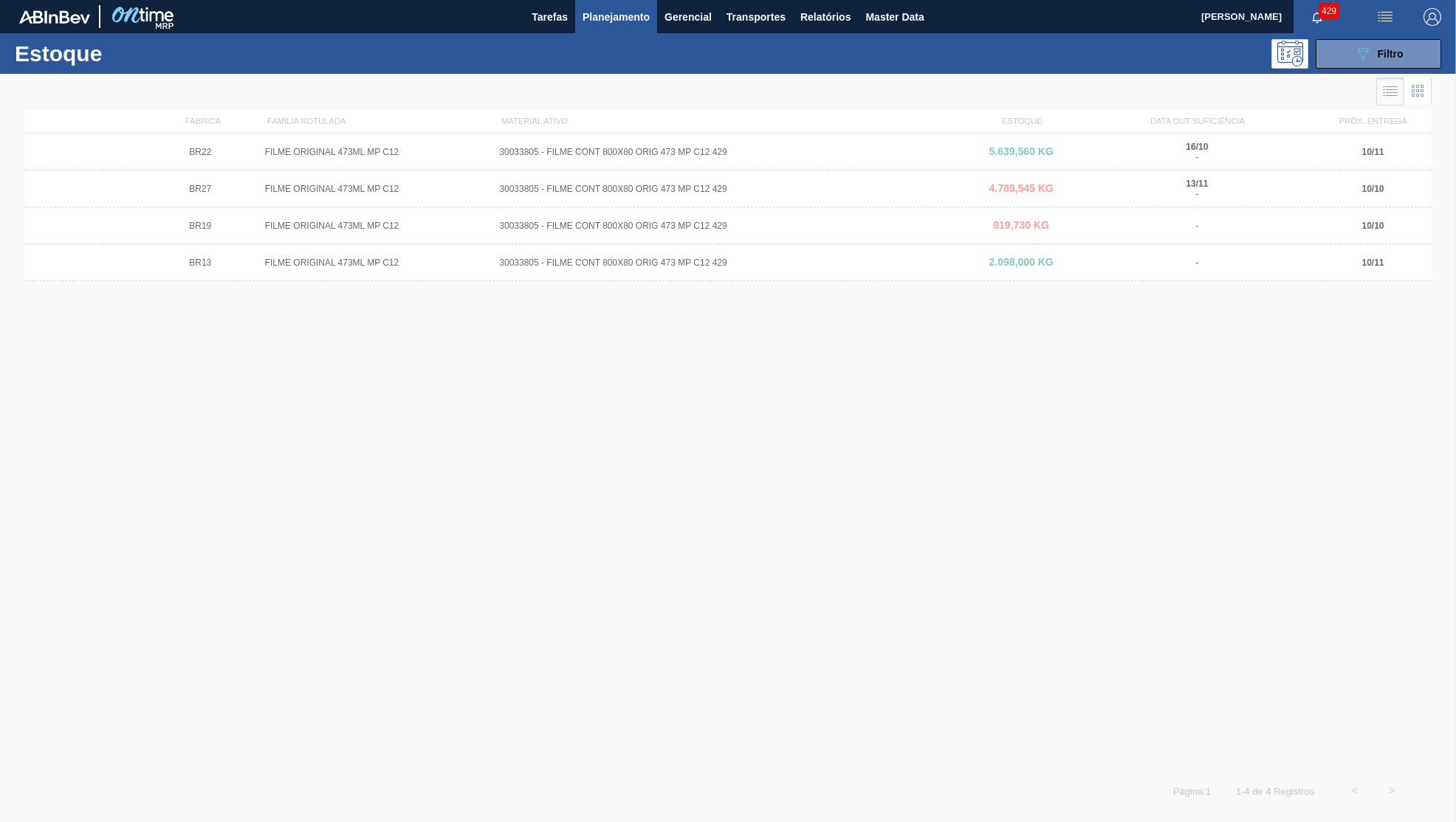
click at [1180, 239] on div at bounding box center [728, 448] width 1456 height 749
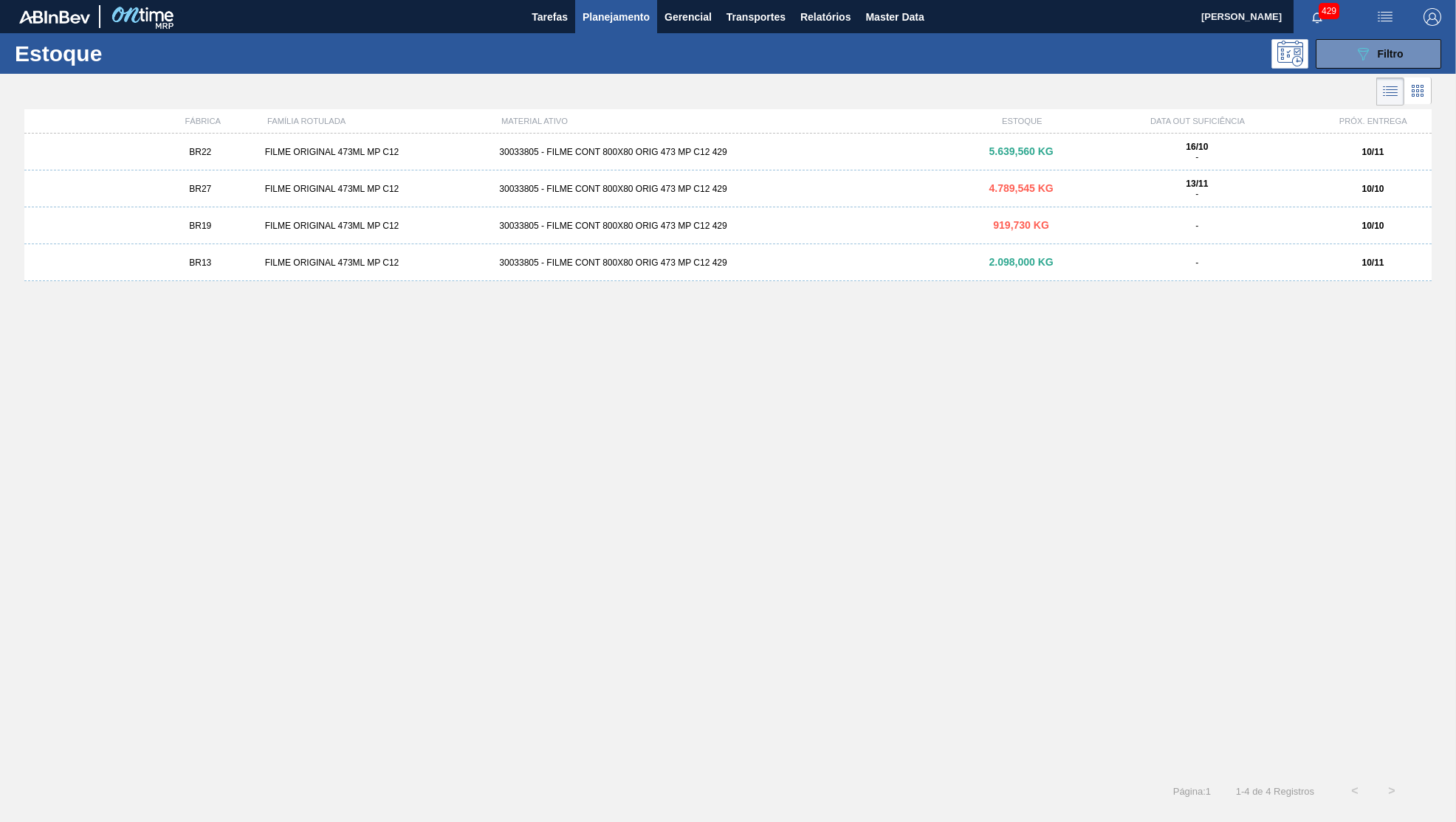
click at [1011, 224] on span "919,730 KG" at bounding box center [1021, 224] width 56 height 11
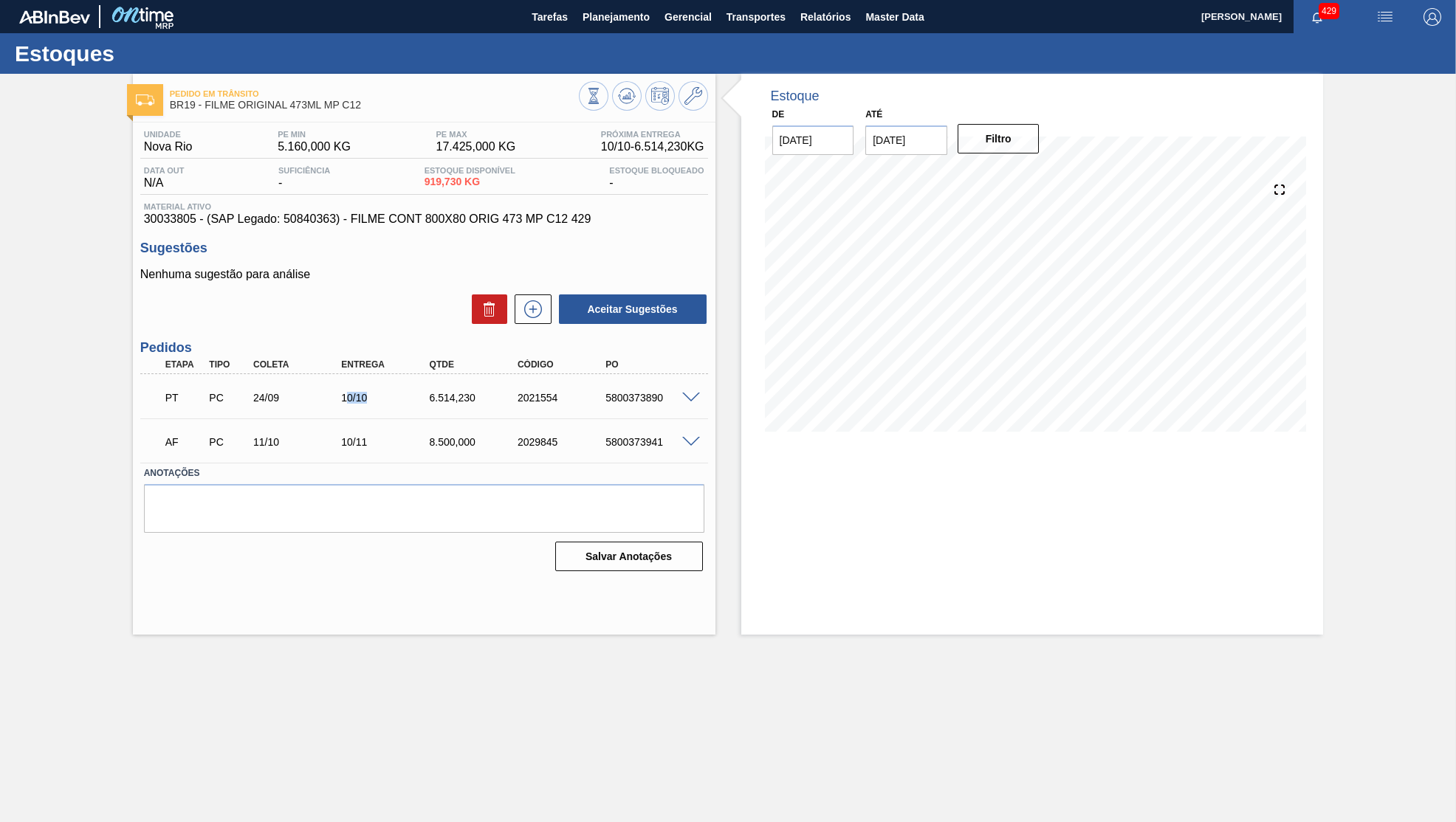
drag, startPoint x: 346, startPoint y: 398, endPoint x: 390, endPoint y: 390, distance: 44.7
click at [390, 392] on div "10/10" at bounding box center [386, 397] width 99 height 11
click at [529, 308] on icon at bounding box center [533, 309] width 24 height 18
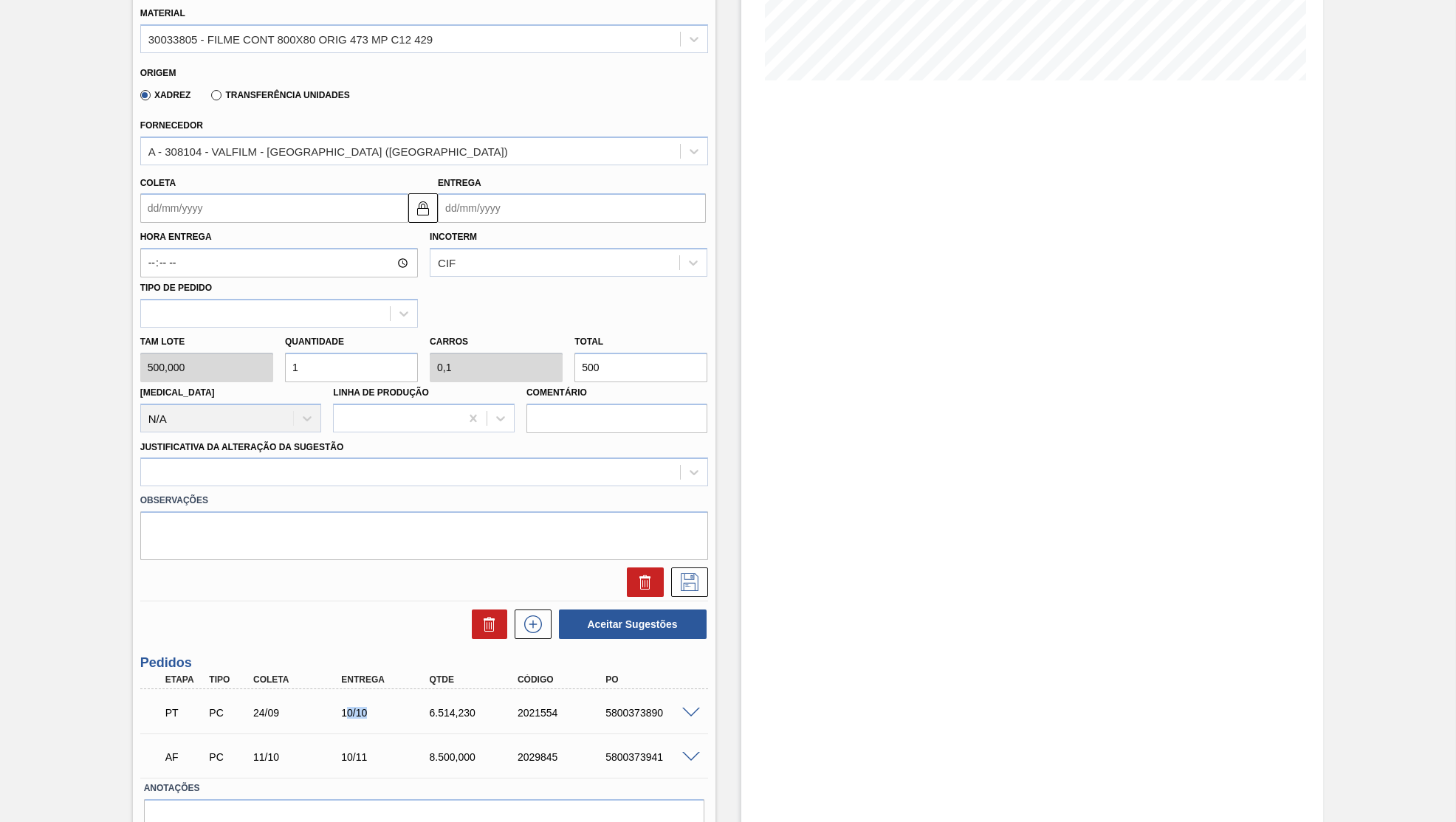
scroll to position [405, 0]
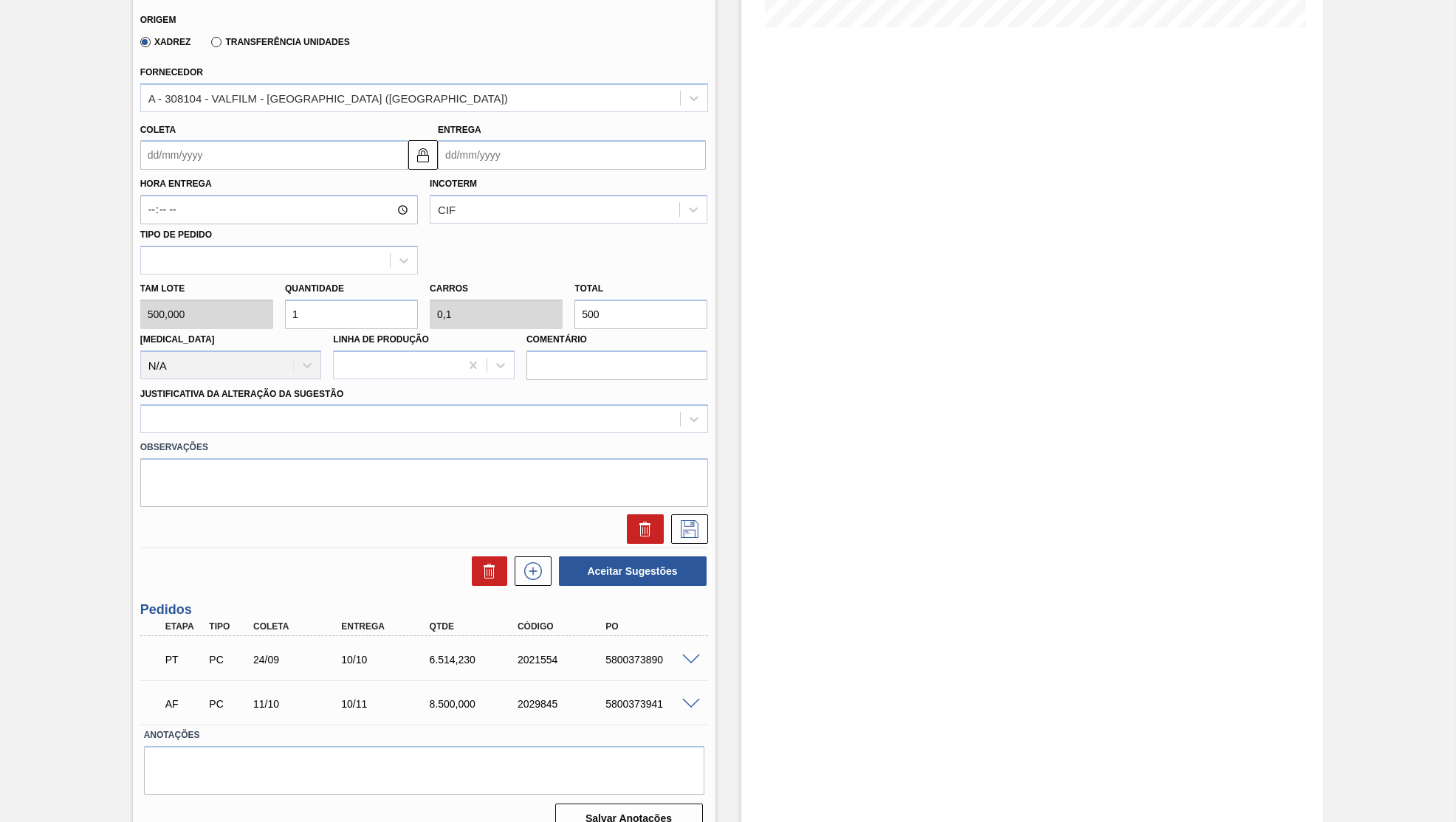
click at [695, 699] on span at bounding box center [691, 704] width 18 height 11
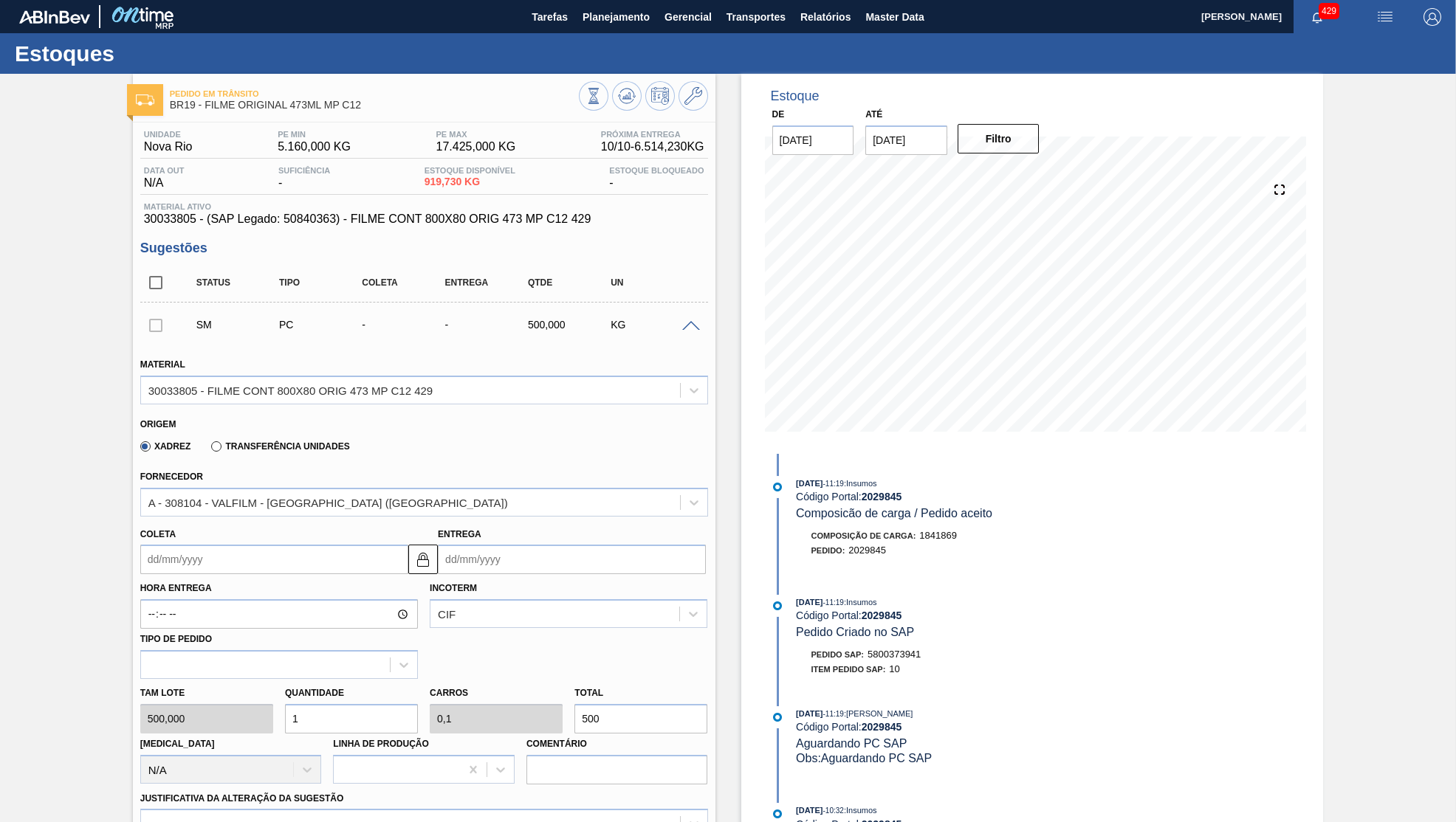
scroll to position [492, 0]
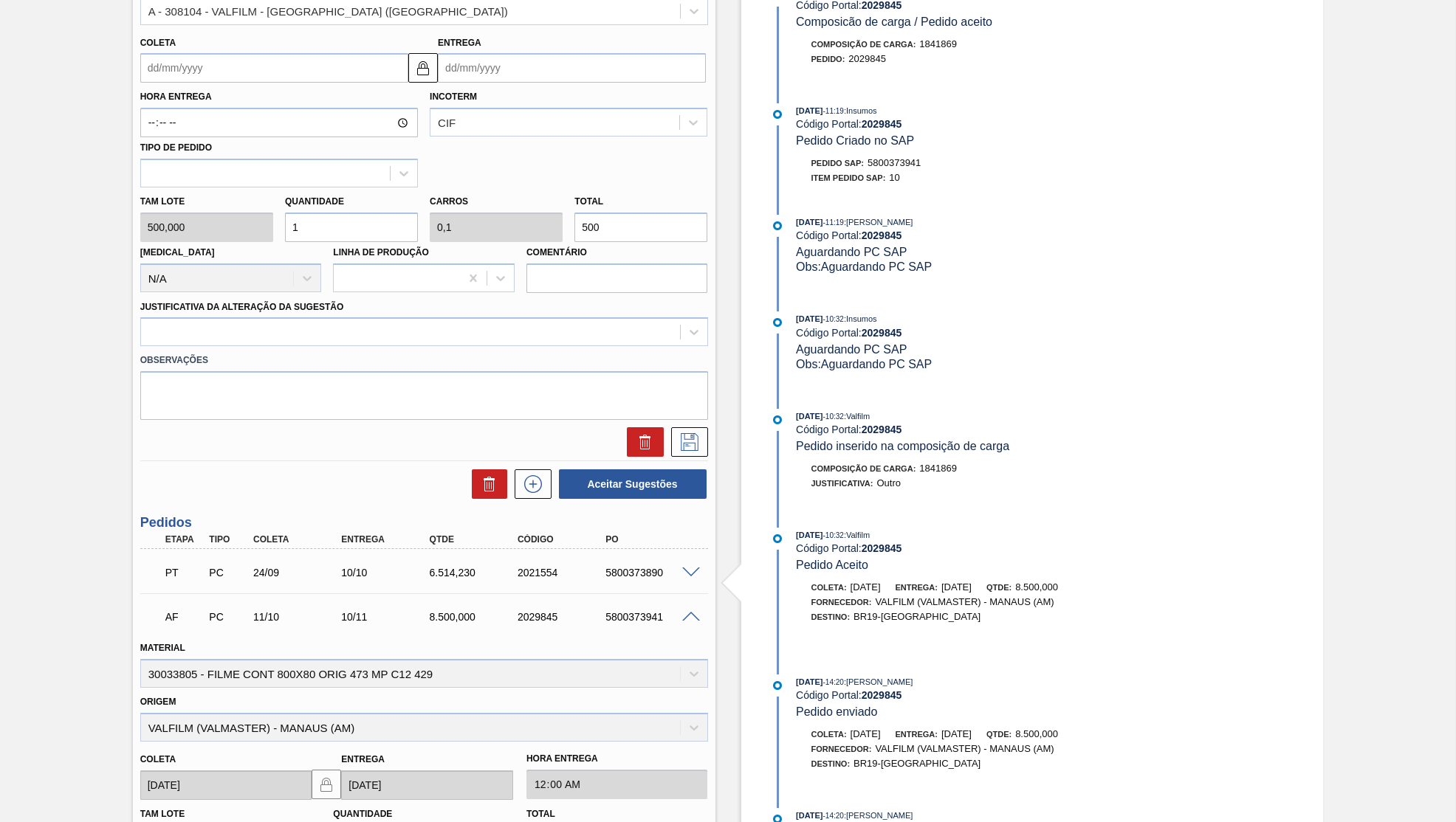
drag, startPoint x: 619, startPoint y: 219, endPoint x: 565, endPoint y: 228, distance: 54.7
click at [575, 228] on input "500" at bounding box center [641, 228] width 133 height 30
paste input "6,95"
type input "1,014"
type input "0,101"
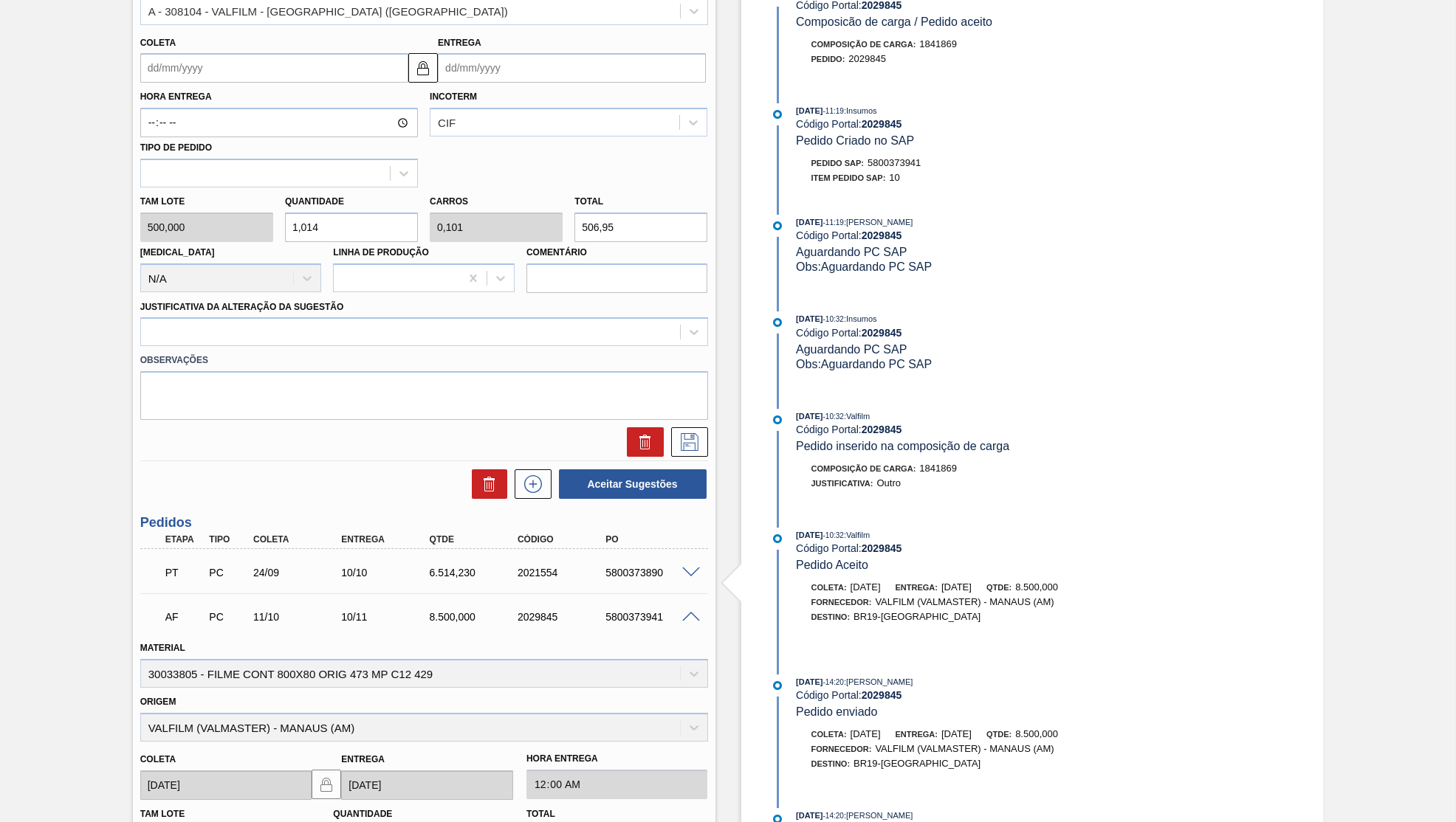
type input "506,95"
click at [226, 322] on div at bounding box center [410, 333] width 539 height 21
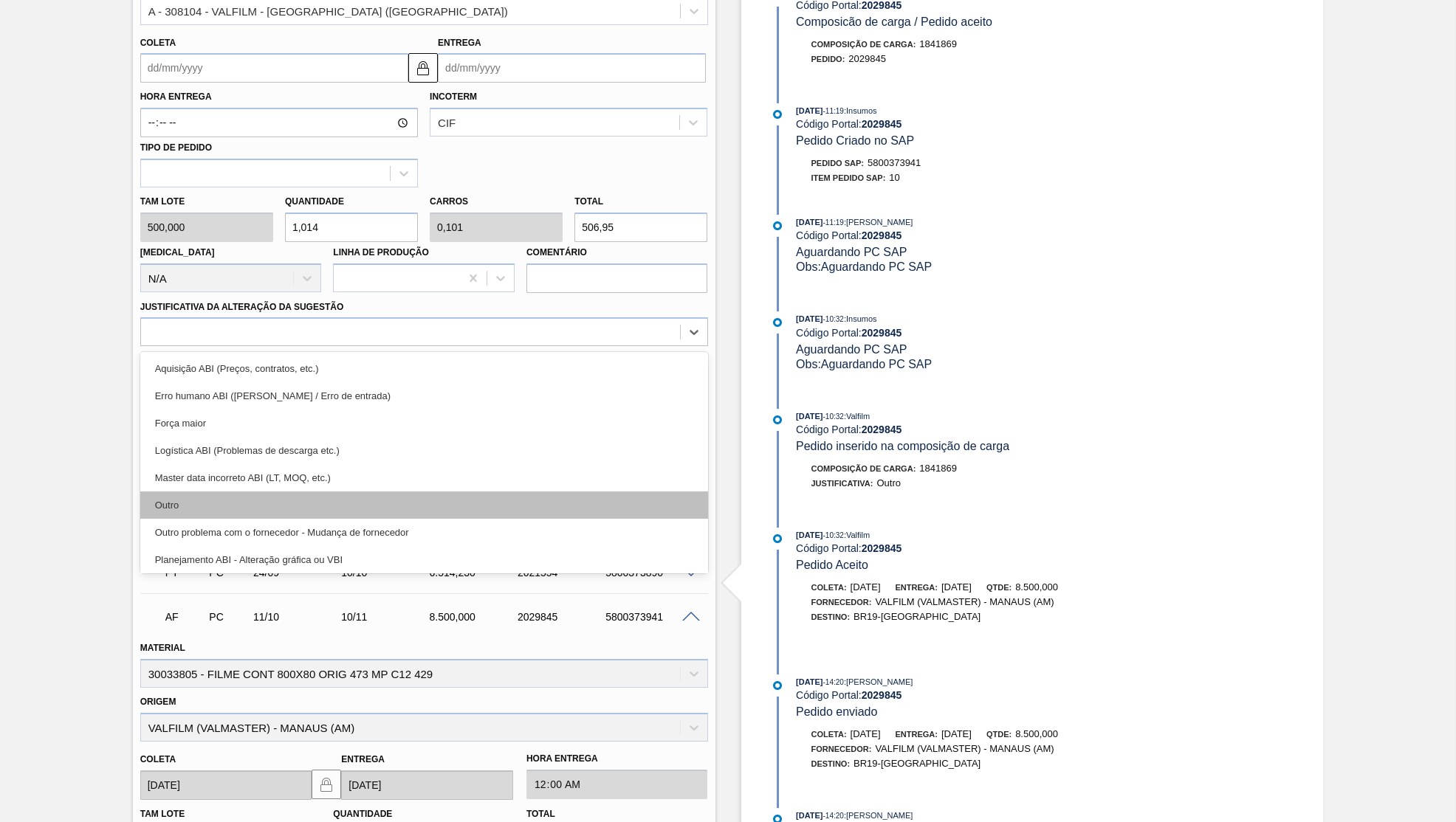
click at [217, 492] on div "Outro" at bounding box center [423, 505] width 568 height 27
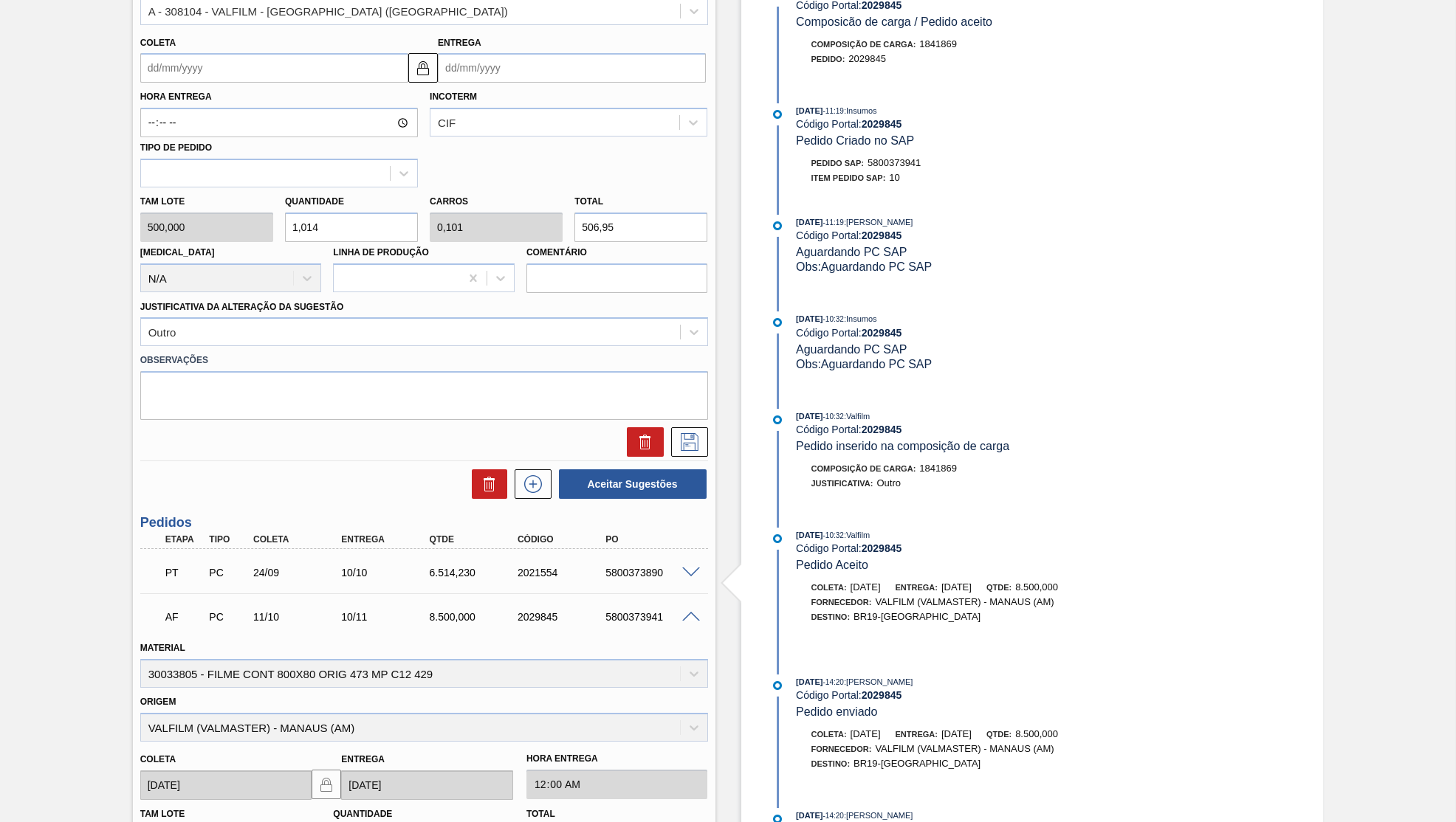
click at [253, 86] on label "Hora Entrega" at bounding box center [278, 97] width 277 height 21
click at [253, 107] on input "Hora Entrega" at bounding box center [278, 122] width 277 height 30
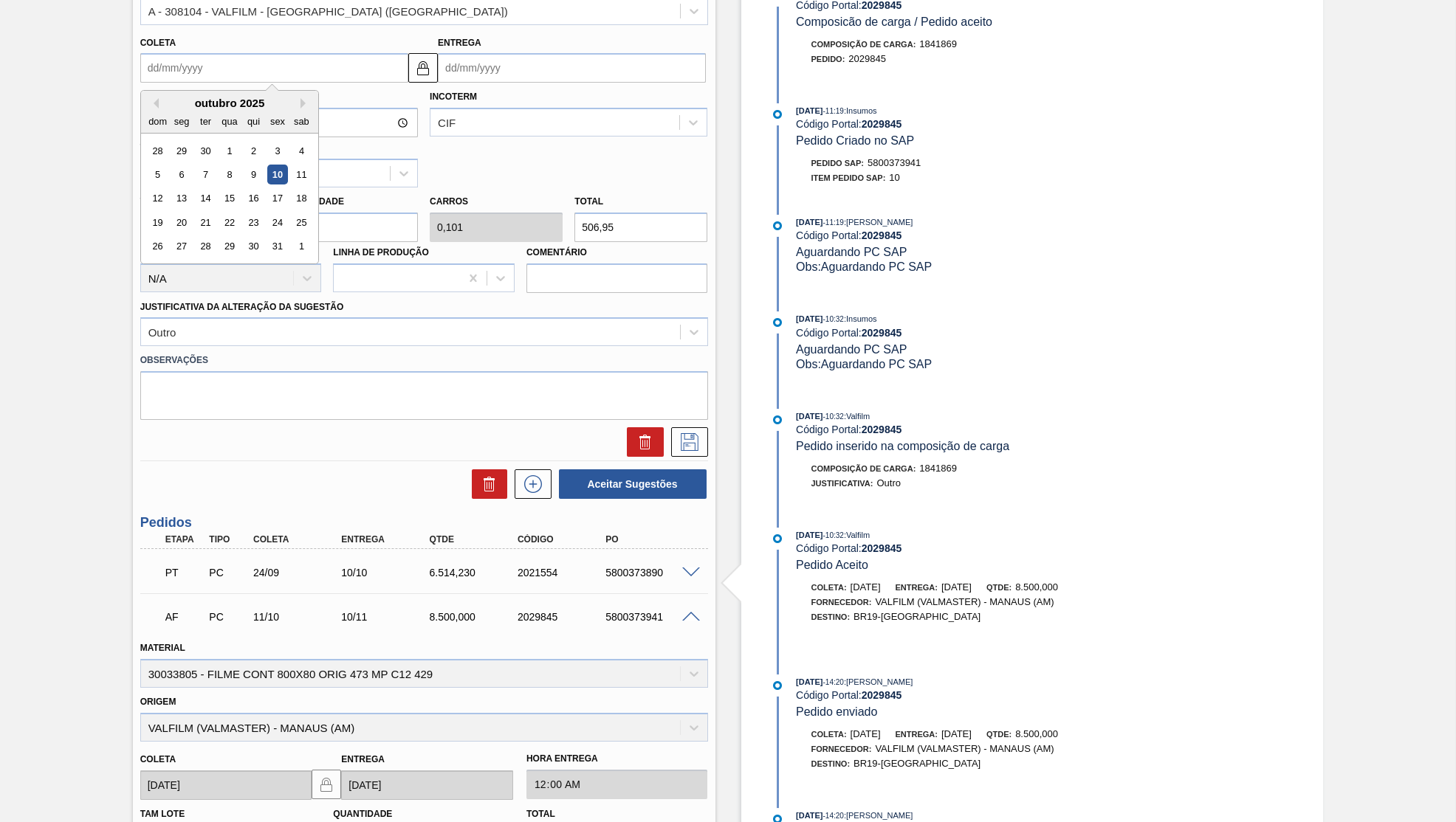
click at [264, 58] on input "Coleta" at bounding box center [274, 68] width 268 height 30
click at [177, 189] on div "13" at bounding box center [181, 199] width 20 height 20
type input "13/10/2025"
type input "16/10/2025"
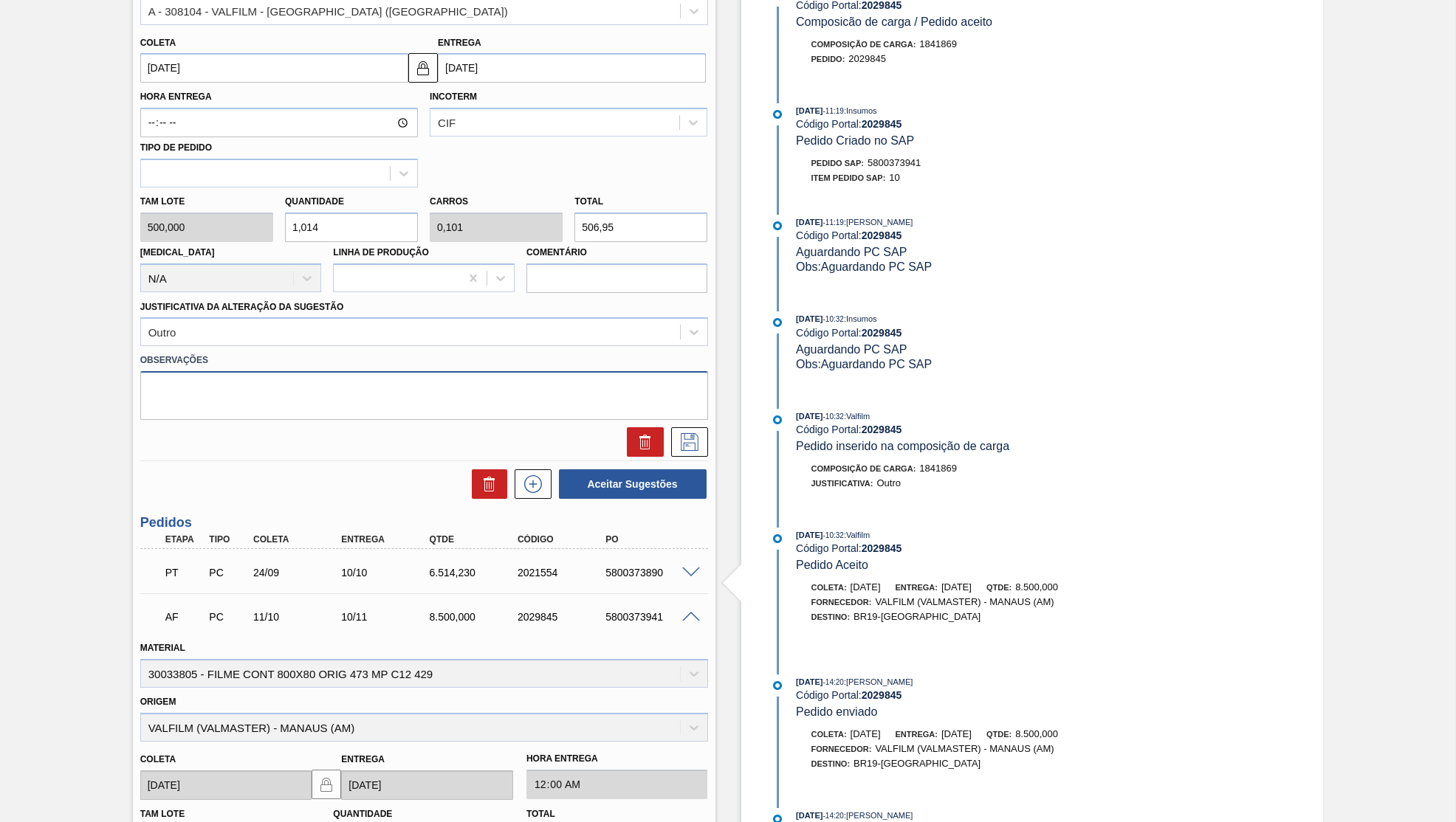
click at [272, 371] on textarea at bounding box center [423, 395] width 568 height 48
type textarea "Saldo pendente"
click at [685, 431] on button at bounding box center [690, 443] width 37 height 30
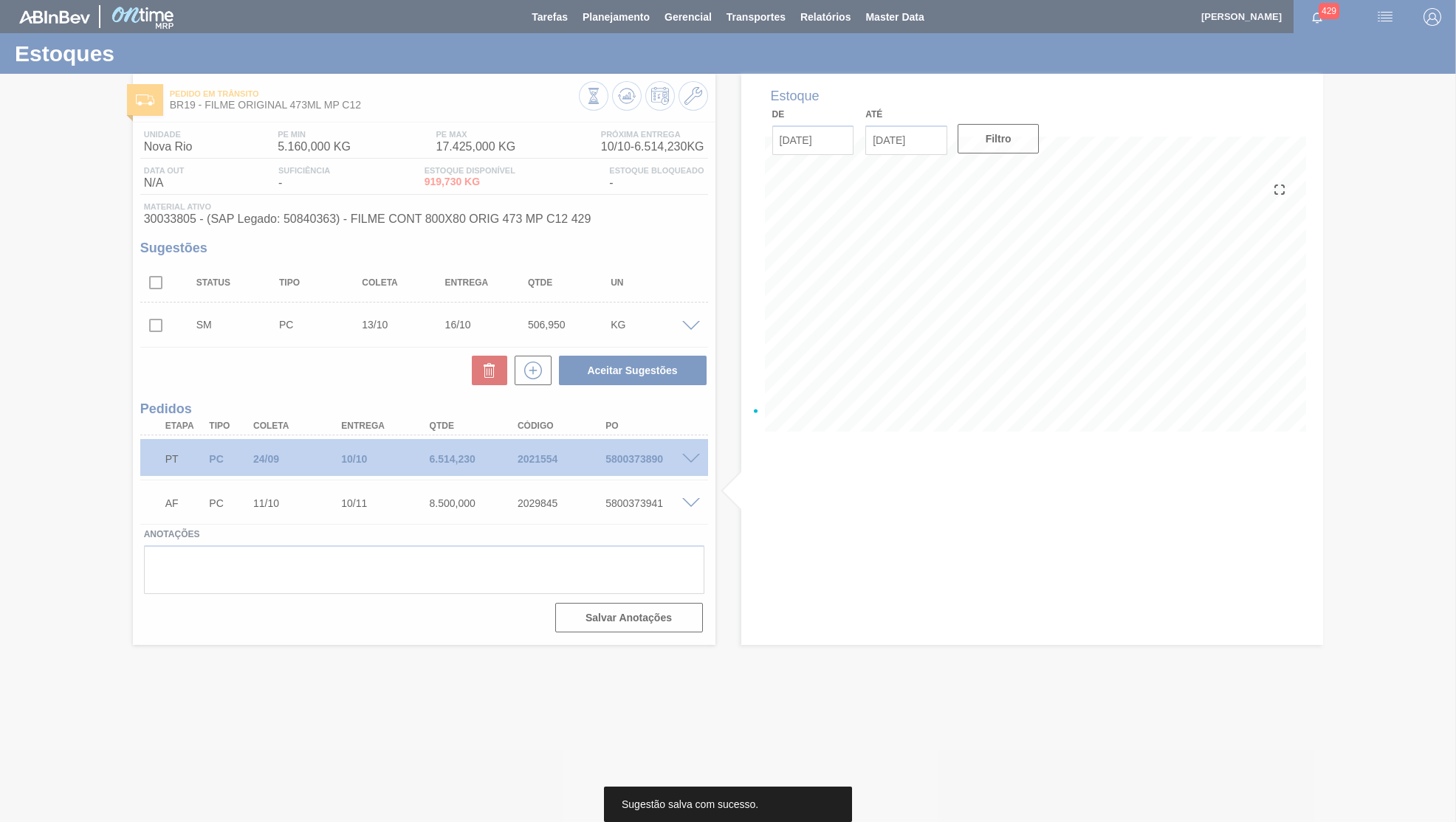
scroll to position [0, 0]
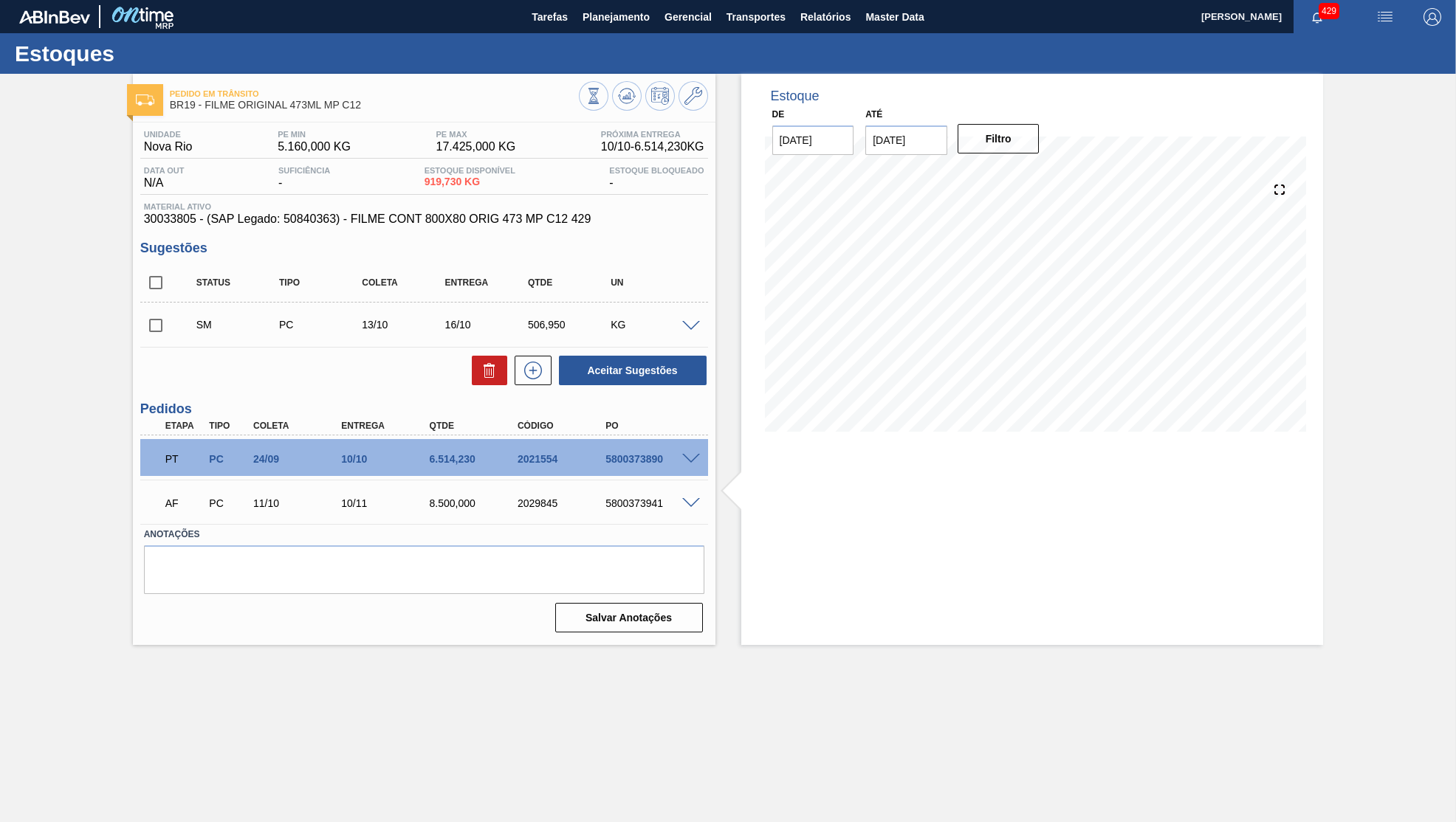
click at [151, 327] on input "checkbox" at bounding box center [155, 325] width 31 height 31
click at [681, 358] on button "Aceitar Sugestões" at bounding box center [633, 371] width 148 height 30
checkbox input "false"
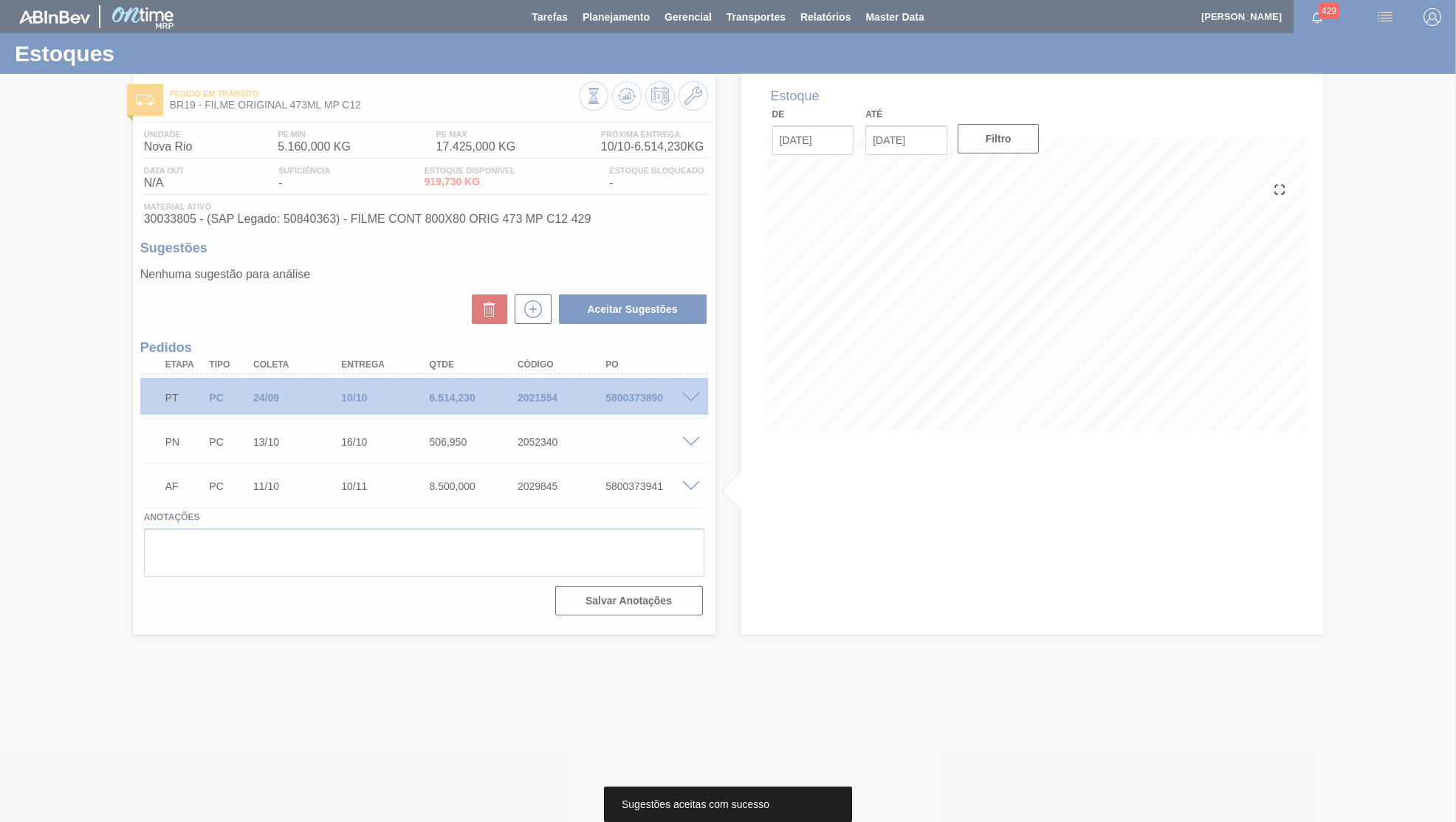
click at [542, 434] on div at bounding box center [728, 411] width 1456 height 822
click at [540, 437] on div "2052340" at bounding box center [563, 442] width 99 height 11
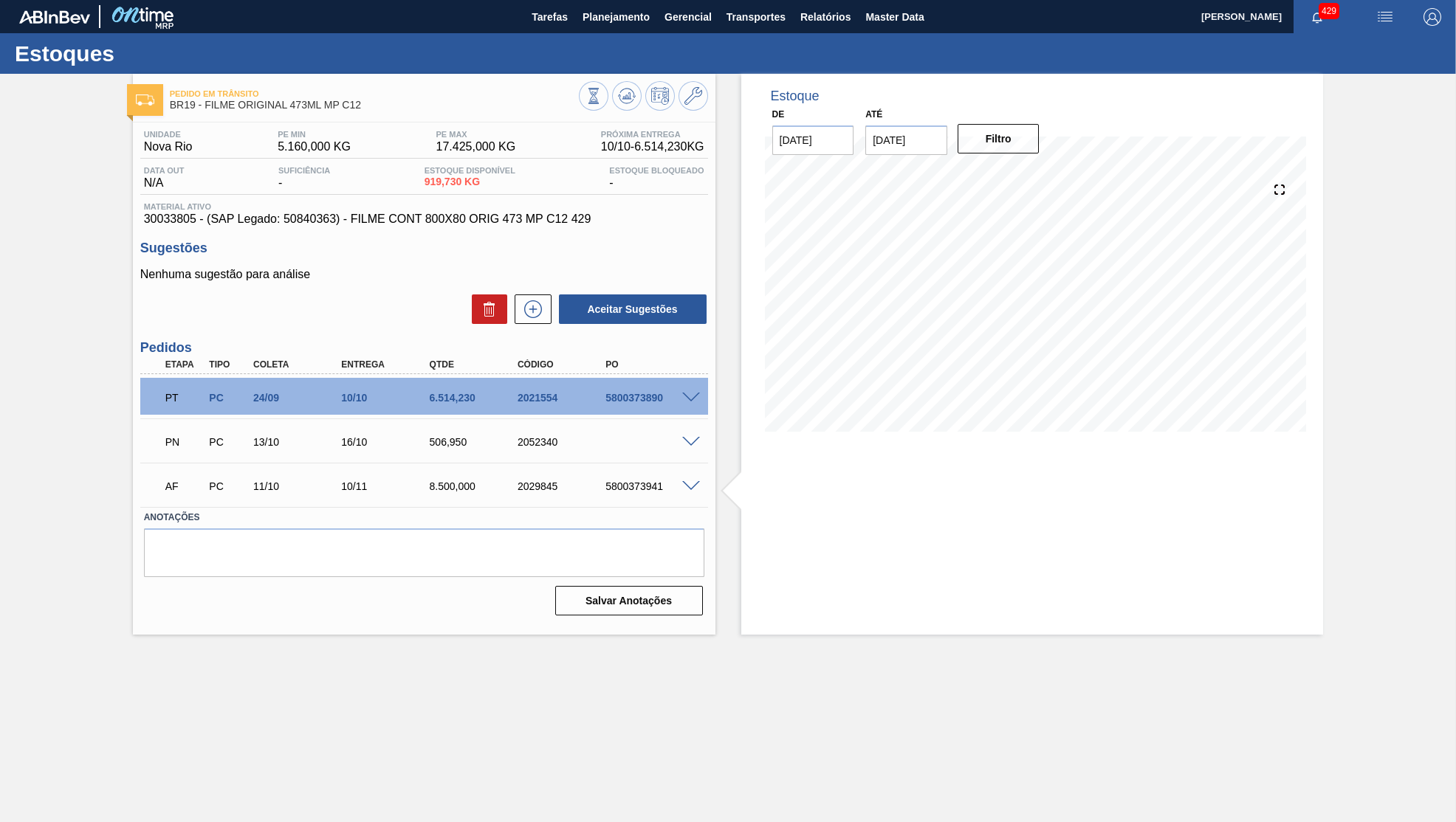
click at [540, 437] on div "2052340" at bounding box center [563, 442] width 99 height 11
click at [600, 4] on button "Planejamento" at bounding box center [615, 17] width 82 height 33
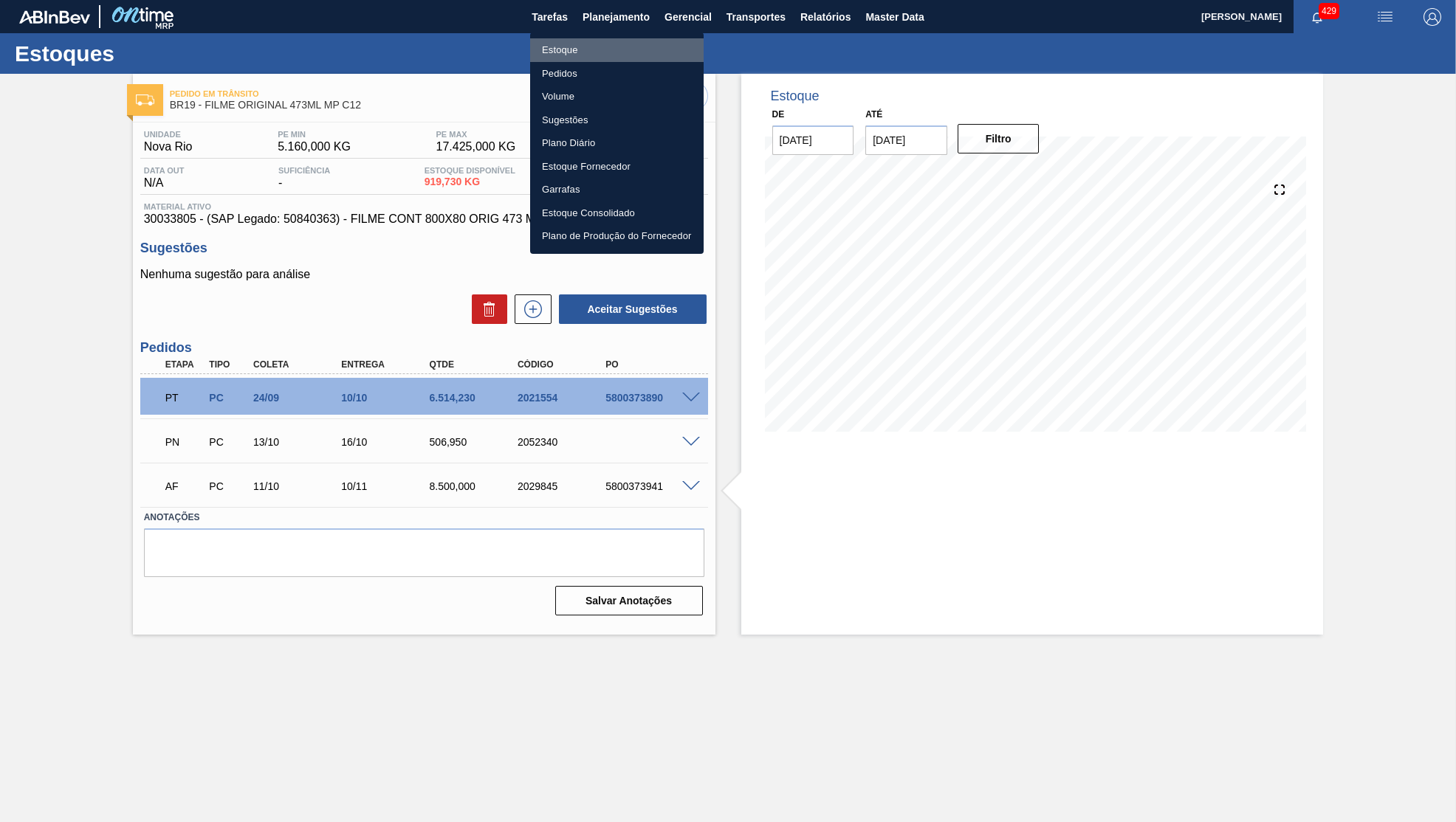
click at [592, 47] on li "Estoque" at bounding box center [616, 50] width 173 height 24
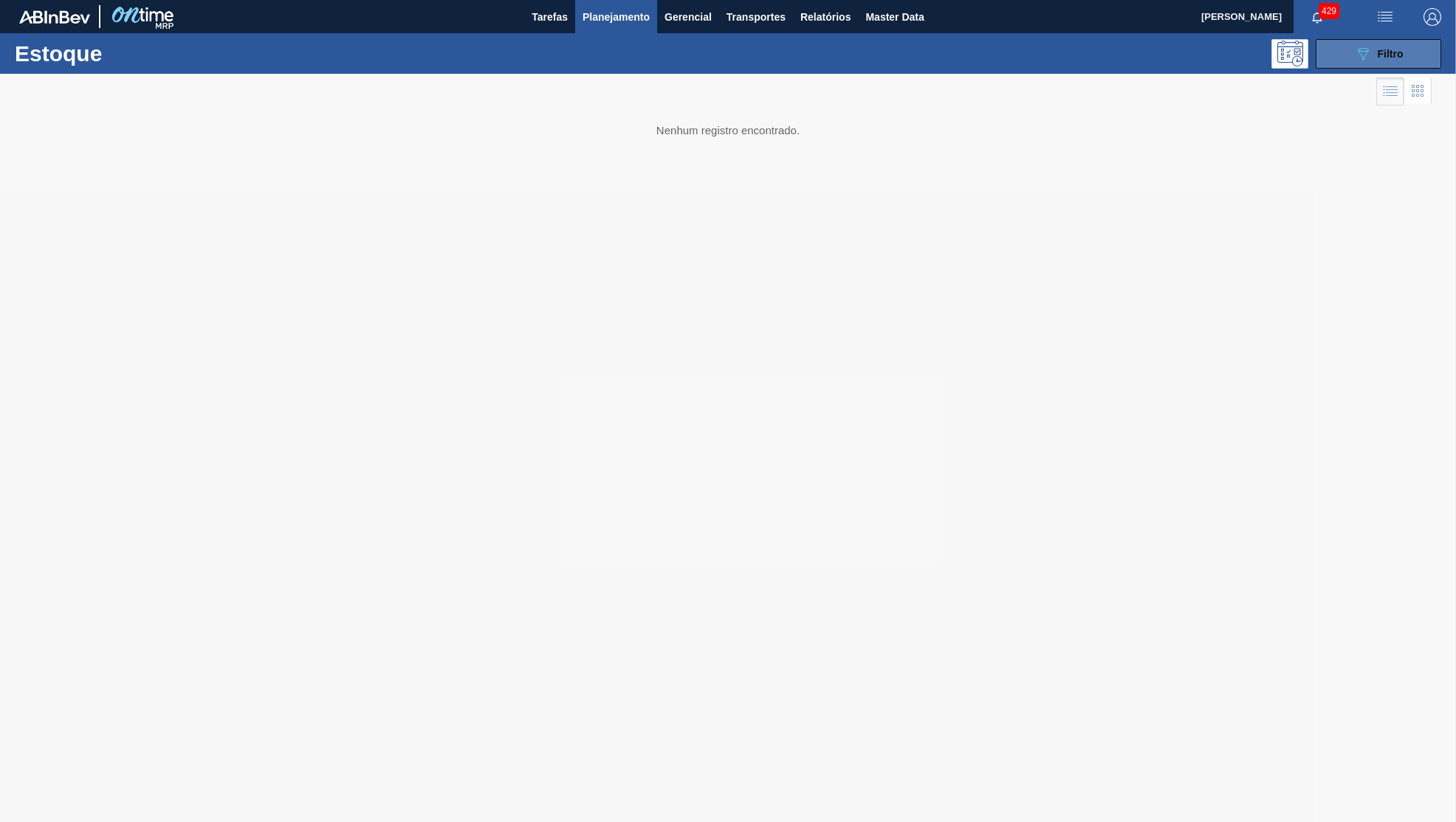
click at [1335, 52] on button "089F7B8B-B2A5-4AFE-B5C0-19BA573D28AC Filtro" at bounding box center [1379, 54] width 126 height 30
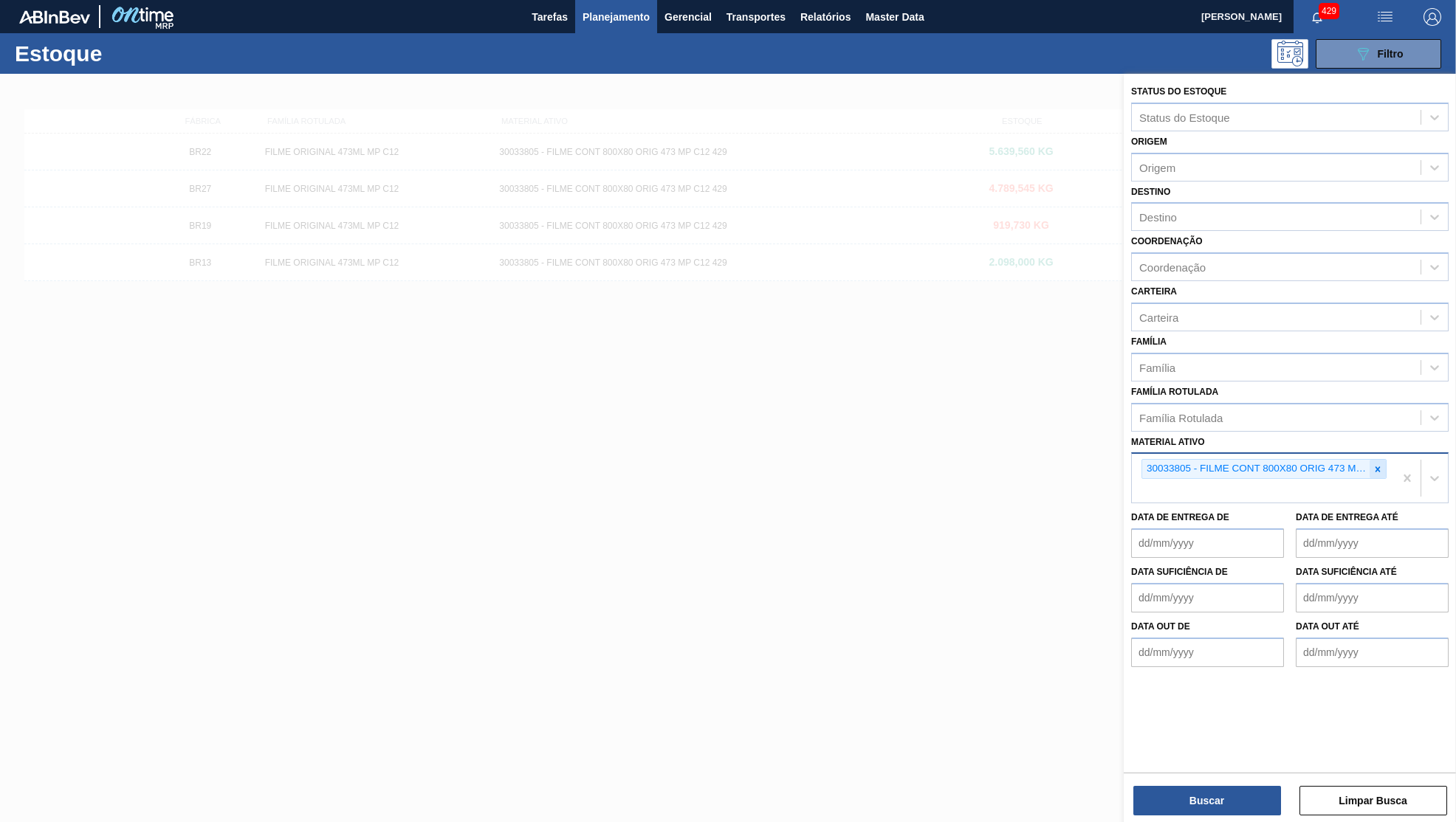
click at [1370, 460] on div at bounding box center [1378, 469] width 16 height 18
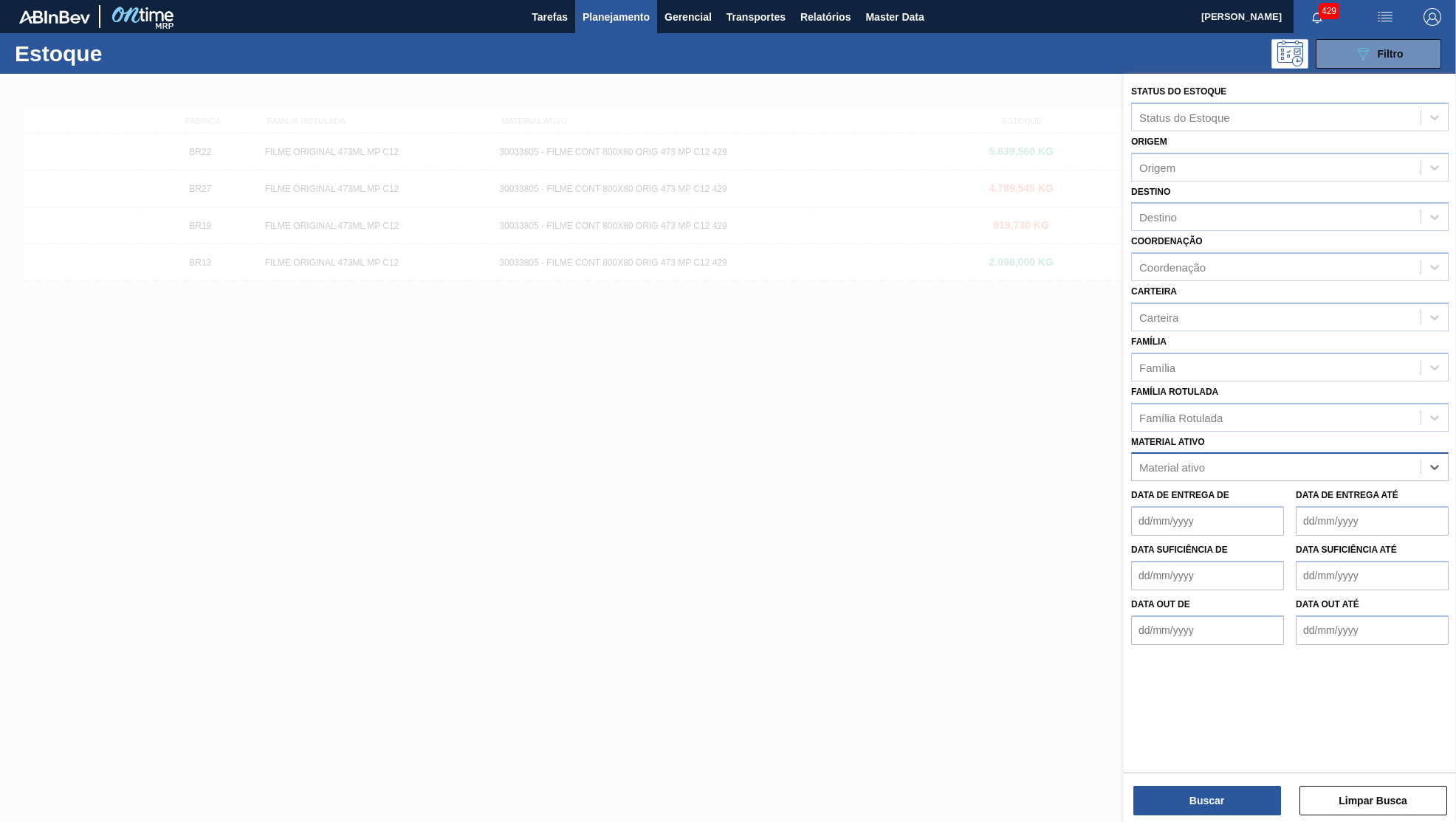
click at [610, 26] on button "Planejamento" at bounding box center [615, 17] width 82 height 33
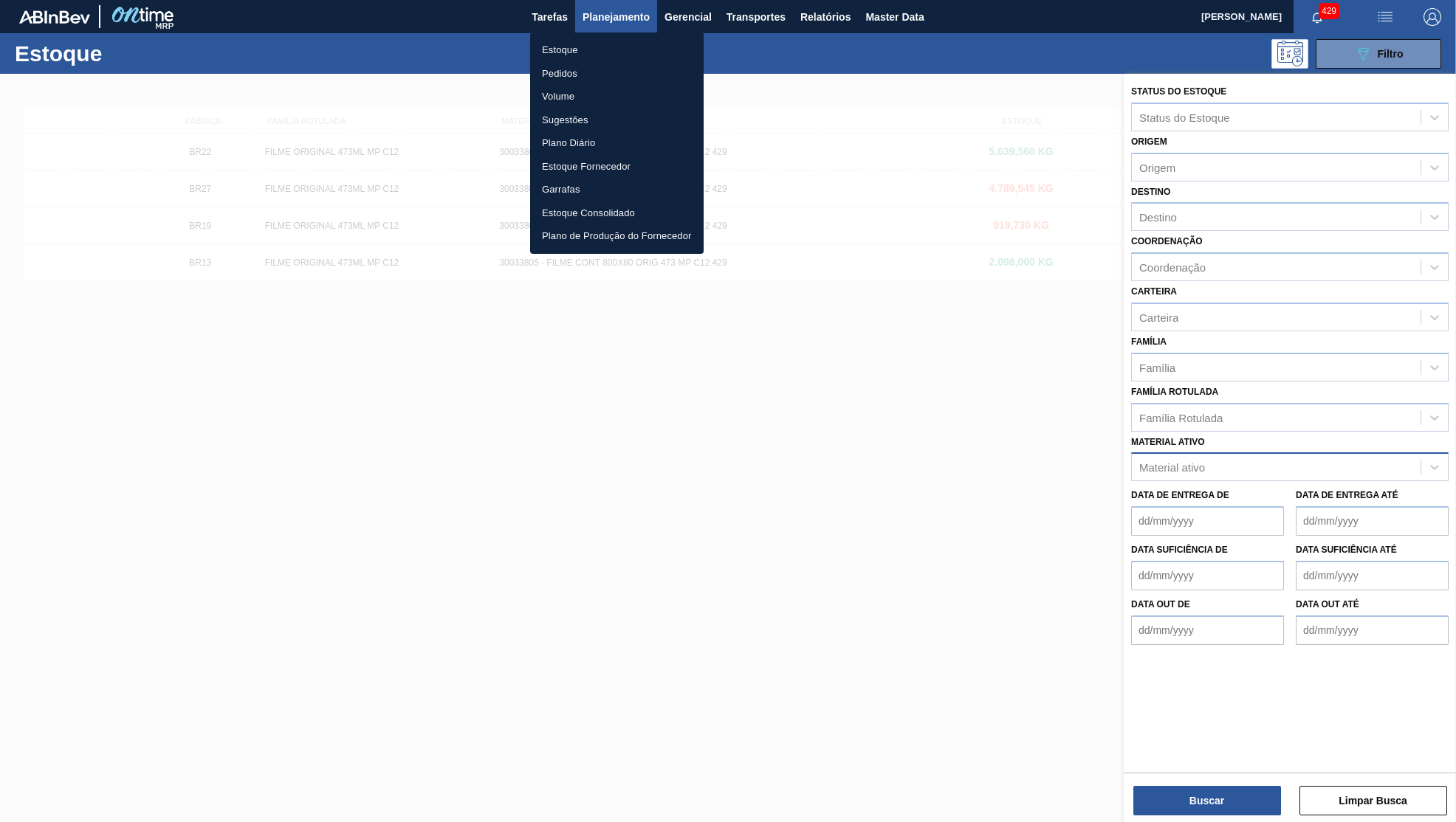
click at [578, 77] on li "Pedidos" at bounding box center [616, 73] width 173 height 24
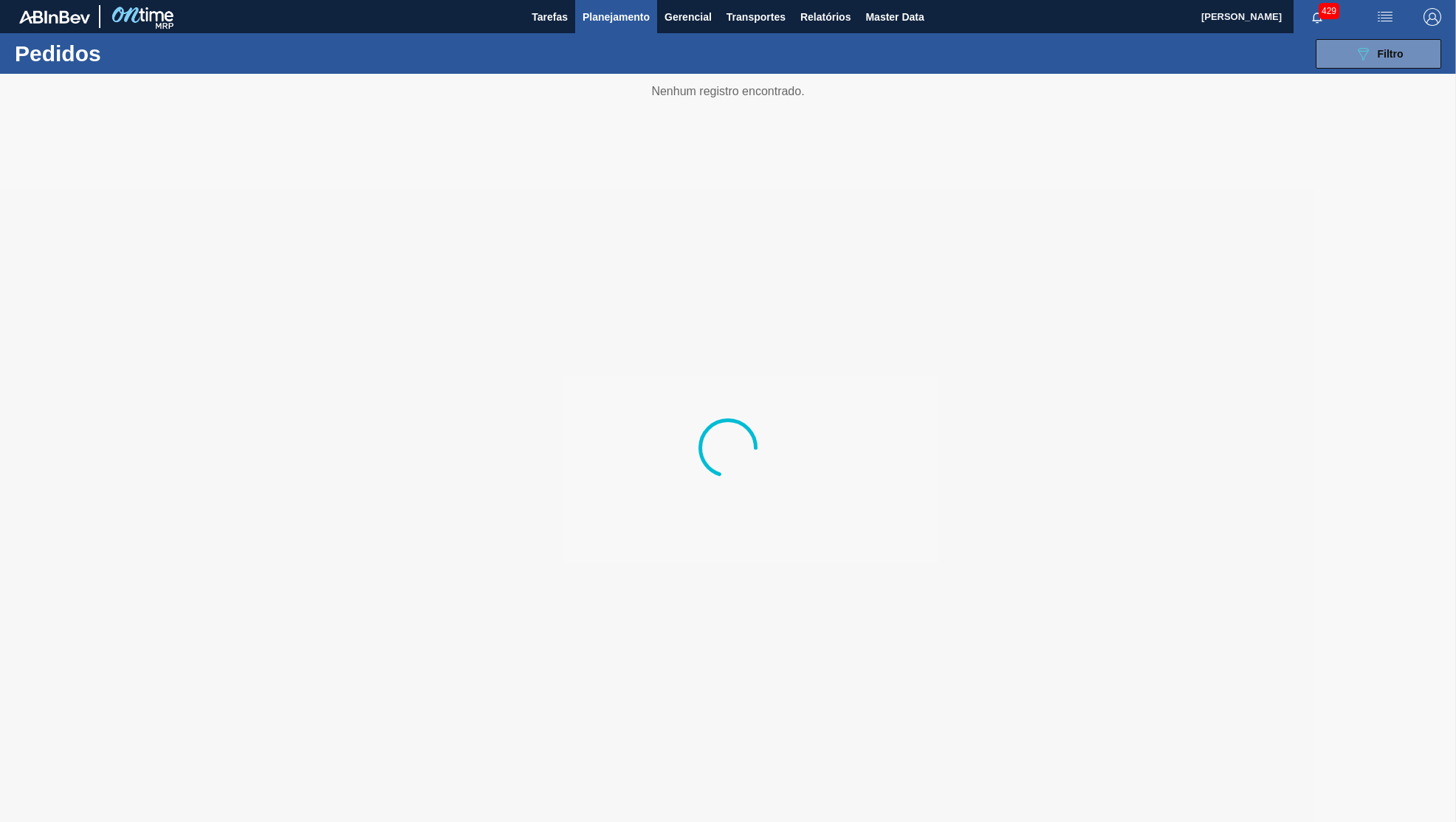
click at [1372, 39] on div "089F7B8B-B2A5-4AFE-B5C0-19BA573D28AC Filtro Código Pedido Portal Códido PO SAP …" at bounding box center [842, 54] width 1212 height 44
click at [1385, 53] on span "Filtro" at bounding box center [1390, 54] width 26 height 11
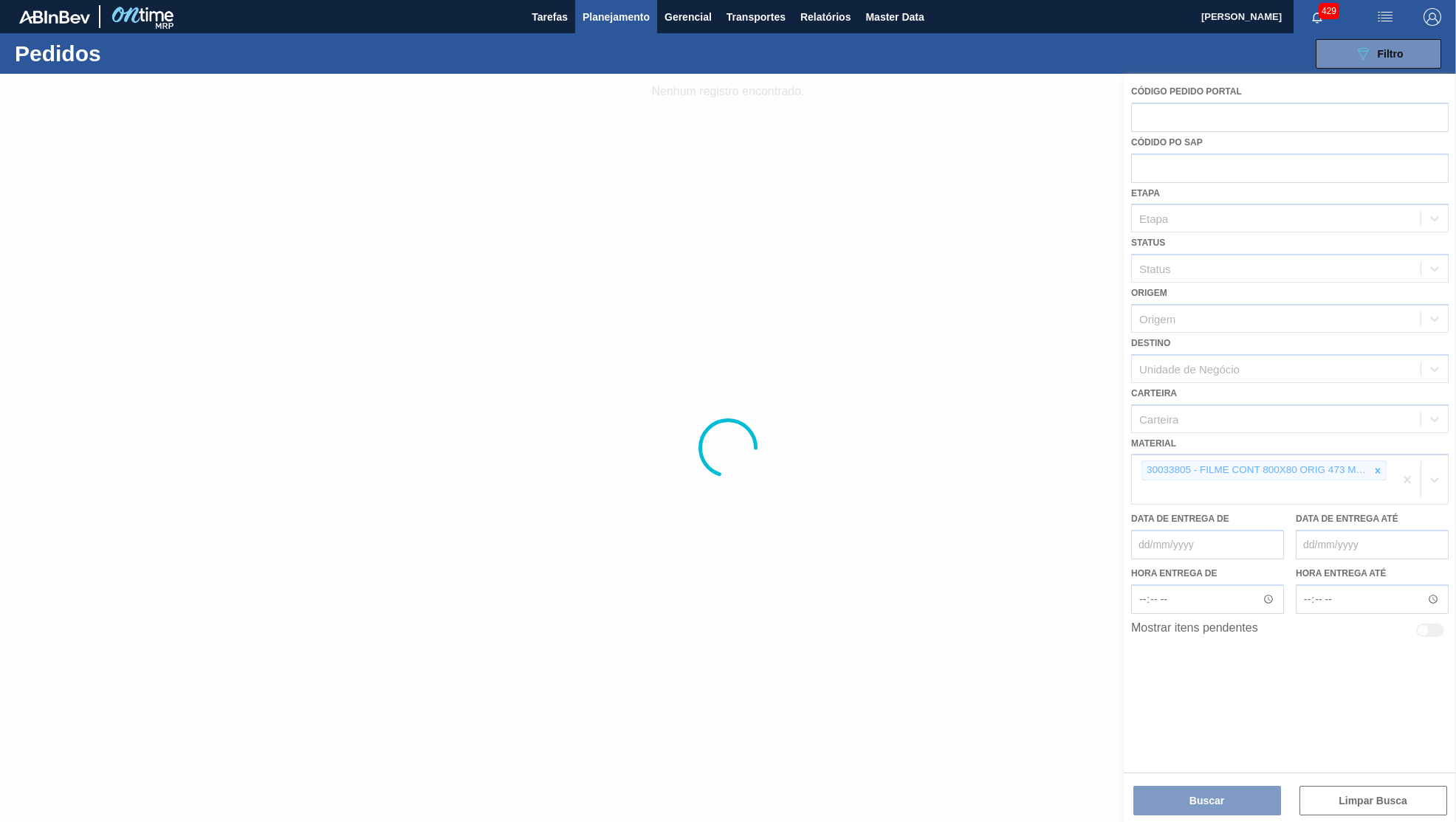
click at [1370, 445] on div at bounding box center [728, 448] width 1456 height 749
click at [1377, 444] on div at bounding box center [728, 448] width 1456 height 749
click at [1374, 451] on div at bounding box center [728, 448] width 1456 height 749
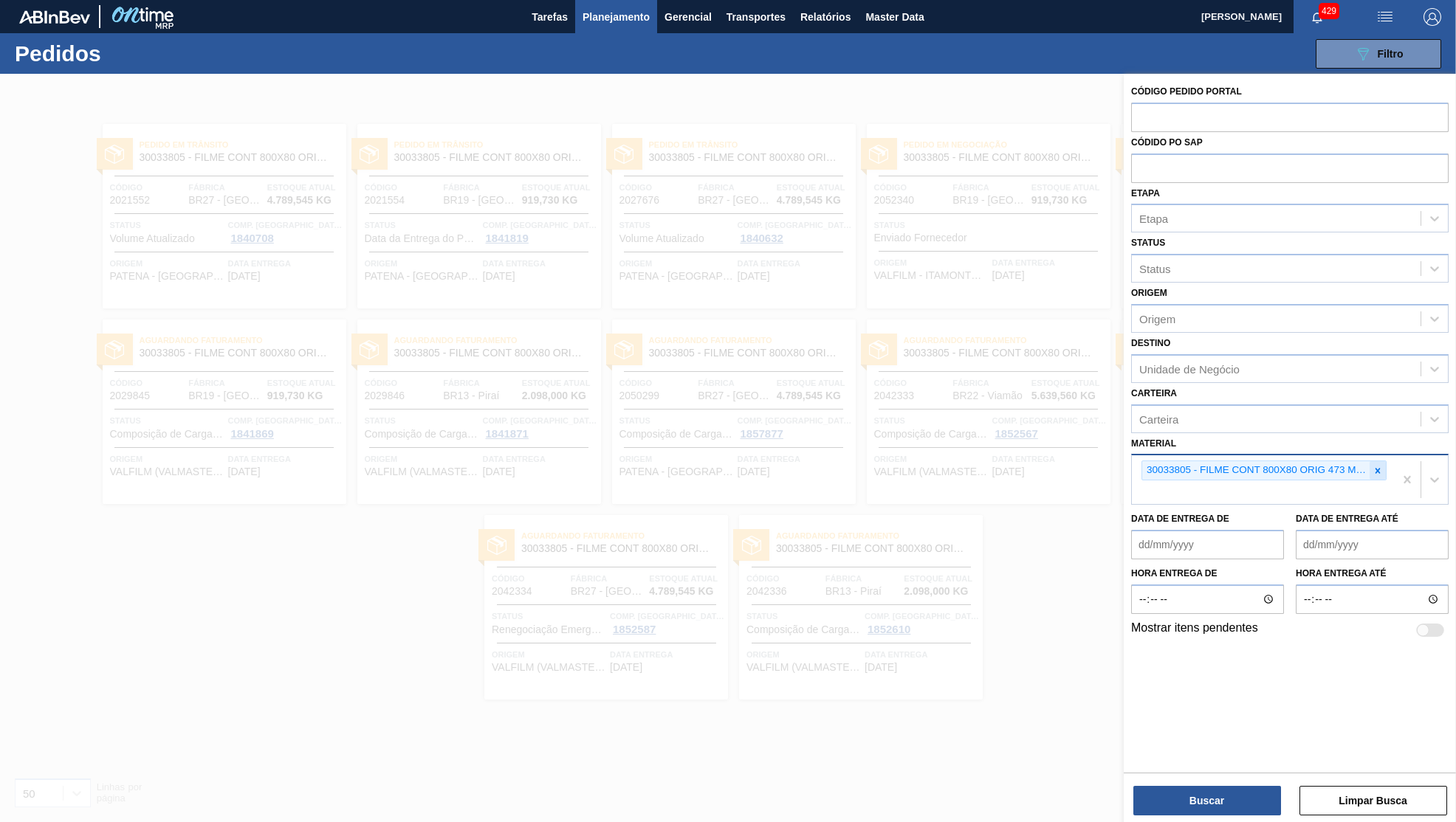
click at [1379, 468] on icon at bounding box center [1379, 471] width 5 height 5
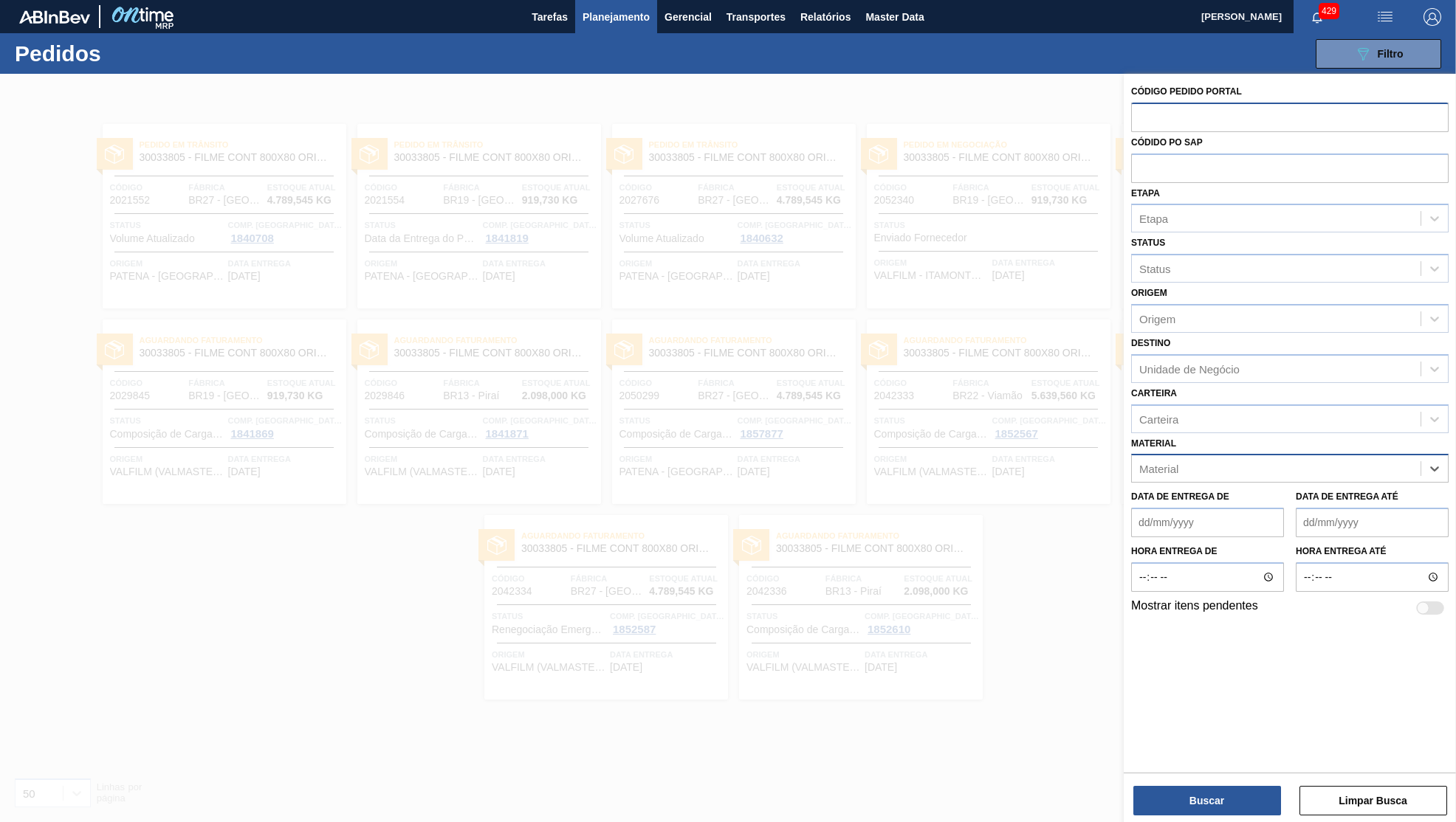
click at [1231, 113] on input "text" at bounding box center [1290, 117] width 318 height 28
paste input "2021564"
type input "2021564"
click at [1237, 803] on button "Buscar" at bounding box center [1208, 801] width 148 height 30
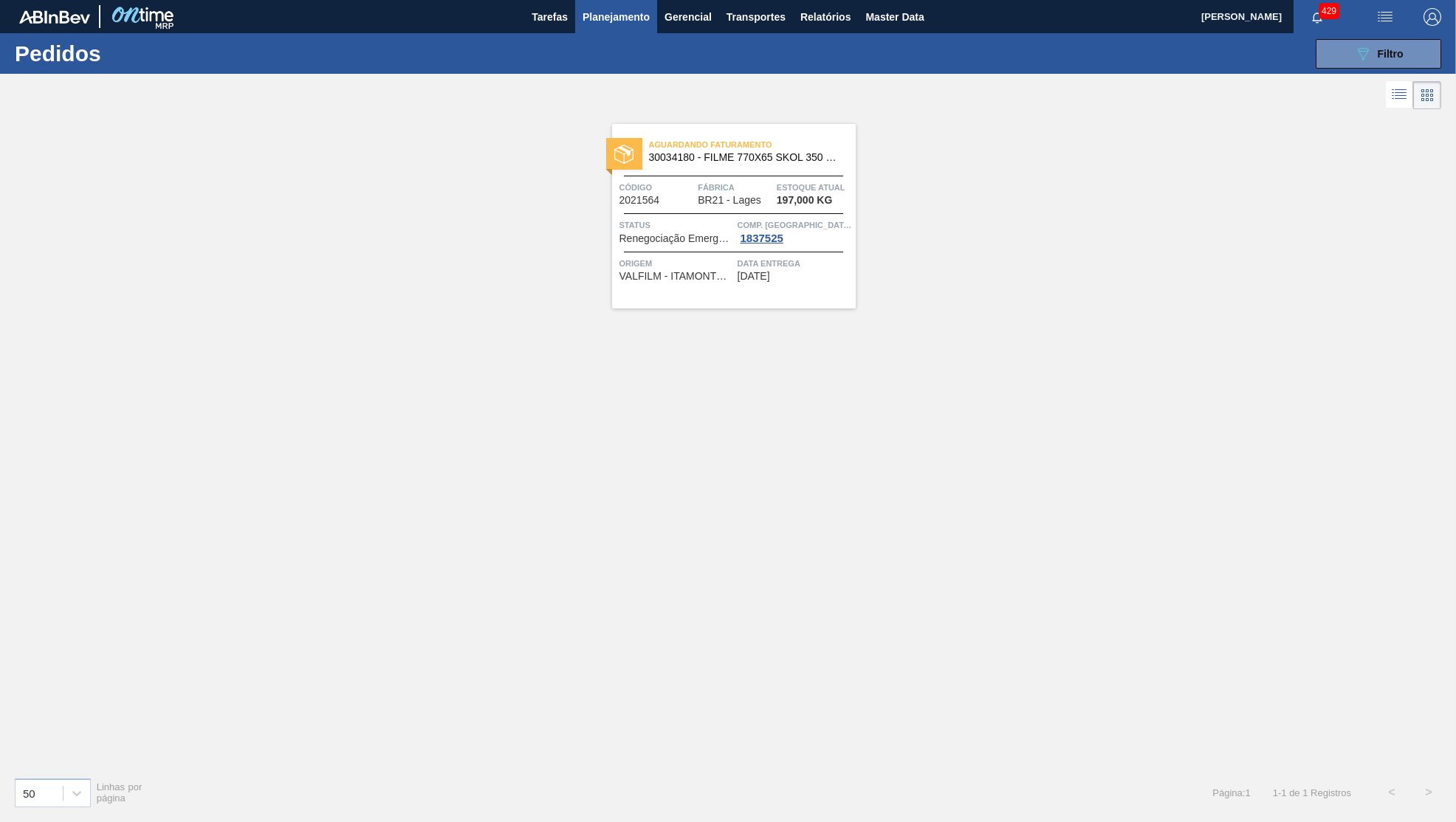
click at [749, 286] on div "Aguardando Faturamento 30034180 - FILME 770X65 SKOL 350 MP C12 Código 2021564 F…" at bounding box center [733, 217] width 244 height 185
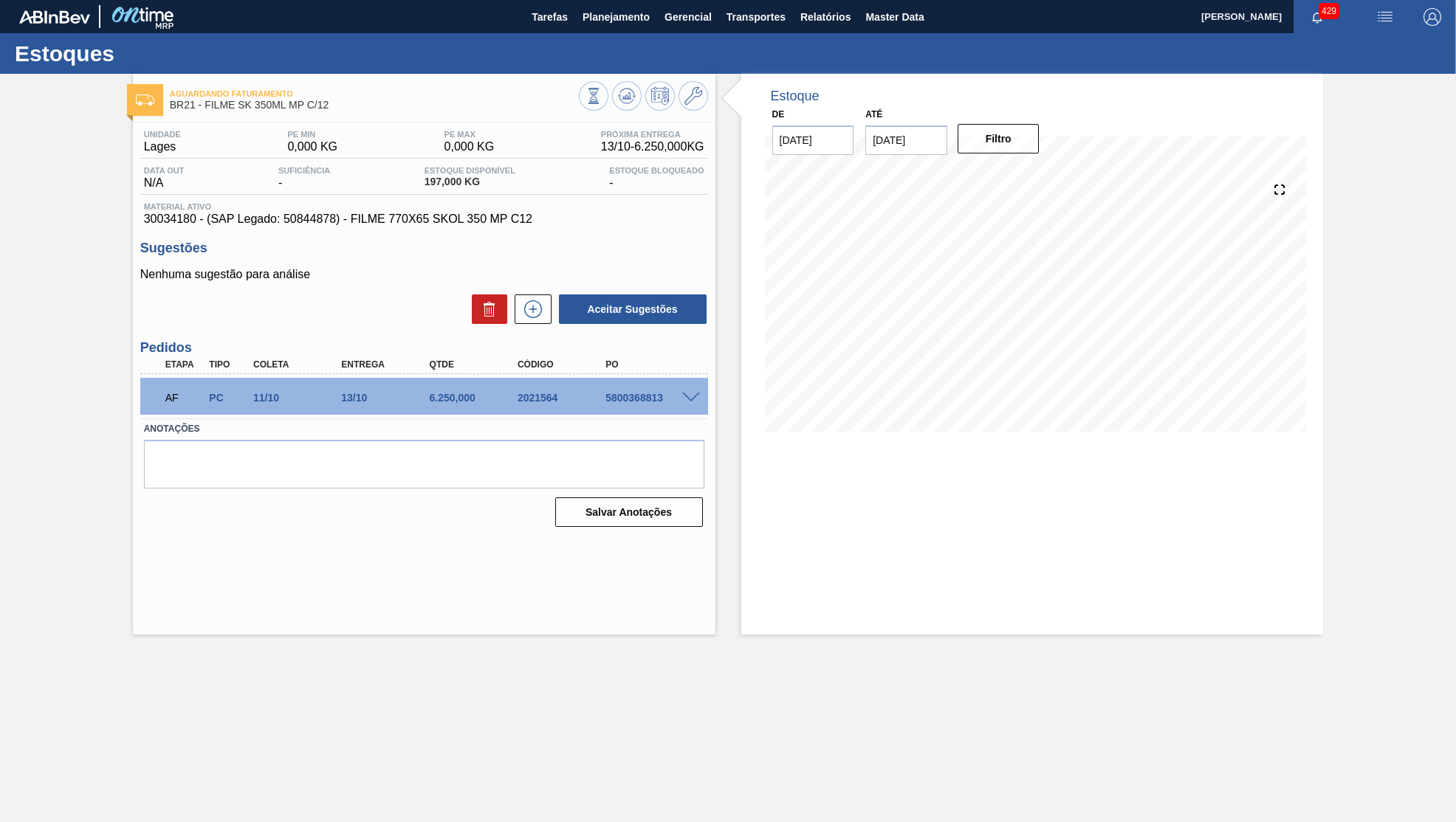
click at [695, 393] on span at bounding box center [691, 398] width 18 height 11
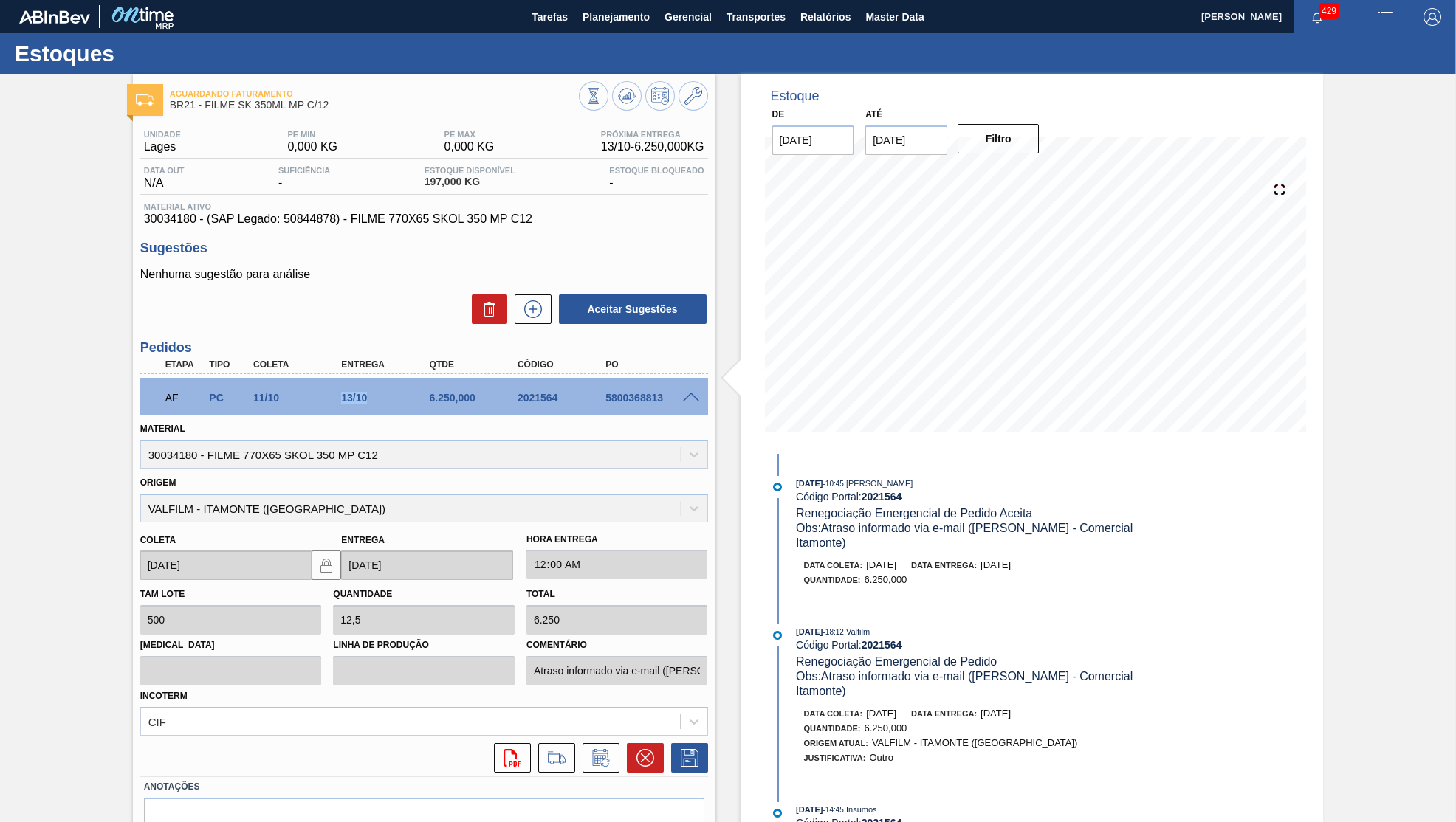
drag, startPoint x: 328, startPoint y: 392, endPoint x: 401, endPoint y: 390, distance: 73.0
click at [349, 392] on div "11/10" at bounding box center [299, 397] width 99 height 11
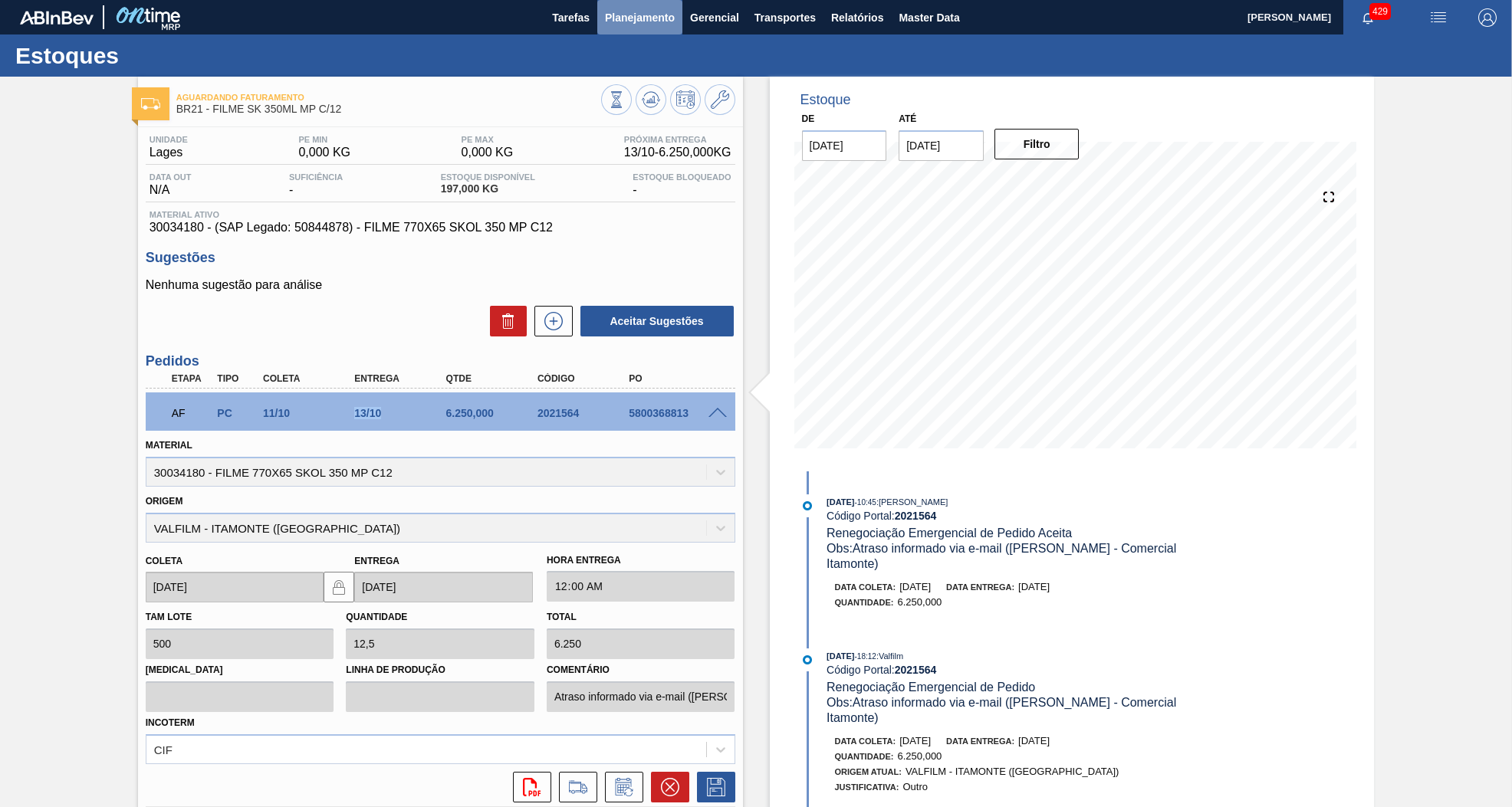
click at [656, 19] on span "Planejamento" at bounding box center [640, 17] width 69 height 18
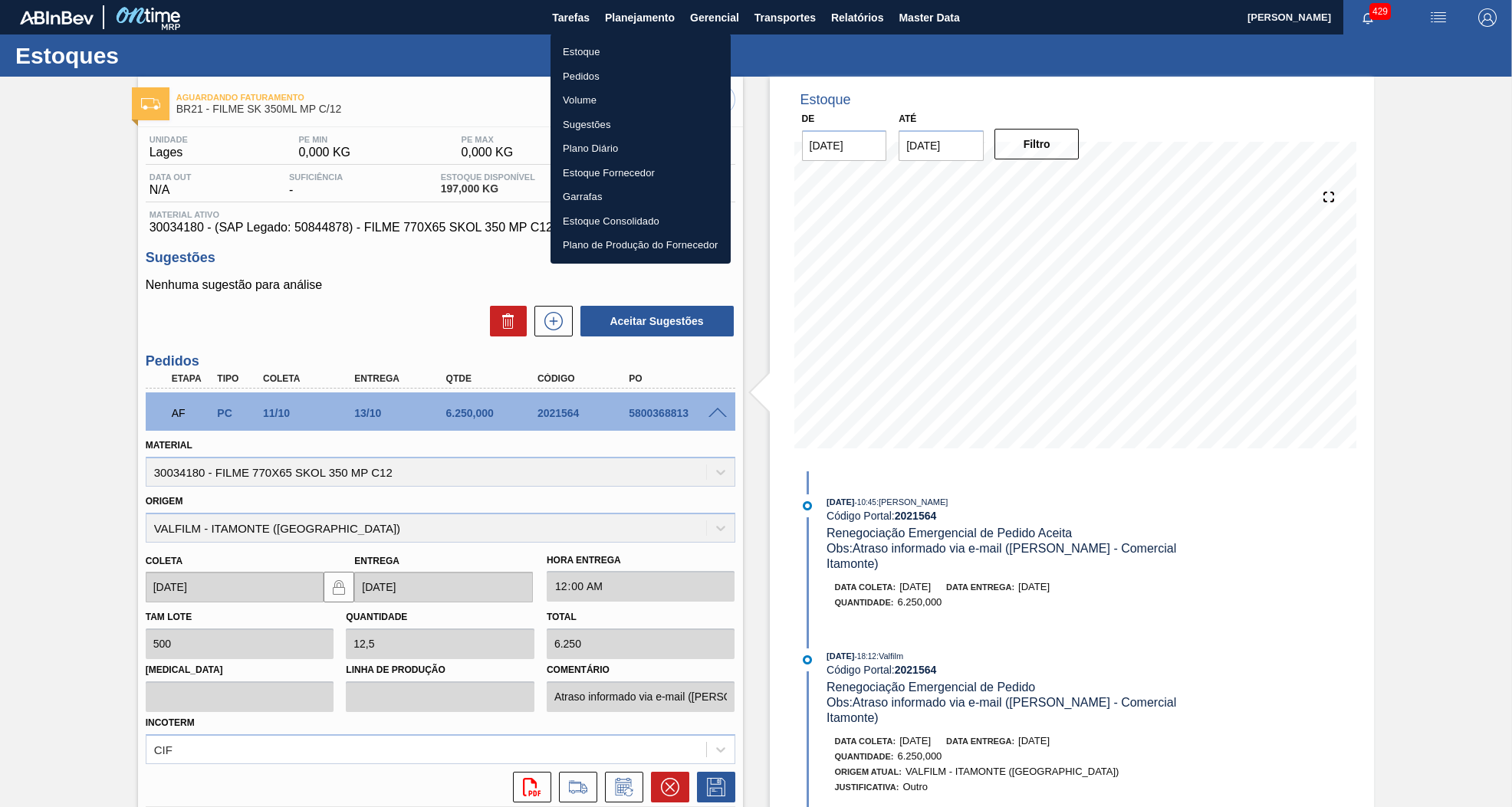
click at [608, 83] on li "Pedidos" at bounding box center [640, 76] width 180 height 25
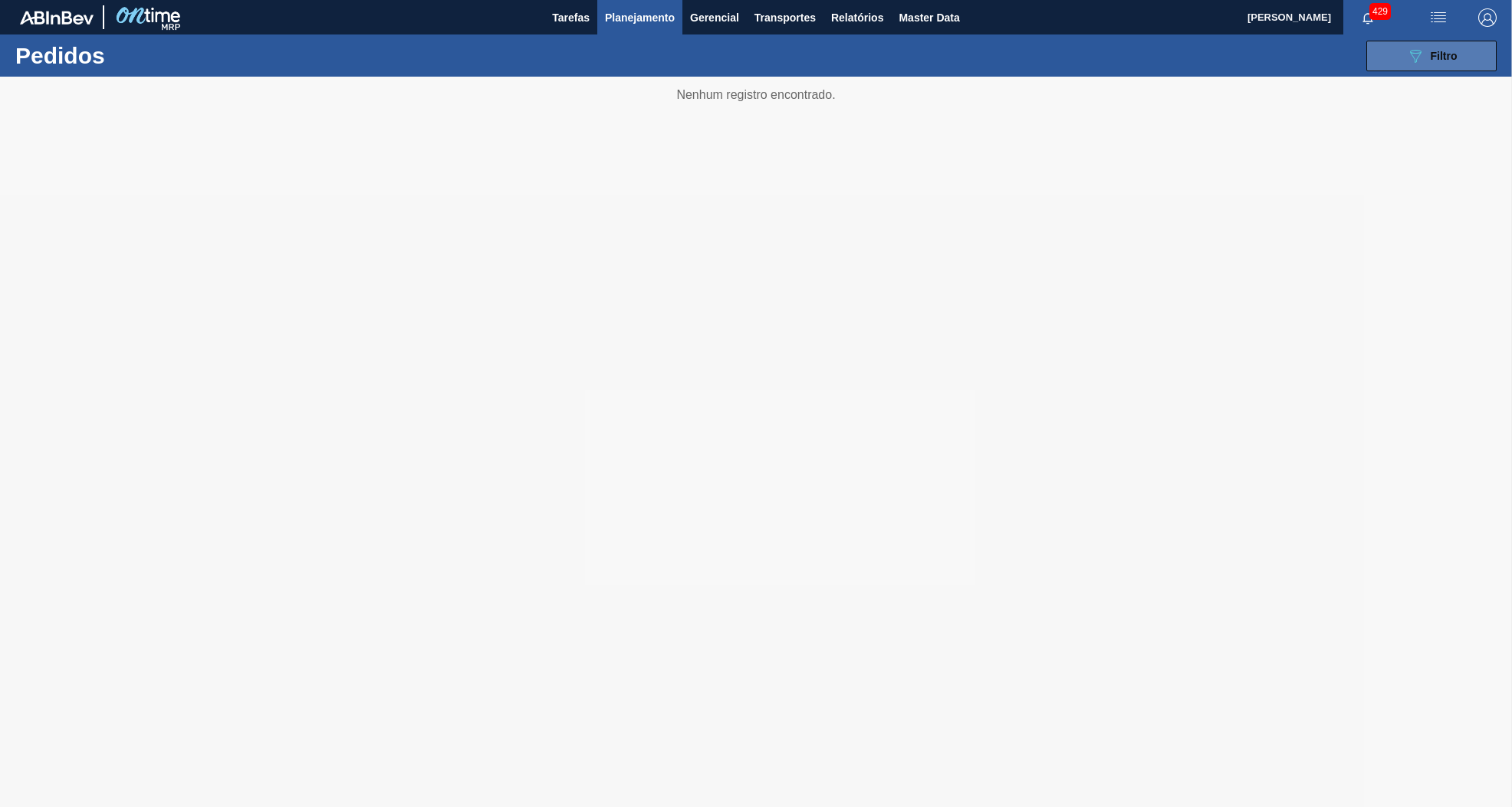
click at [1440, 61] on span "Filtro" at bounding box center [1443, 56] width 27 height 12
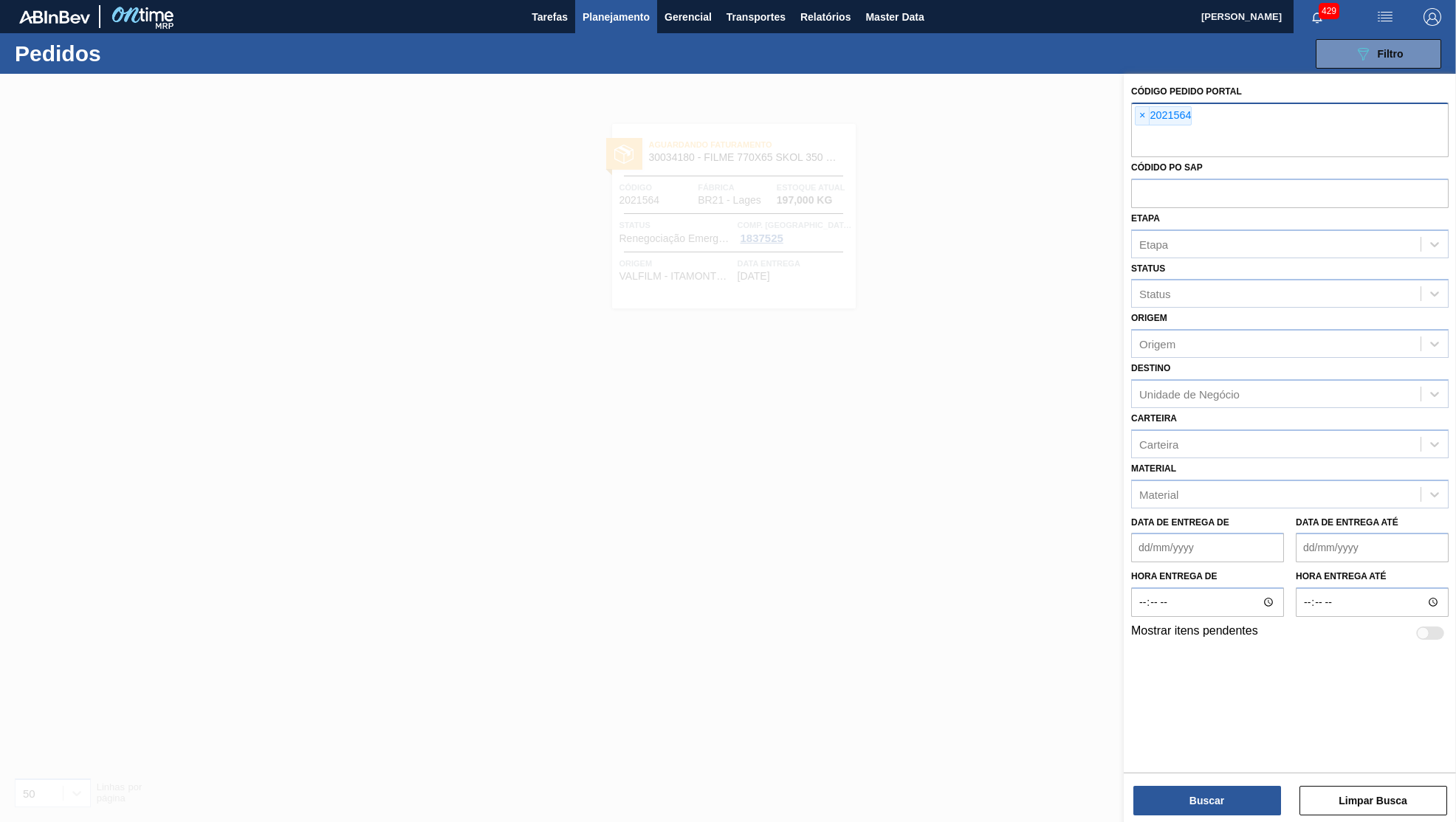
click at [1304, 131] on input "text" at bounding box center [1290, 143] width 318 height 28
click at [1146, 109] on span "×" at bounding box center [1143, 116] width 14 height 18
paste input "2044372"
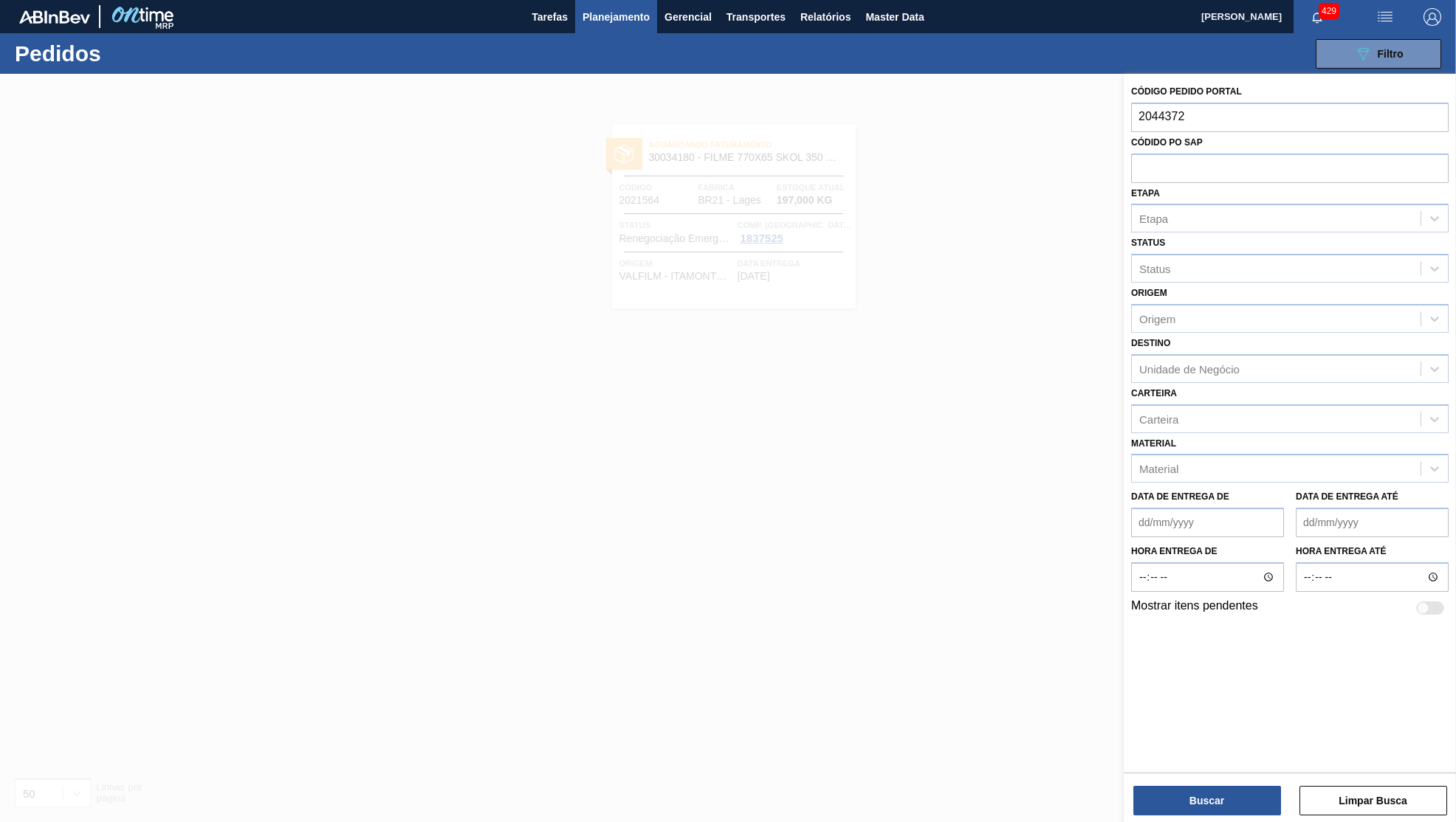
type input "2044372"
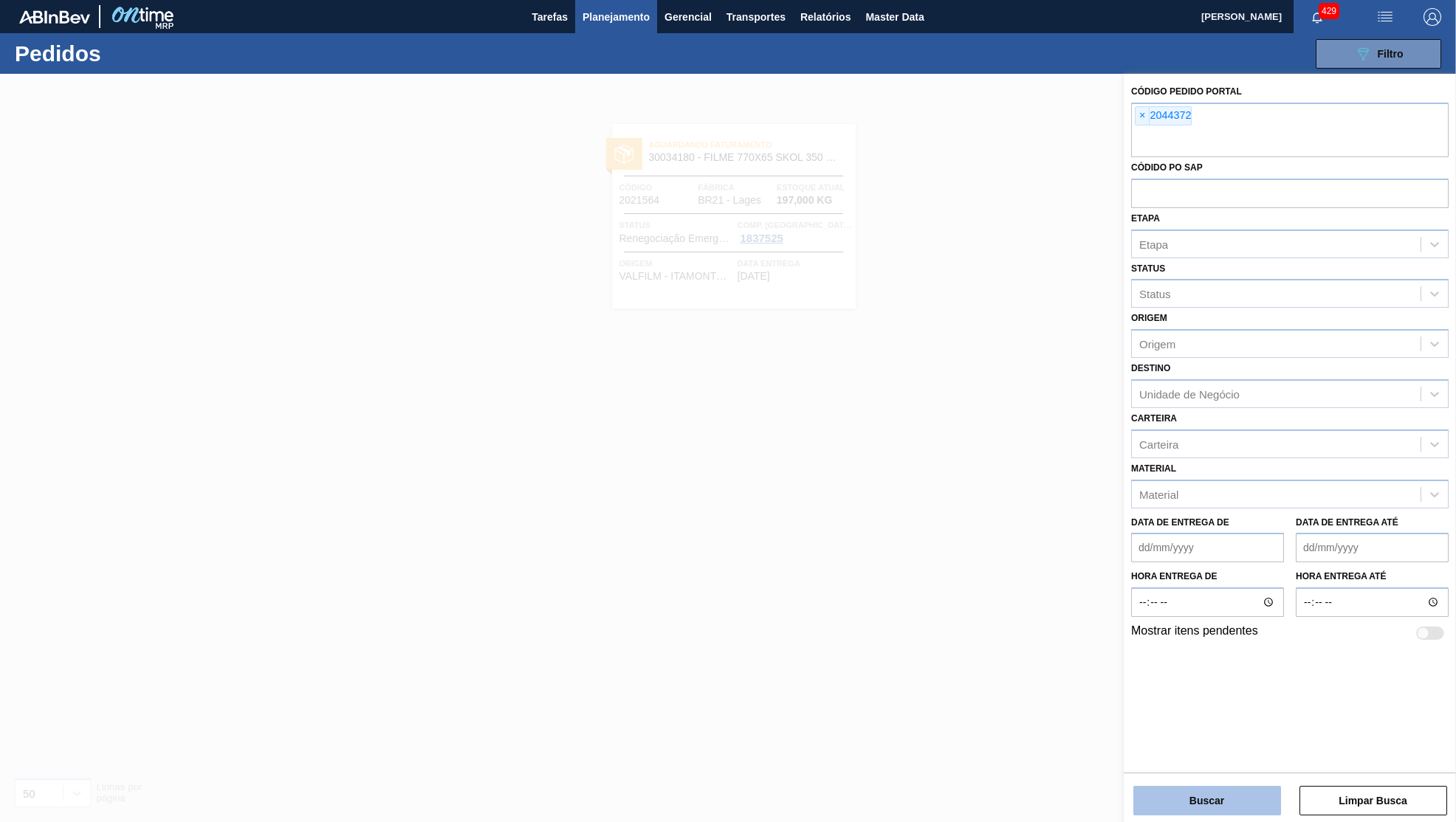
click at [1201, 802] on button "Buscar" at bounding box center [1208, 801] width 148 height 30
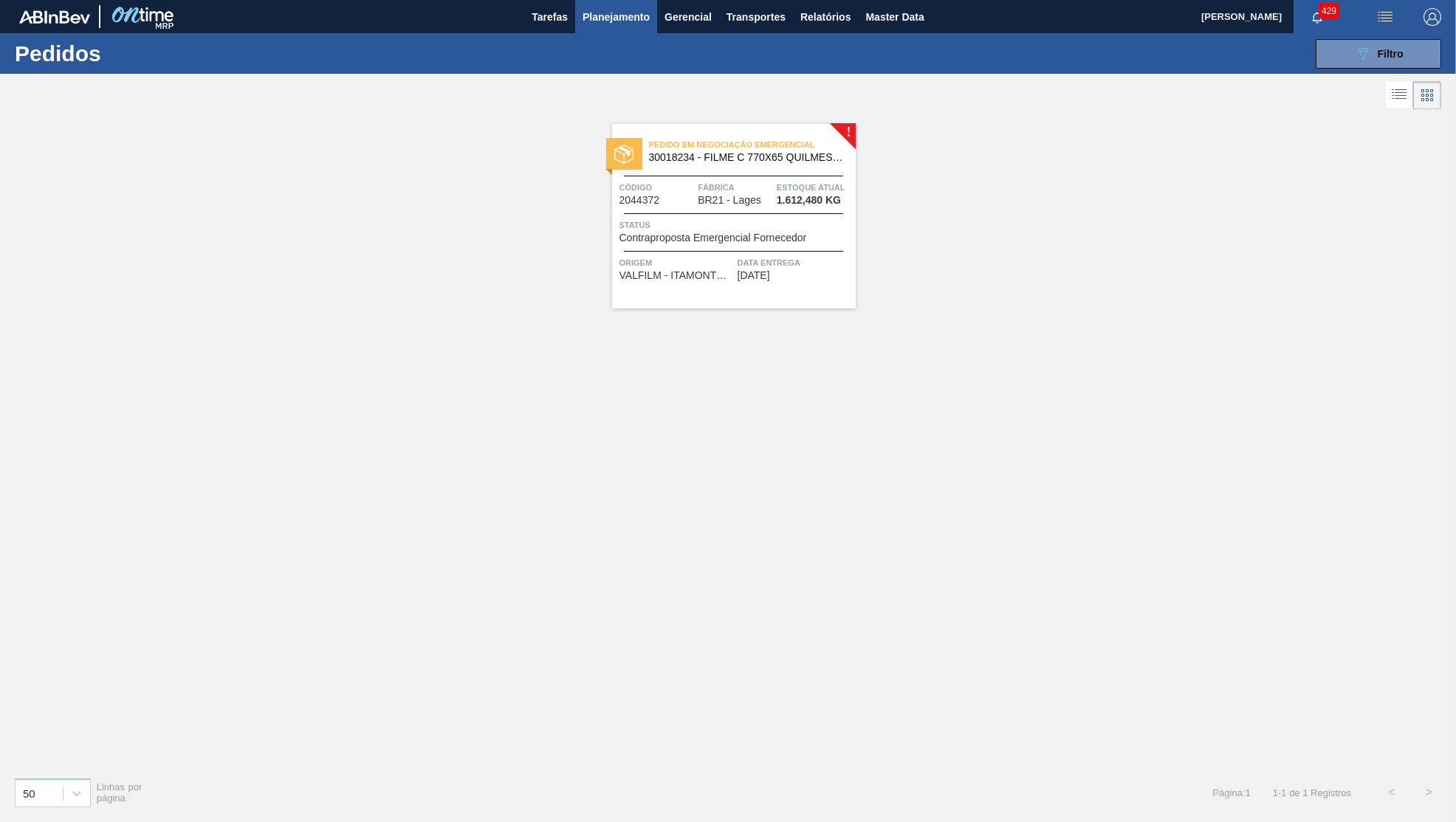
click at [732, 300] on div "Pedido em Negociação Emergencial 30018234 - FILME C 770X65 QUILMES 350ML C12 42…" at bounding box center [733, 217] width 244 height 185
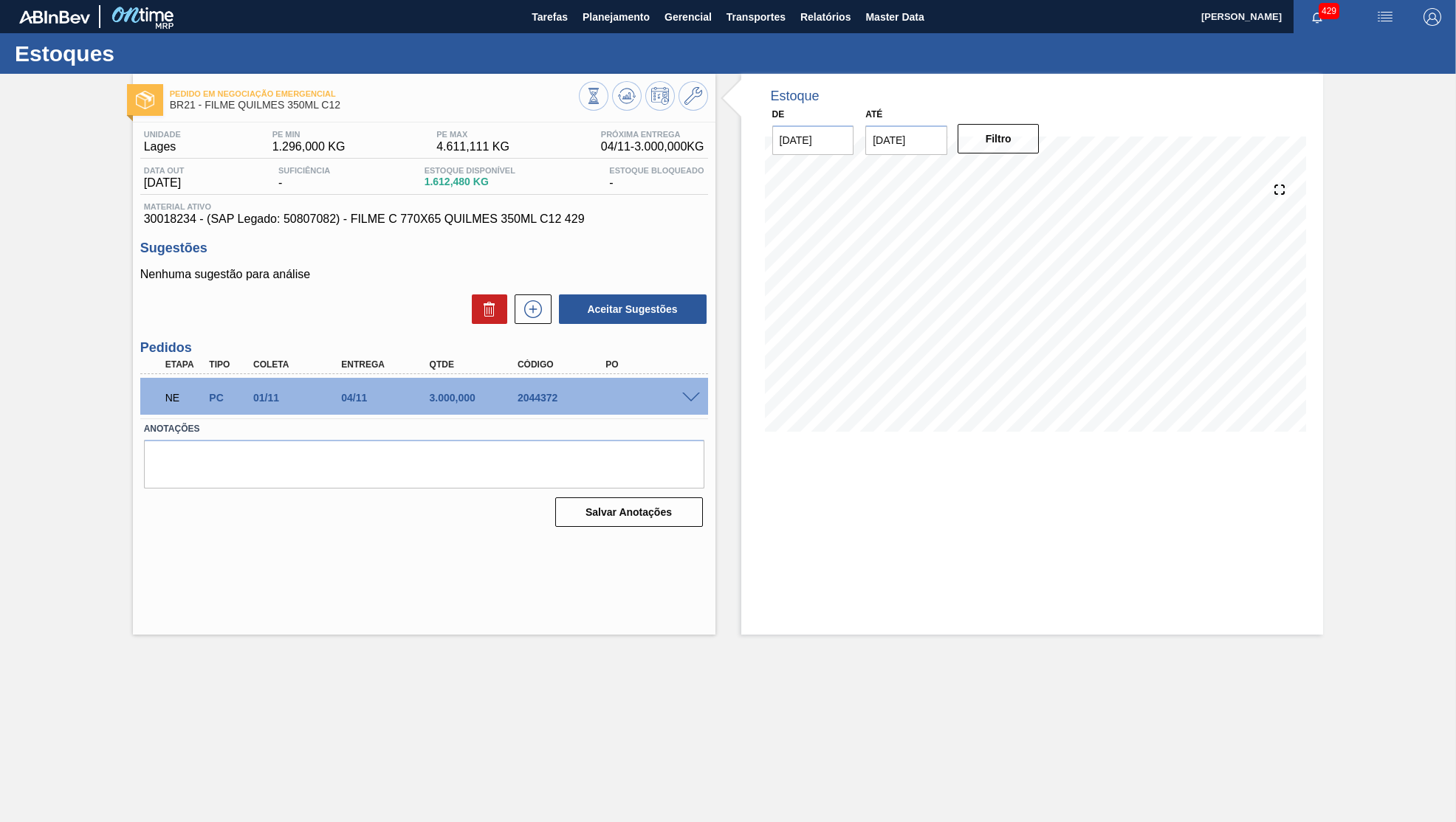
click at [691, 396] on span at bounding box center [691, 398] width 18 height 11
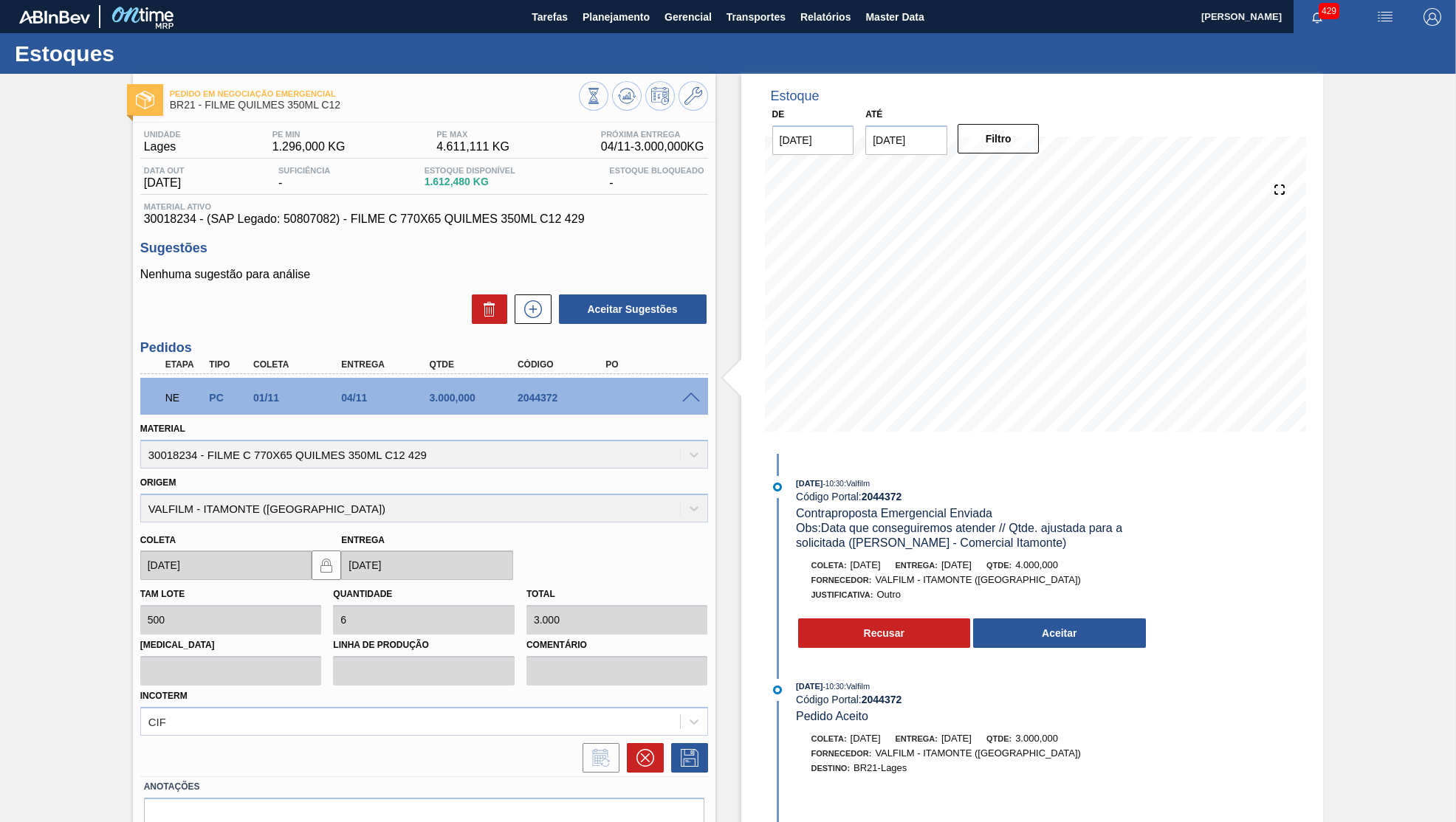
click at [1079, 617] on div "Recusar Aceitar" at bounding box center [972, 633] width 350 height 33
click at [1062, 630] on button "Aceitar" at bounding box center [1060, 634] width 173 height 30
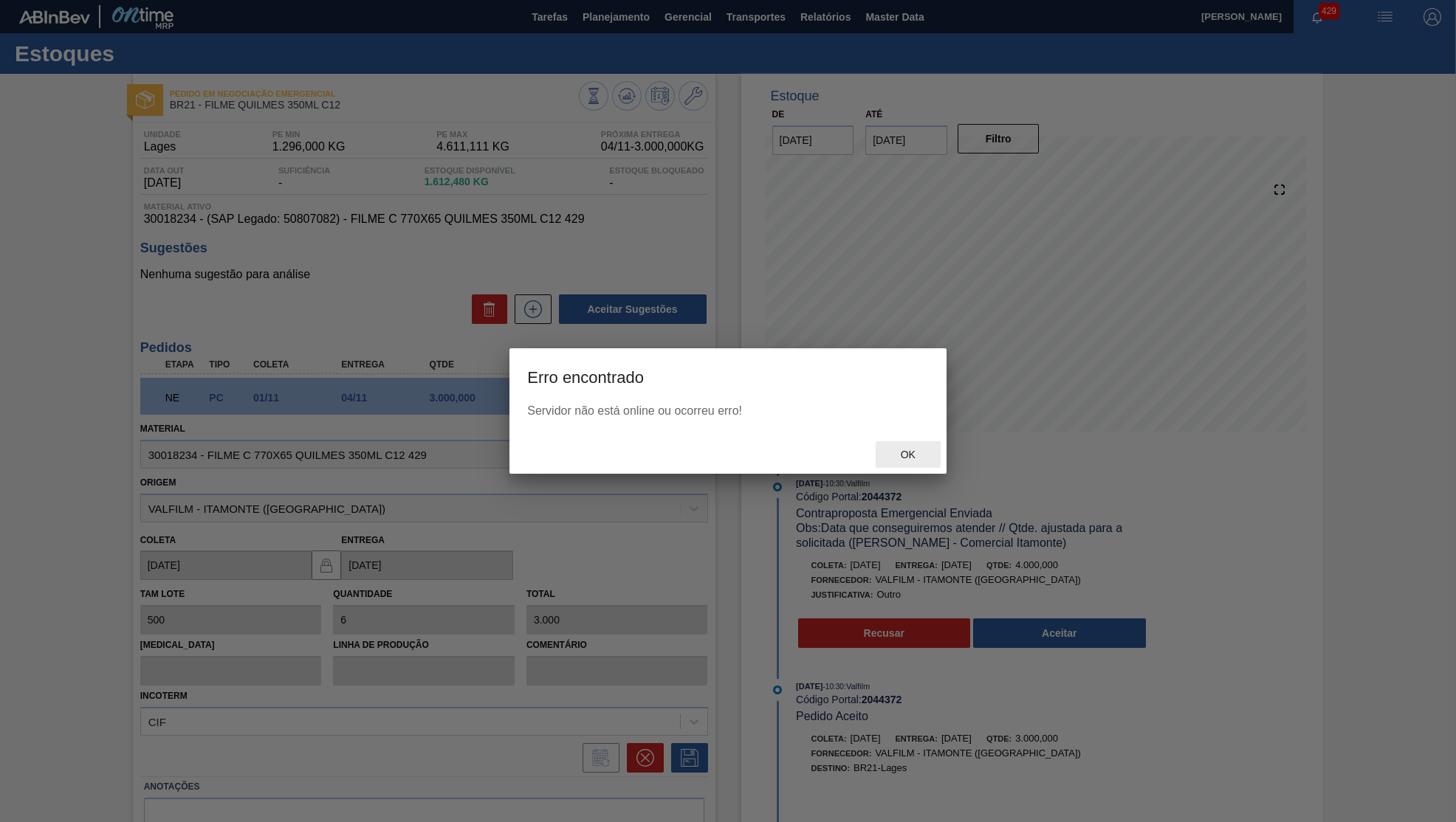
click at [909, 440] on div "Ok" at bounding box center [728, 455] width 438 height 39
click at [908, 447] on div "Ok" at bounding box center [908, 455] width 65 height 27
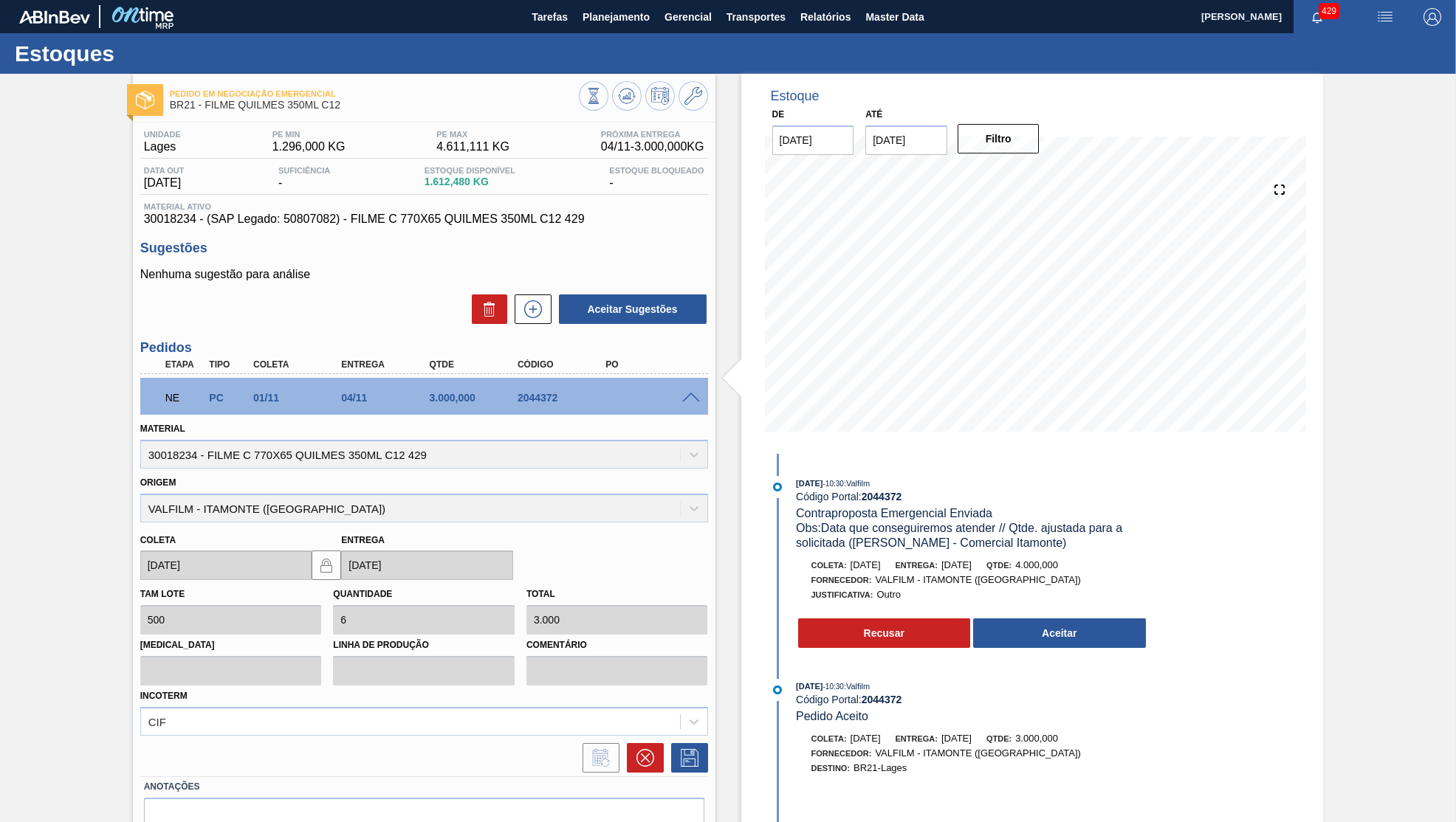
click at [898, 121] on div "Até 30/11/2025" at bounding box center [906, 129] width 82 height 51
click at [978, 137] on button "Filtro" at bounding box center [998, 139] width 82 height 30
click at [163, 277] on p "Nenhuma sugestão para análise" at bounding box center [423, 274] width 568 height 13
click at [1071, 642] on button "Aceitar" at bounding box center [1060, 634] width 173 height 30
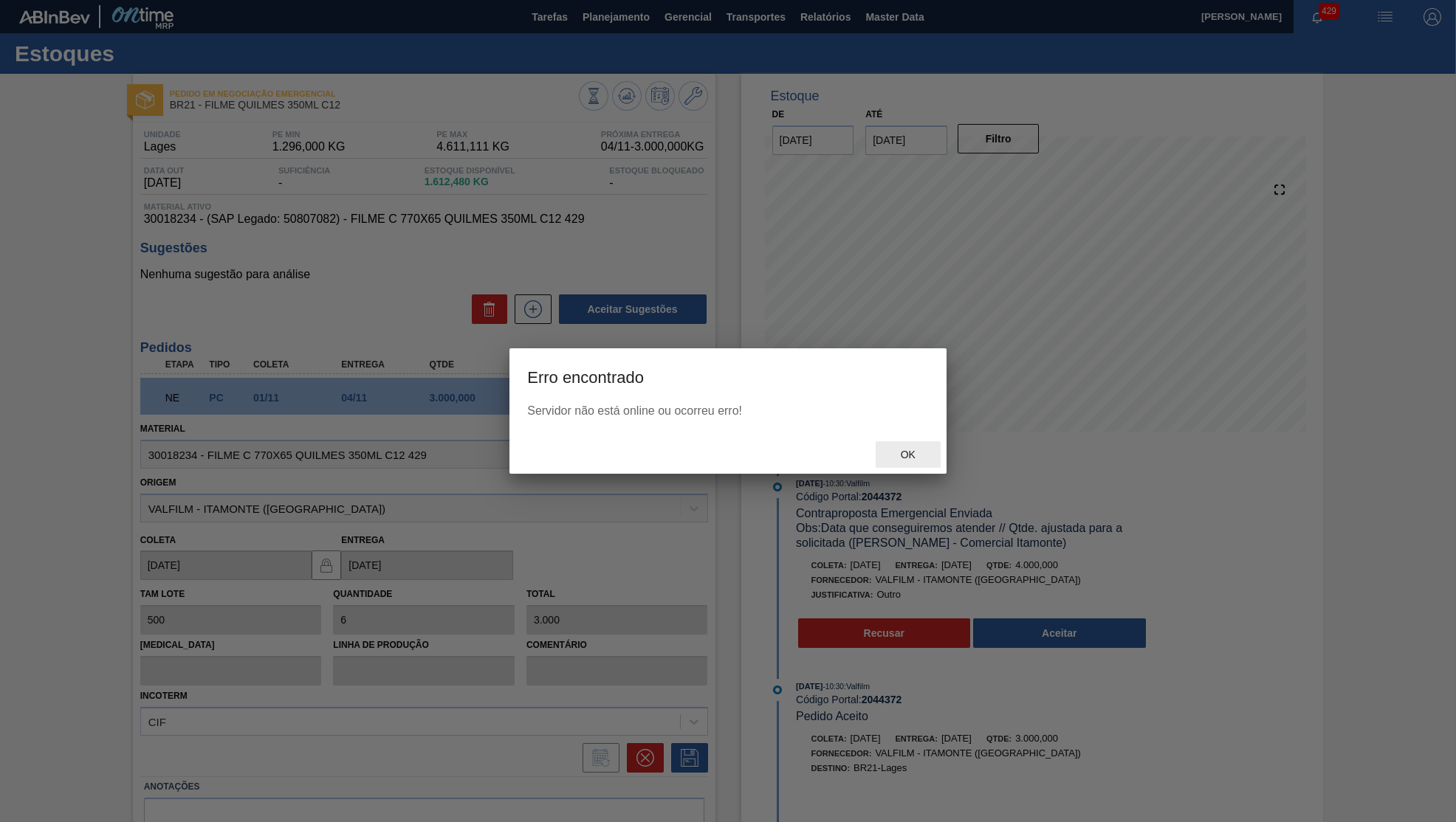
click at [905, 444] on div "Ok" at bounding box center [908, 455] width 65 height 27
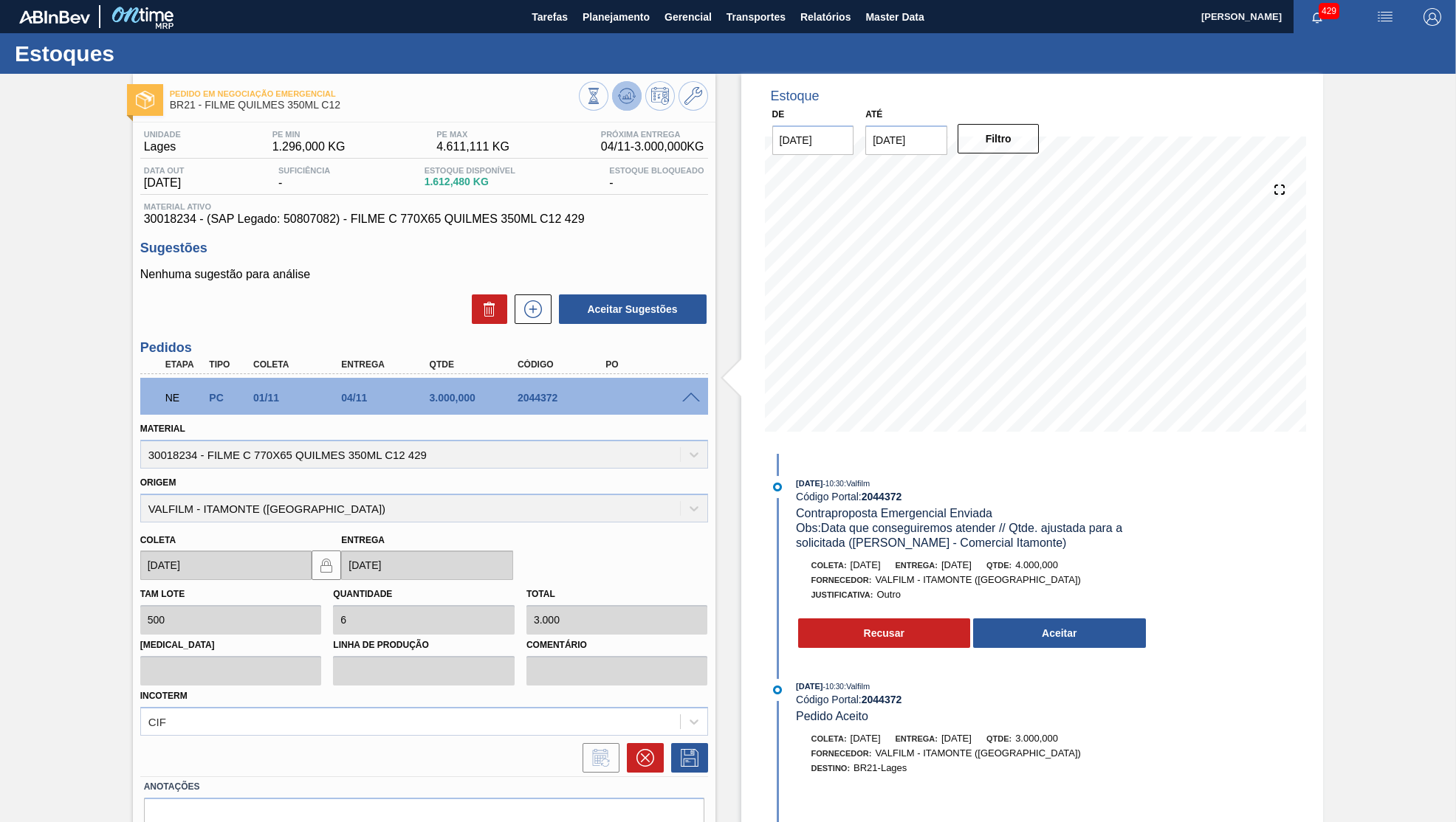
click at [621, 97] on icon at bounding box center [627, 96] width 18 height 18
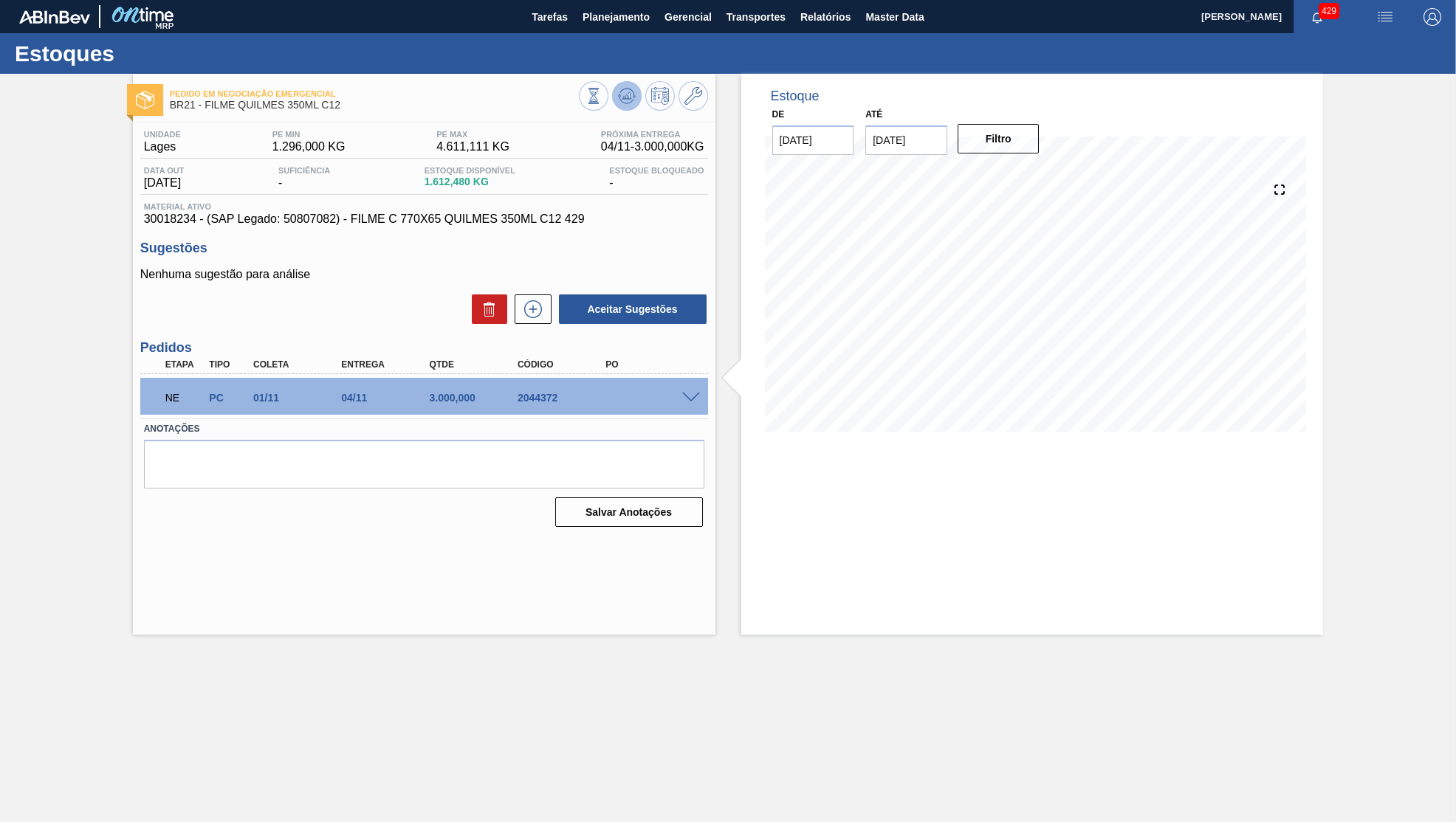
click at [628, 95] on icon at bounding box center [627, 96] width 18 height 18
click at [261, 318] on div "Aceitar Sugestões" at bounding box center [423, 309] width 568 height 33
click at [678, 391] on div "NE PC 01/11 04/11 3.000,000 2044372" at bounding box center [420, 397] width 529 height 30
click at [689, 394] on span at bounding box center [691, 398] width 18 height 11
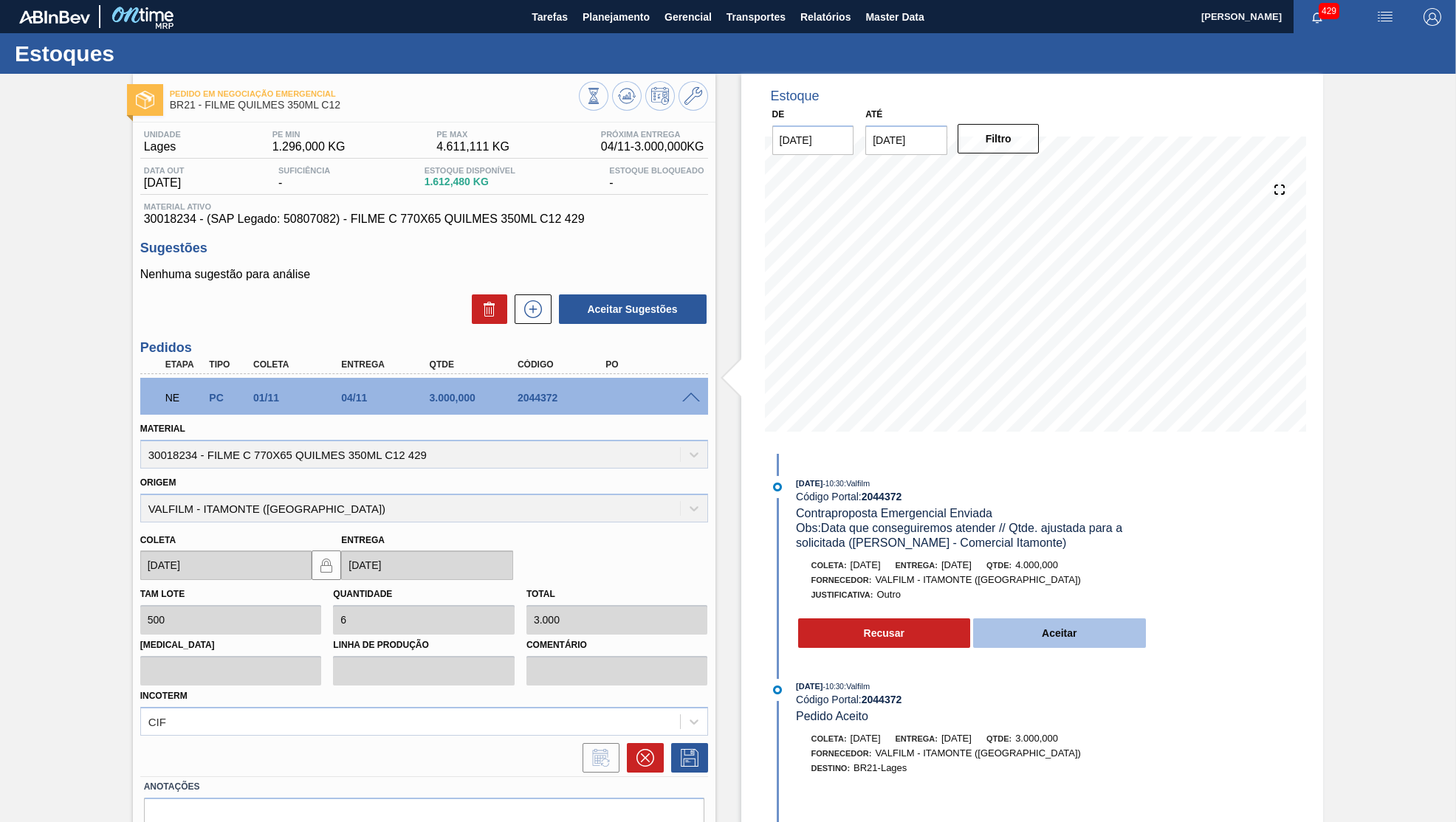
click at [1072, 644] on button "Aceitar" at bounding box center [1060, 634] width 173 height 30
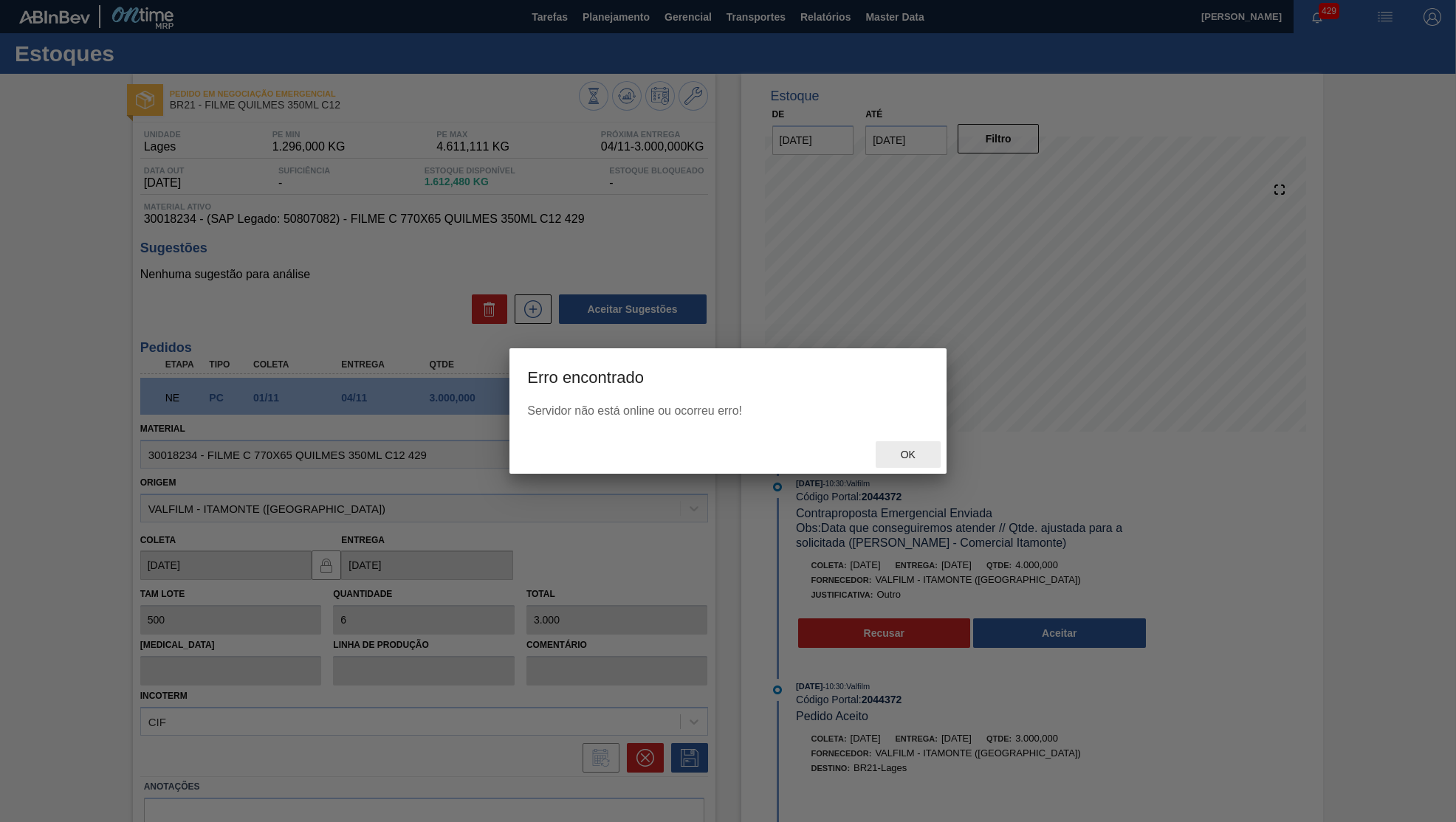
click at [909, 469] on div "Ok" at bounding box center [908, 455] width 65 height 27
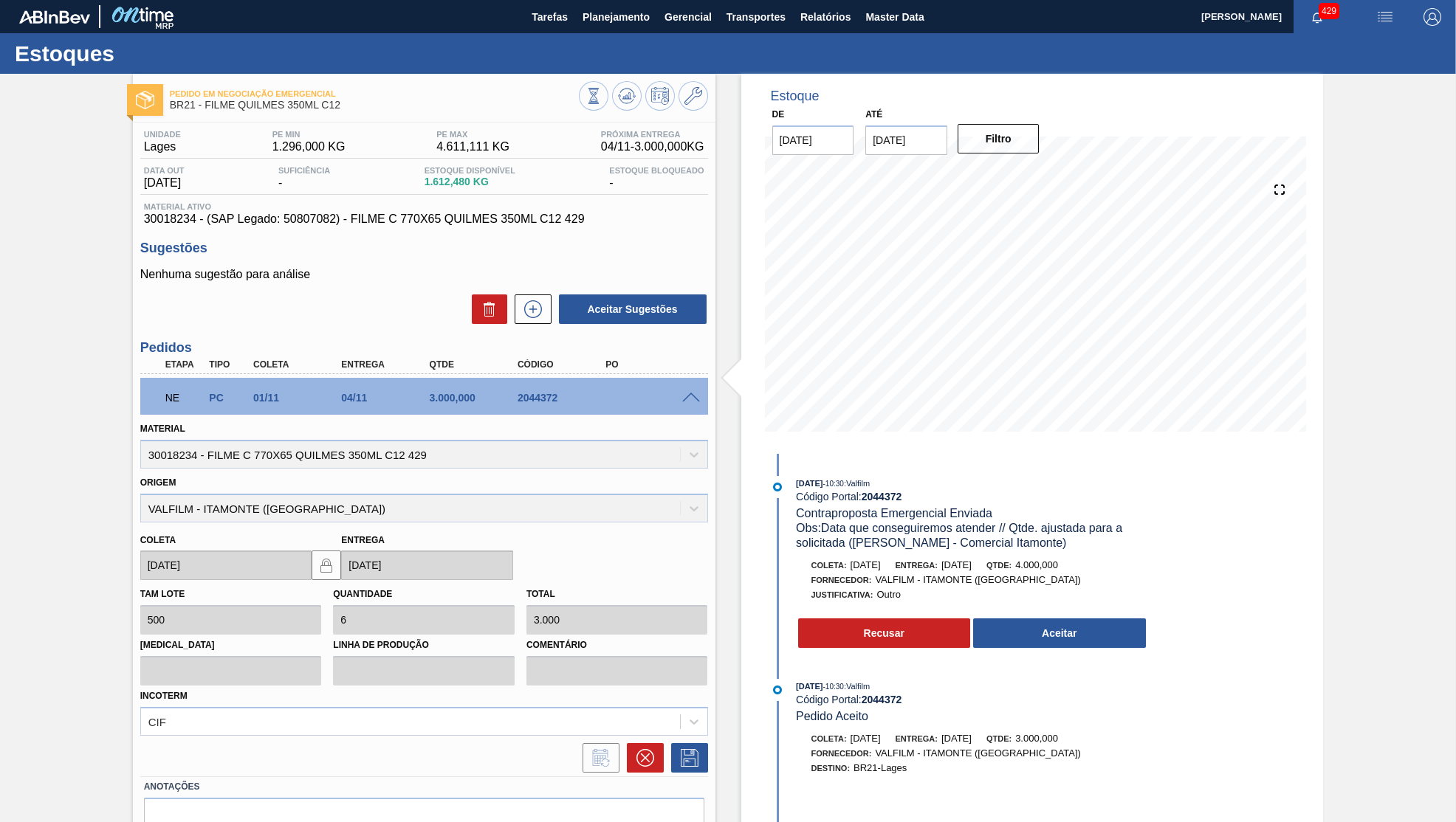
click at [1099, 573] on div "Fornecedor: VALFILM - ITAMONTE (MG)" at bounding box center [972, 580] width 350 height 15
click at [1108, 653] on div "08/10/2025 - 10:30 : Valfilm Código Portal: 2044372 Contraproposta Emergencial …" at bounding box center [958, 567] width 380 height 181
click at [1088, 623] on button "Aceitar" at bounding box center [1060, 634] width 173 height 30
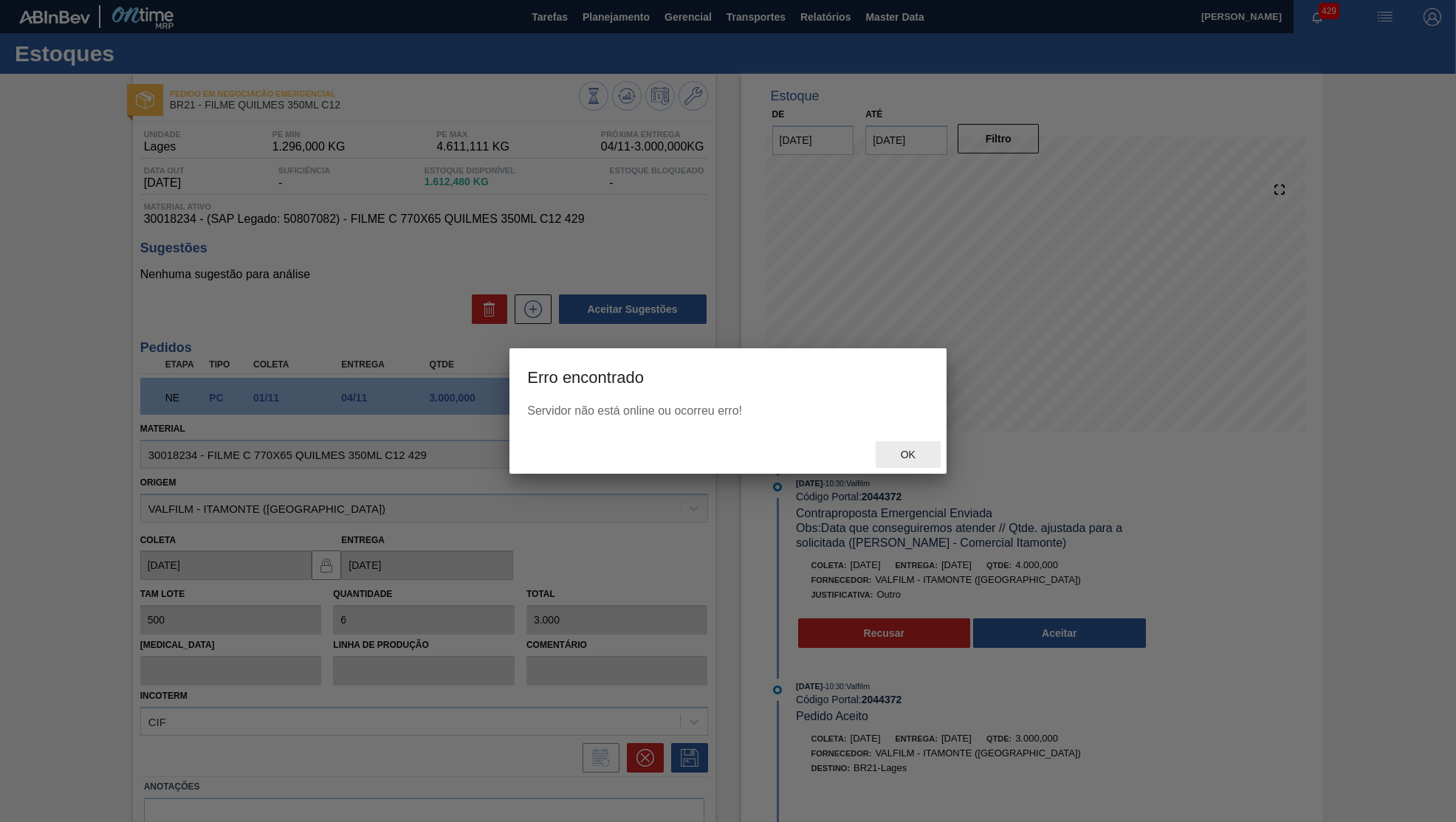
click at [920, 458] on span "Ok" at bounding box center [908, 454] width 39 height 11
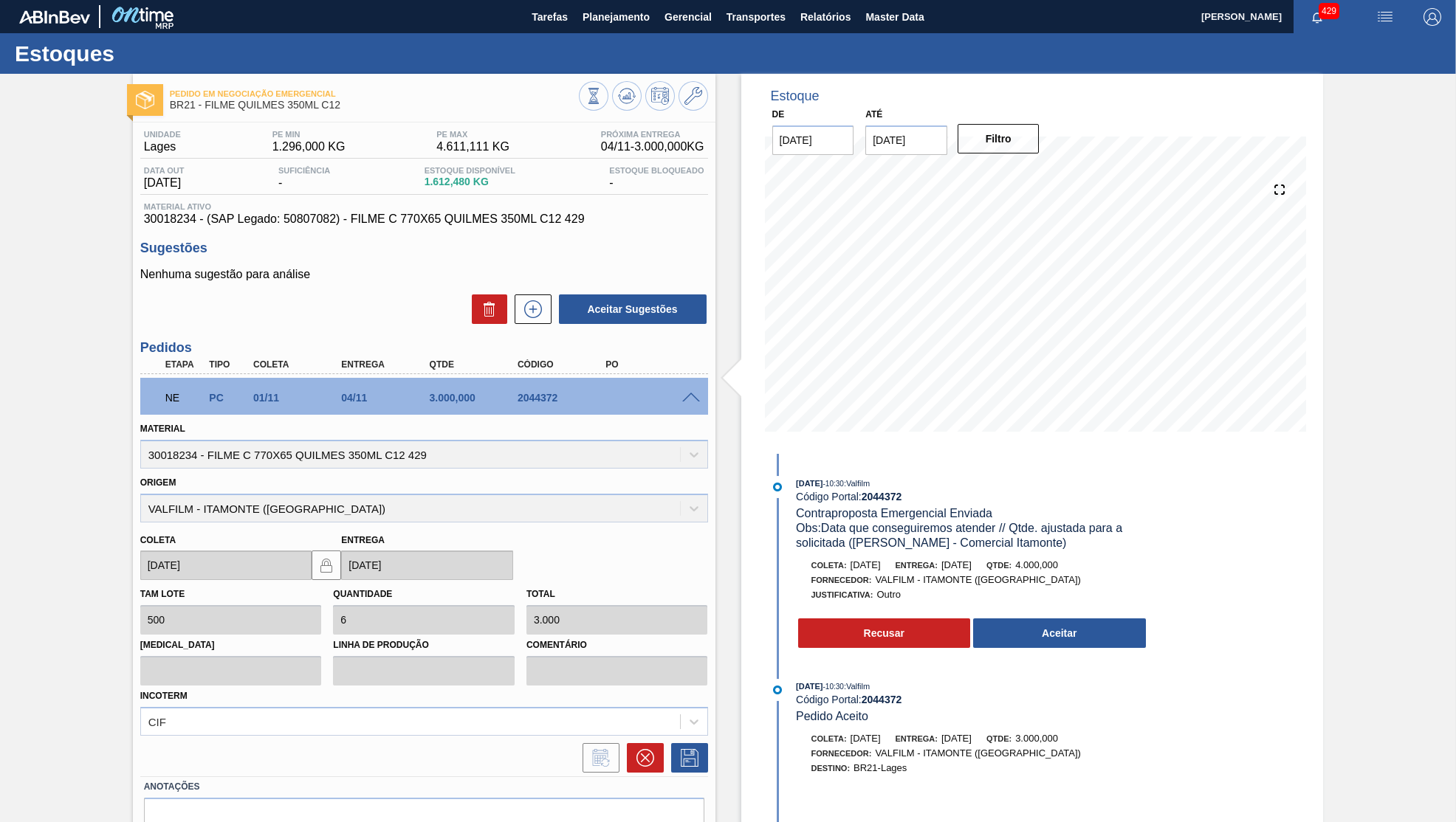
click at [1179, 104] on div "Estoque De 10/10/2025 Até 30/11/2025 Filtro 11/10 Projeção de Estoque 1,612.48 …" at bounding box center [1033, 264] width 583 height 380
